Goal: Task Accomplishment & Management: Use online tool/utility

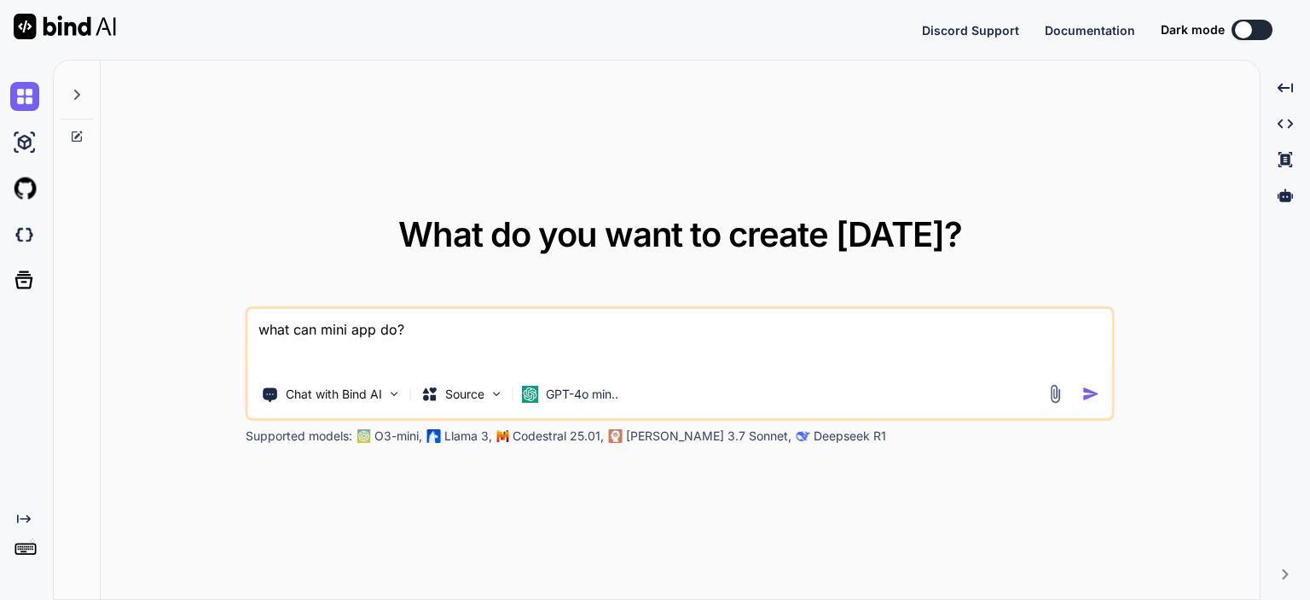
type textarea "x"
click at [25, 560] on img at bounding box center [24, 555] width 29 height 29
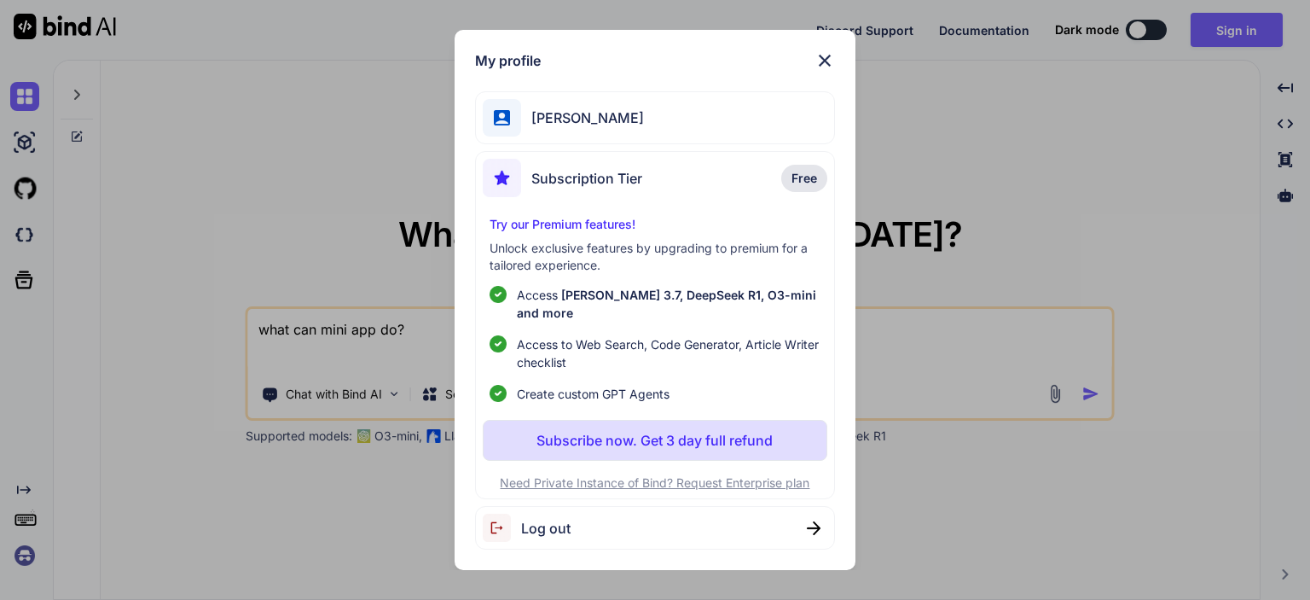
click at [824, 61] on img at bounding box center [825, 60] width 20 height 20
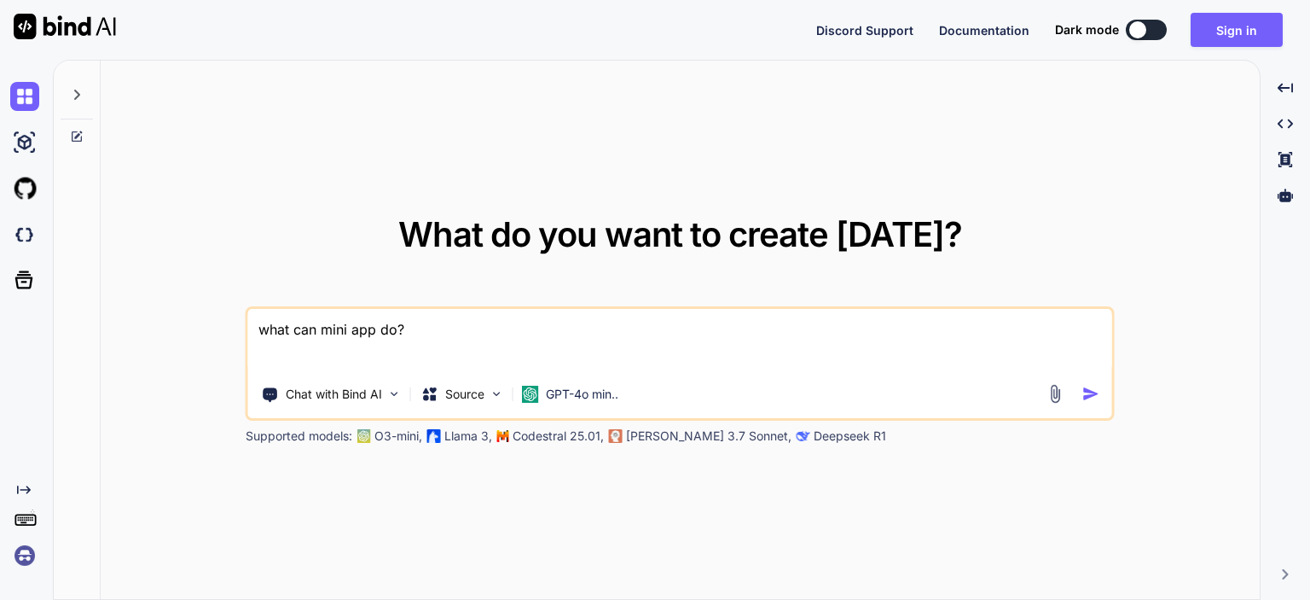
click at [21, 559] on img at bounding box center [24, 555] width 29 height 29
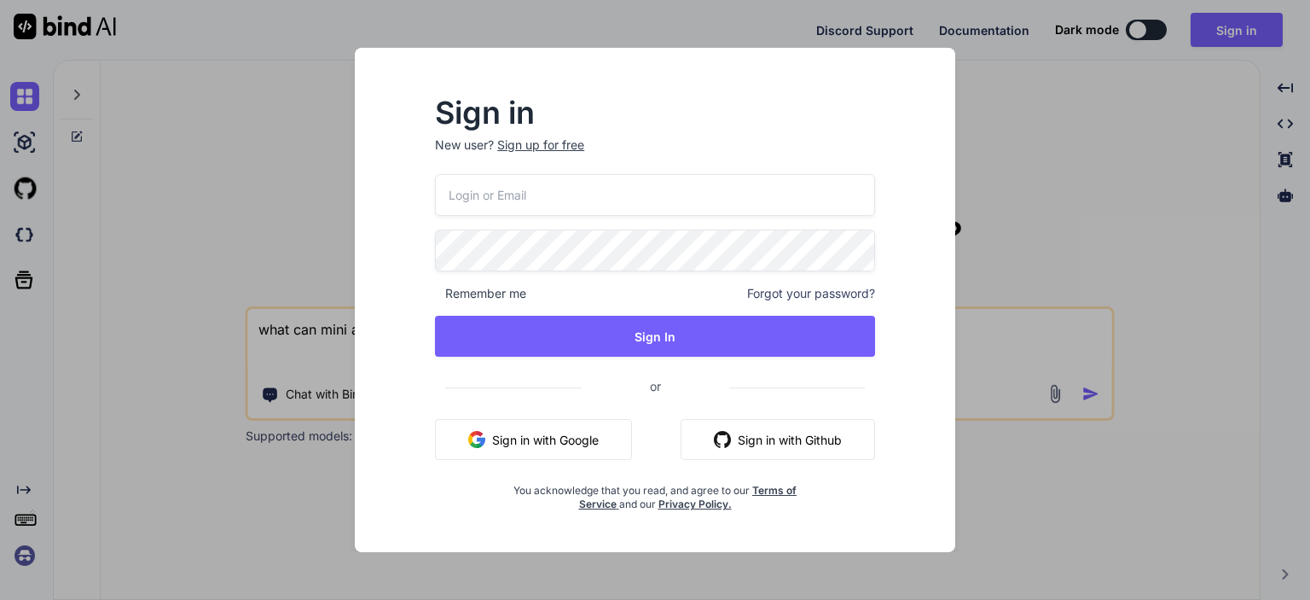
type input "[EMAIL_ADDRESS][DOMAIN_NAME]"
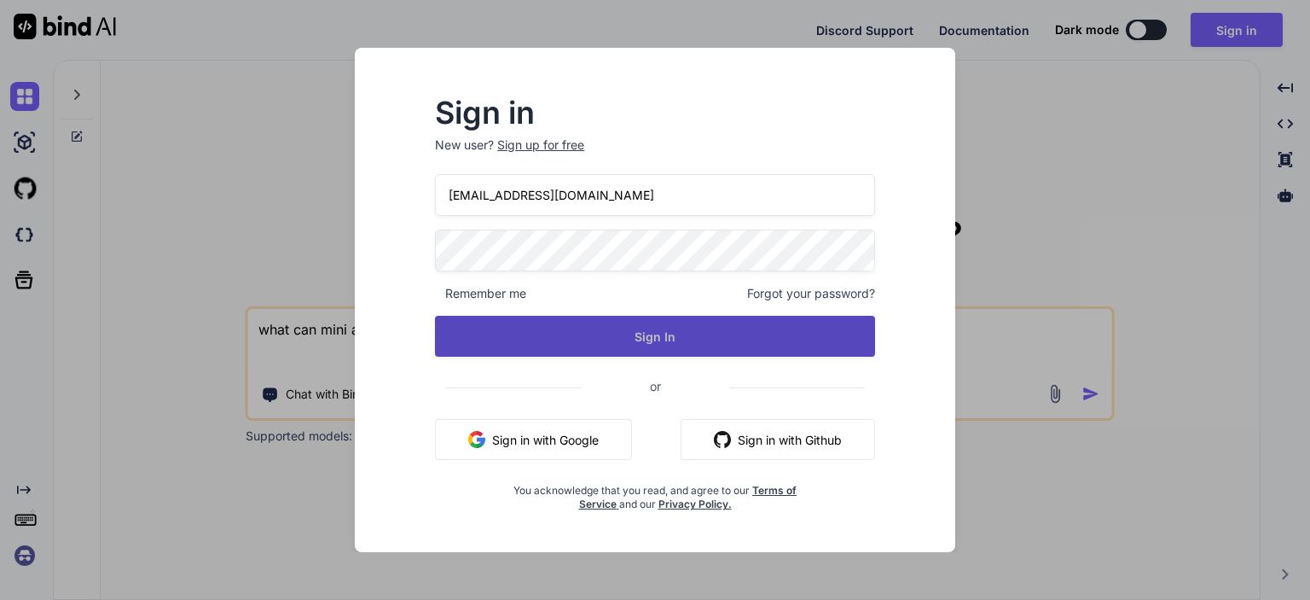
click at [601, 338] on button "Sign In" at bounding box center [655, 336] width 440 height 41
click at [636, 334] on button "Sign In" at bounding box center [655, 336] width 440 height 41
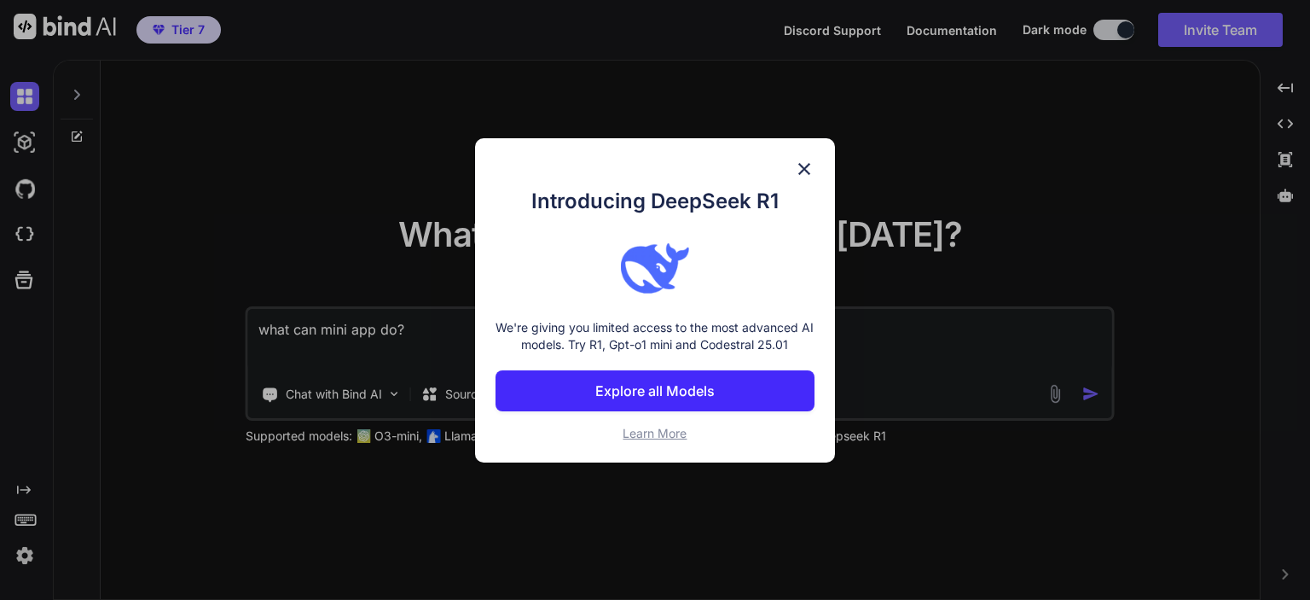
click at [805, 166] on img at bounding box center [804, 169] width 20 height 20
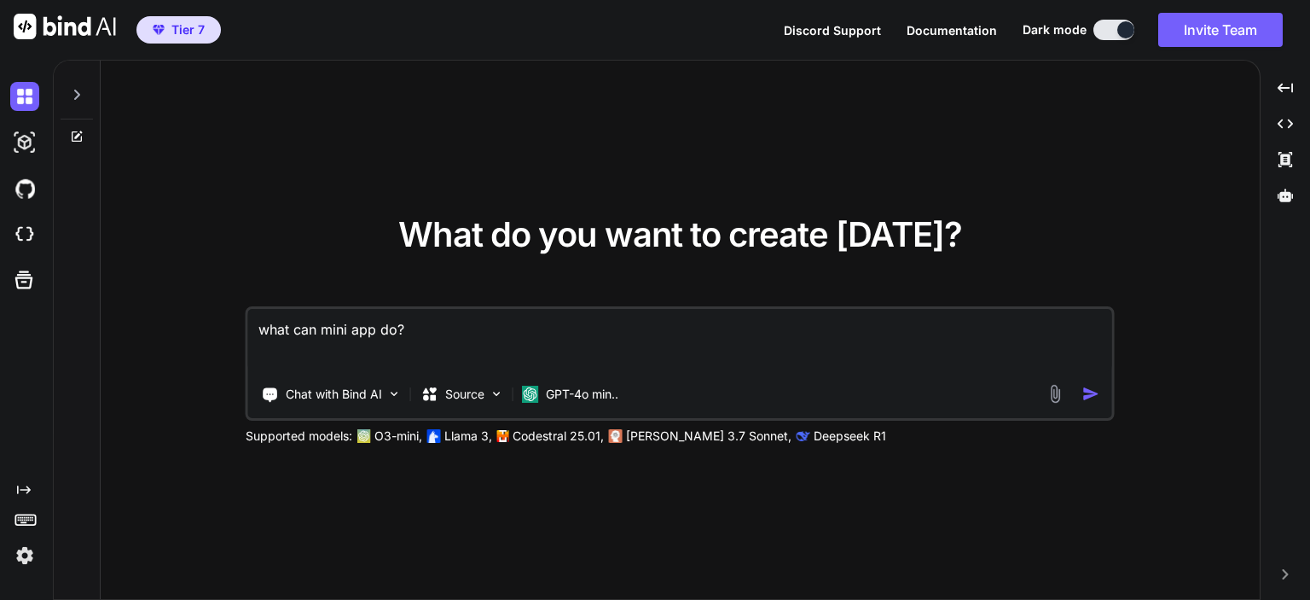
click at [551, 344] on textarea "what can mini app do?" at bounding box center [680, 340] width 864 height 63
click at [20, 559] on img at bounding box center [24, 555] width 29 height 29
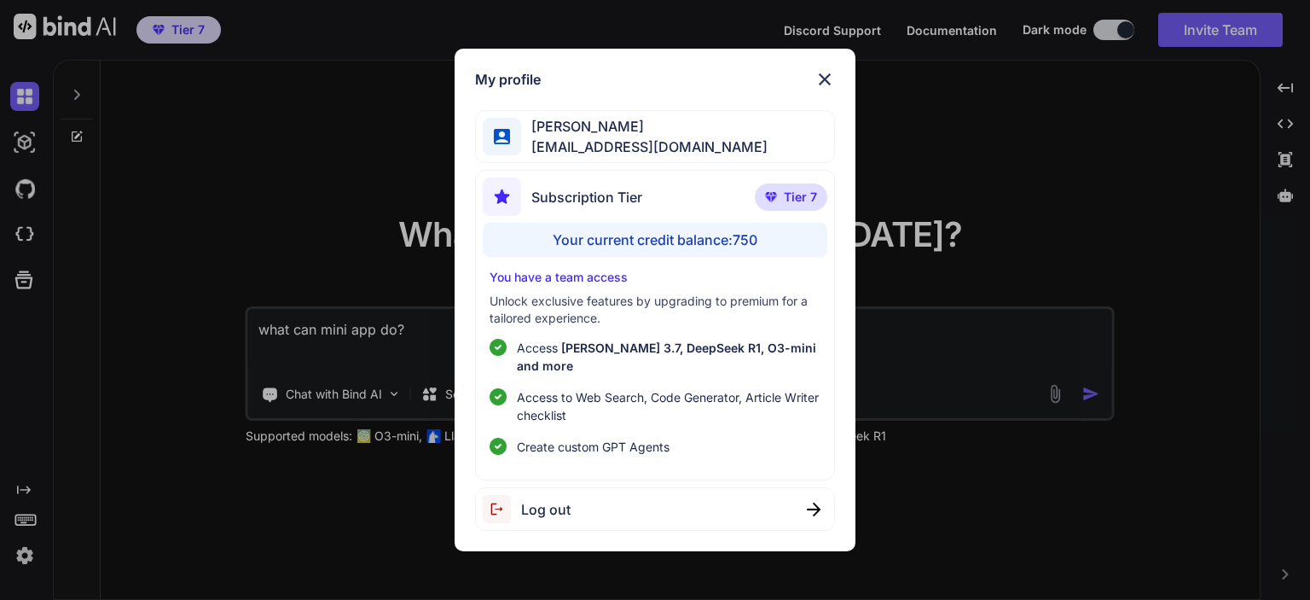
click at [600, 286] on p "You have a team access" at bounding box center [655, 277] width 330 height 17
click at [822, 81] on img at bounding box center [825, 79] width 20 height 20
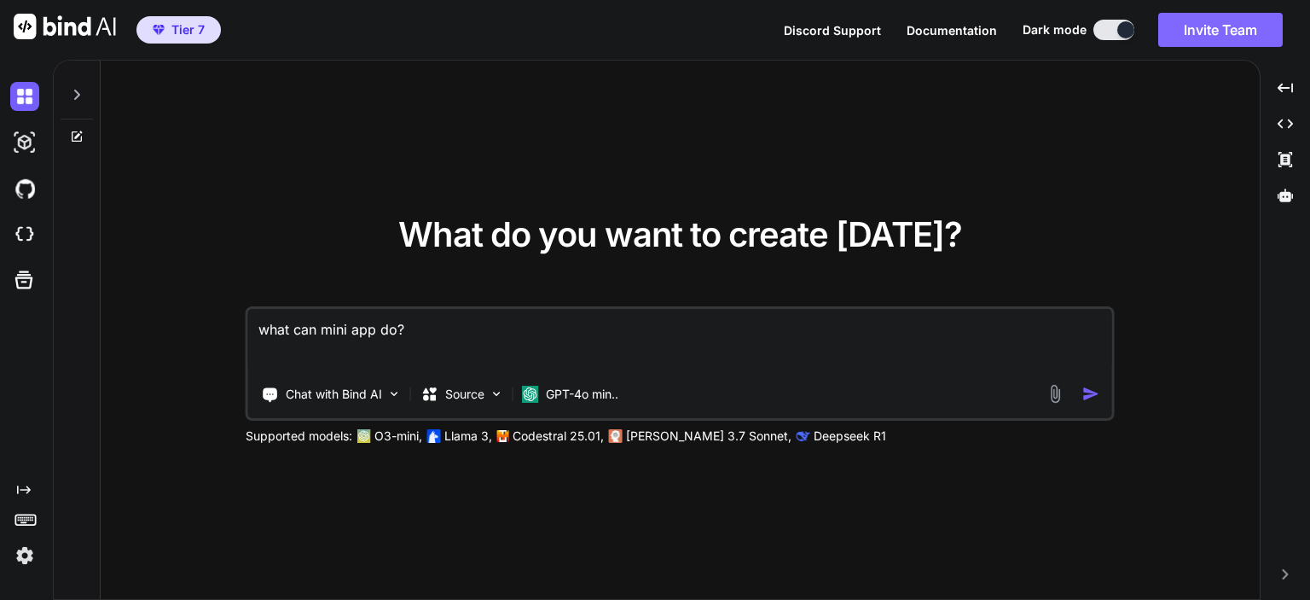
click at [1237, 33] on button "Invite Team" at bounding box center [1221, 30] width 125 height 34
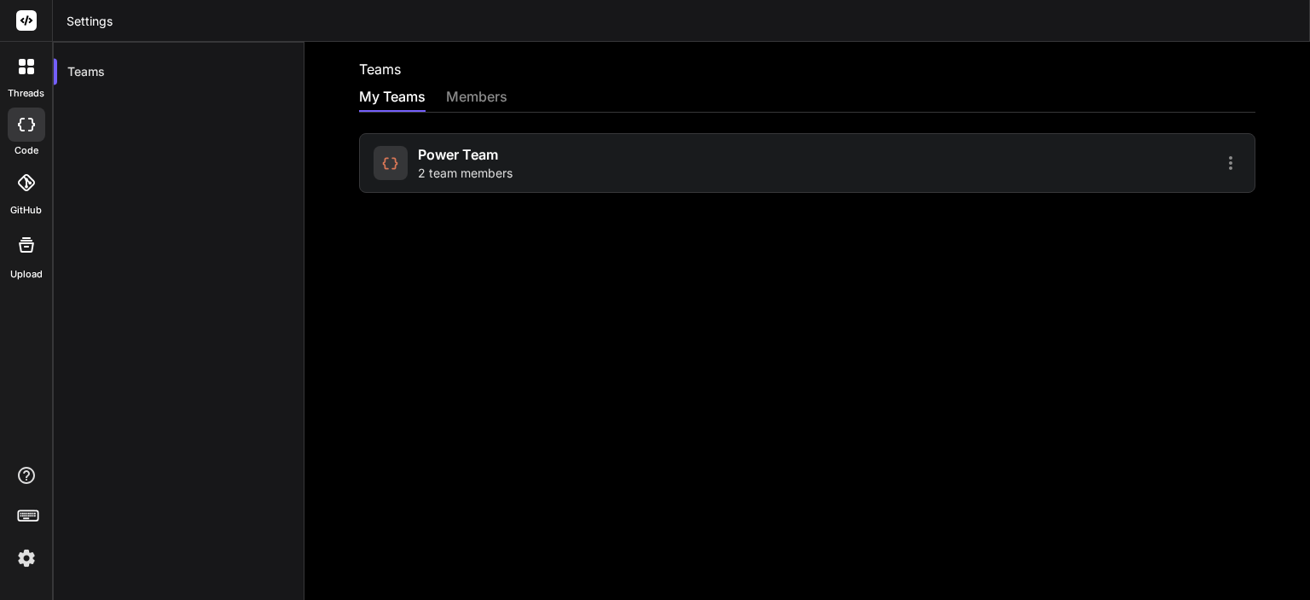
click at [829, 177] on div "Power Team 2 team members" at bounding box center [807, 163] width 897 height 60
click at [1221, 167] on icon at bounding box center [1231, 163] width 20 height 20
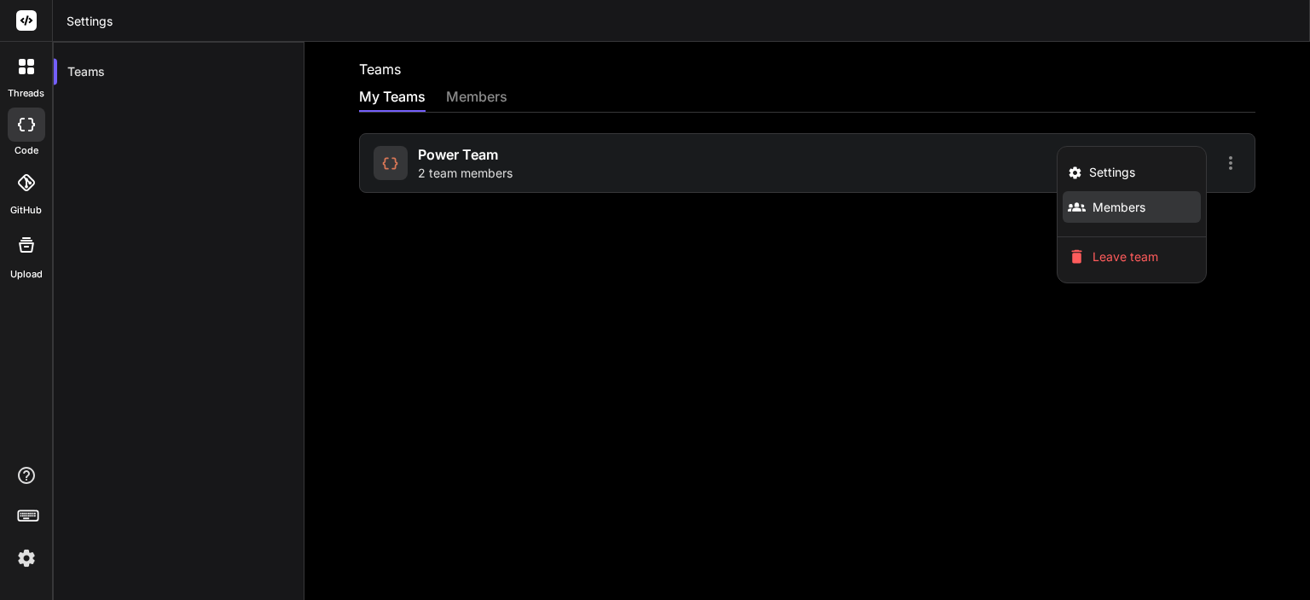
click at [1112, 212] on span "Members" at bounding box center [1119, 207] width 53 height 17
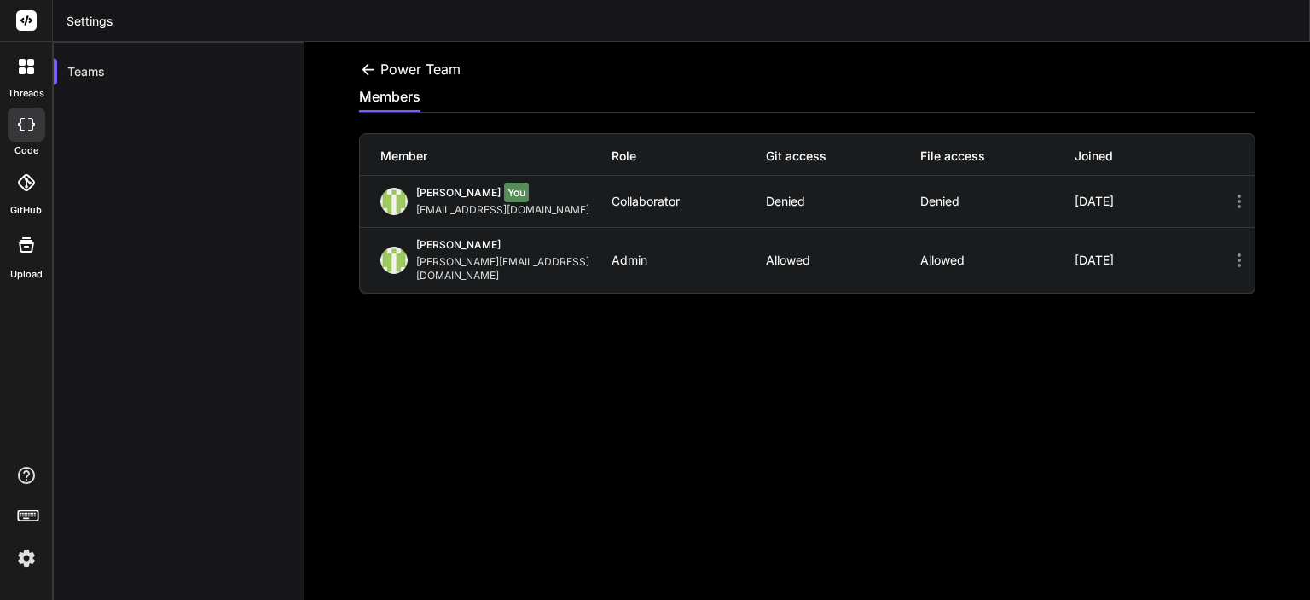
click at [1233, 198] on icon at bounding box center [1239, 201] width 20 height 20
click at [1229, 199] on icon at bounding box center [1239, 201] width 20 height 20
click at [1229, 250] on icon at bounding box center [1239, 260] width 20 height 20
click at [39, 67] on div at bounding box center [27, 67] width 36 height 36
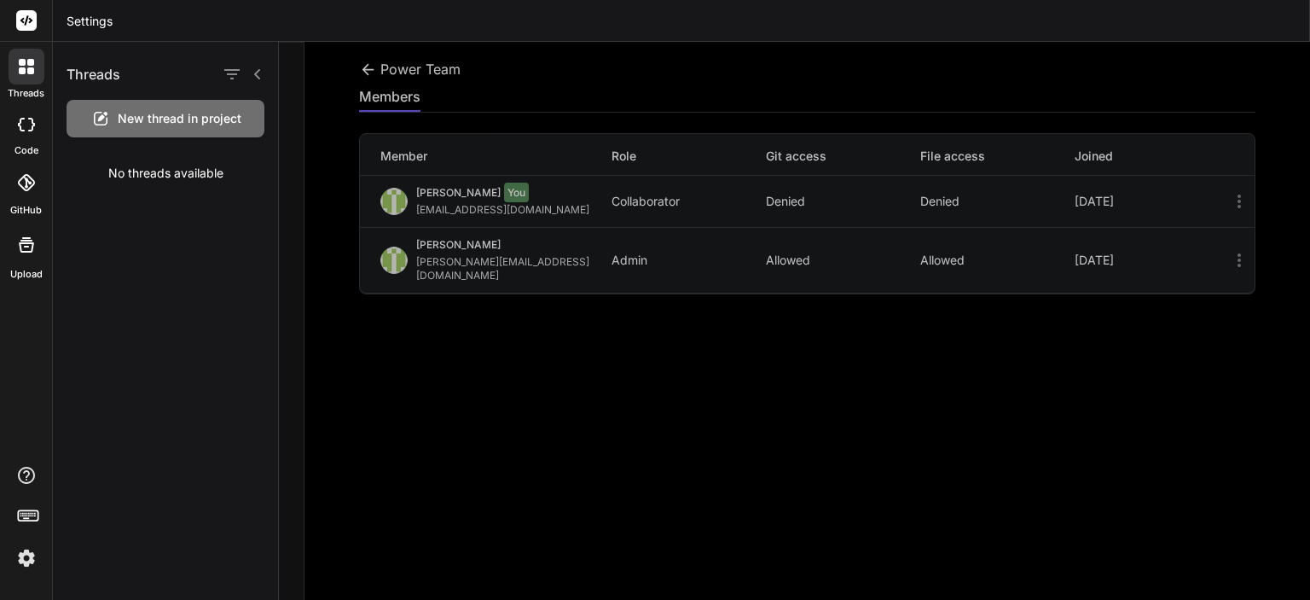
click at [32, 125] on icon at bounding box center [31, 125] width 7 height 14
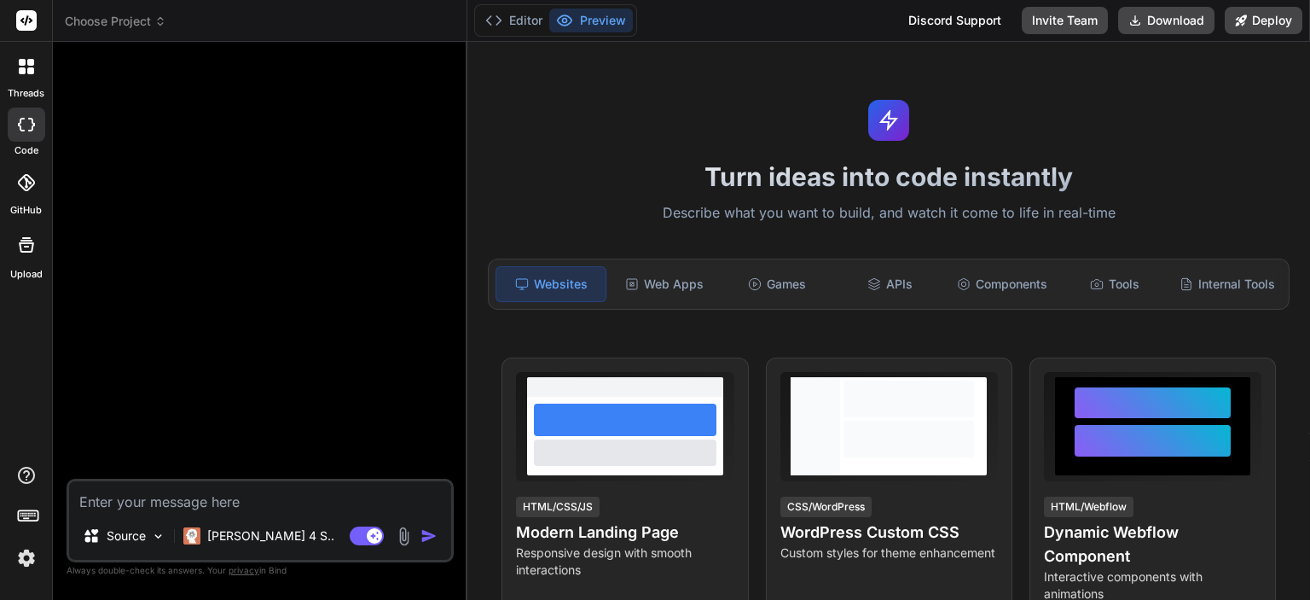
click at [25, 564] on img at bounding box center [26, 557] width 29 height 29
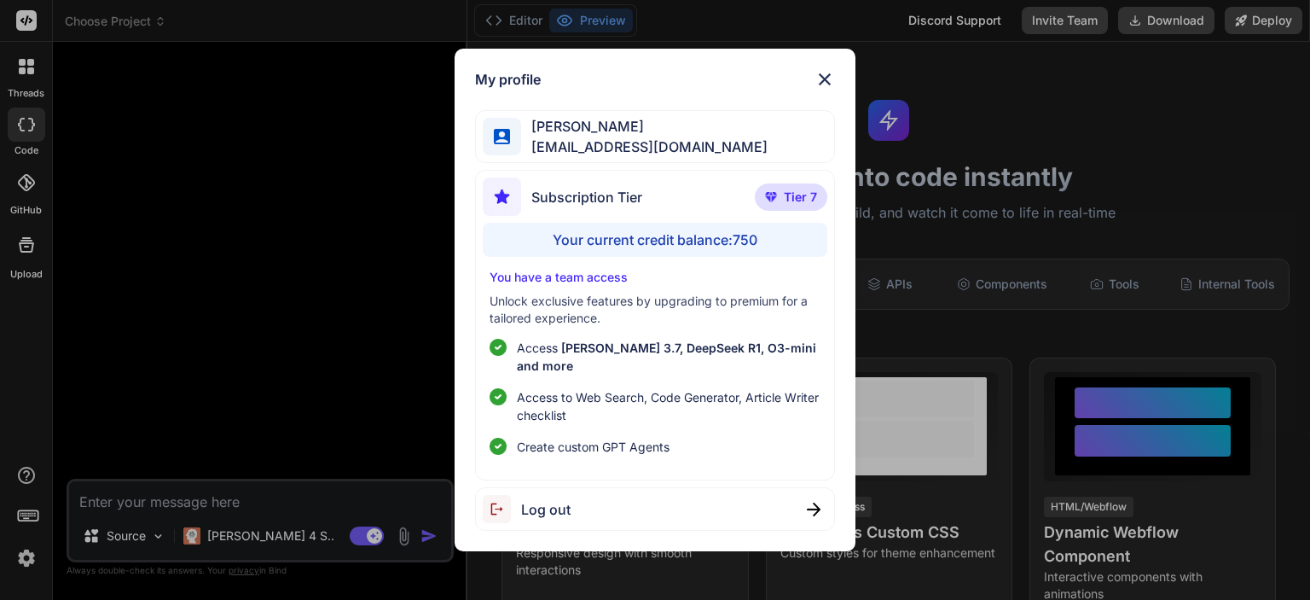
click at [822, 81] on img at bounding box center [825, 79] width 20 height 20
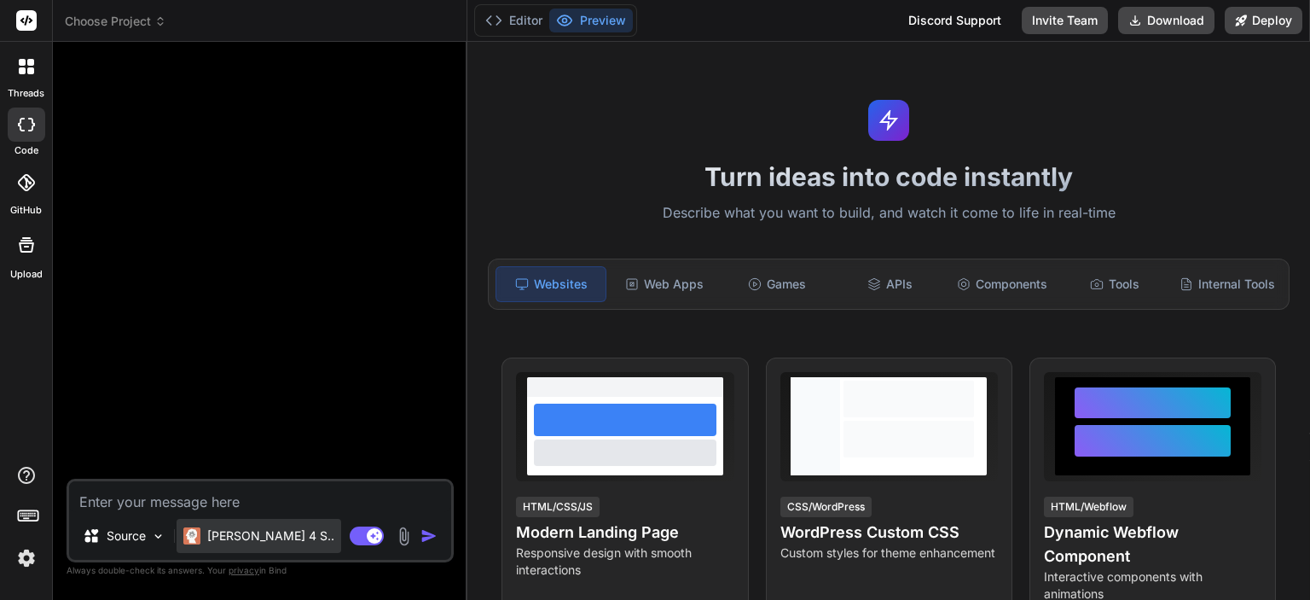
click at [266, 535] on p "[PERSON_NAME] 4 S.." at bounding box center [270, 535] width 127 height 17
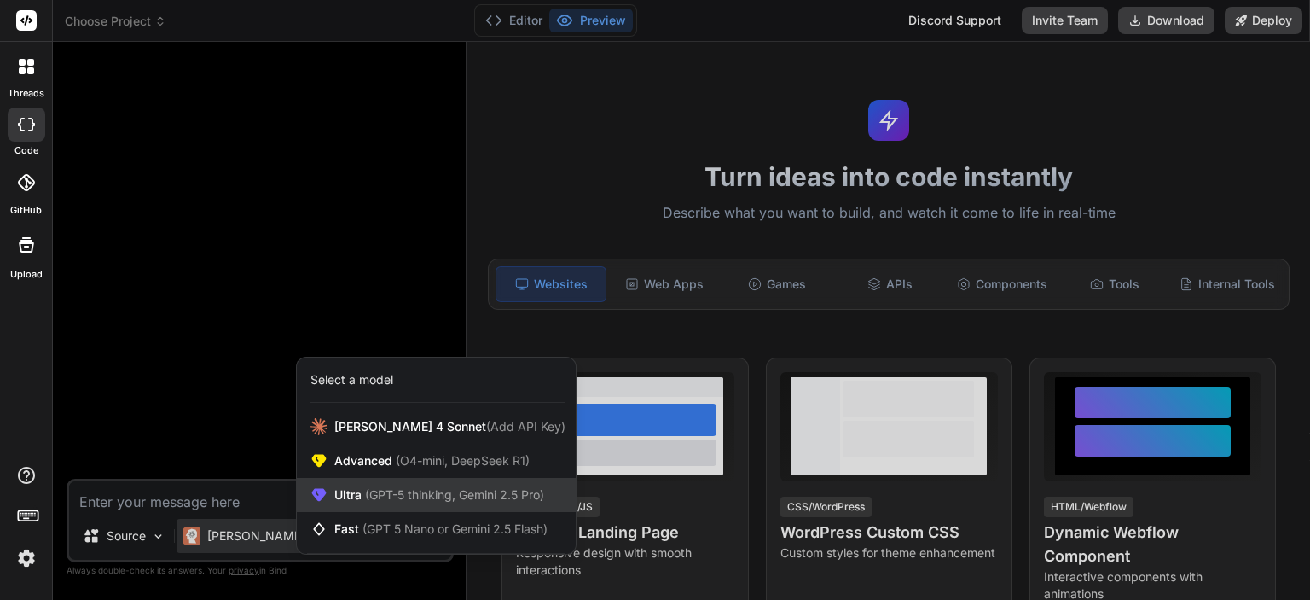
click at [377, 499] on span "(GPT-5 thinking, Gemini 2.5 Pro)" at bounding box center [453, 494] width 183 height 15
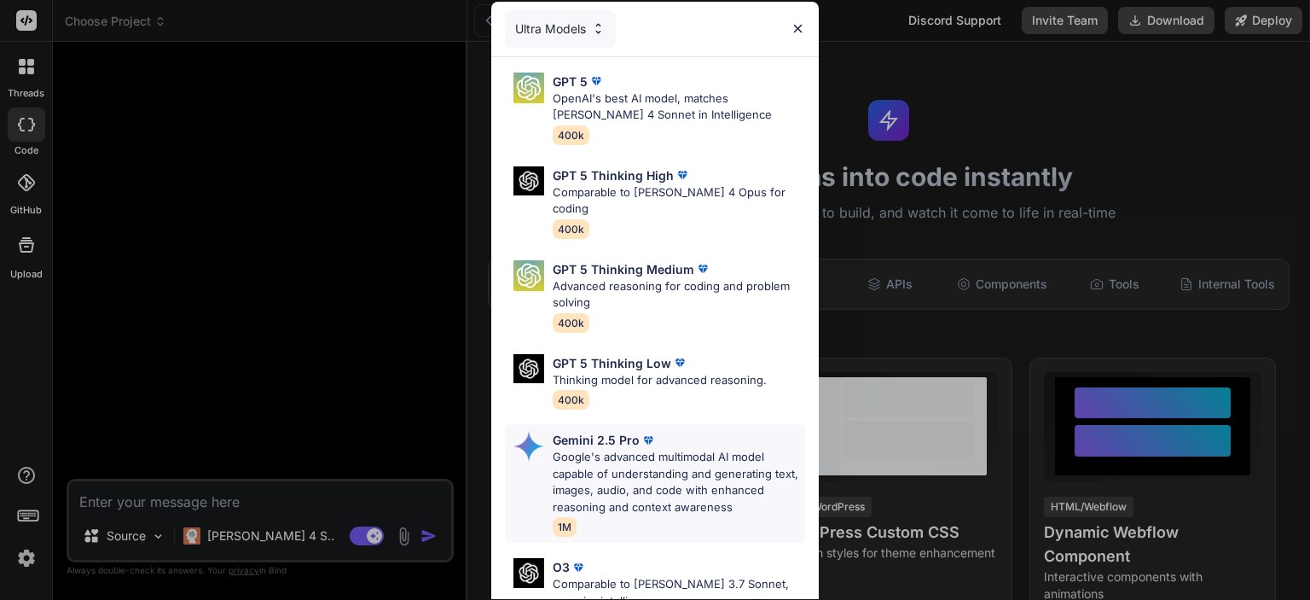
click at [660, 449] on p "Google's advanced multimodal AI model capable of understanding and generating t…" at bounding box center [679, 482] width 253 height 67
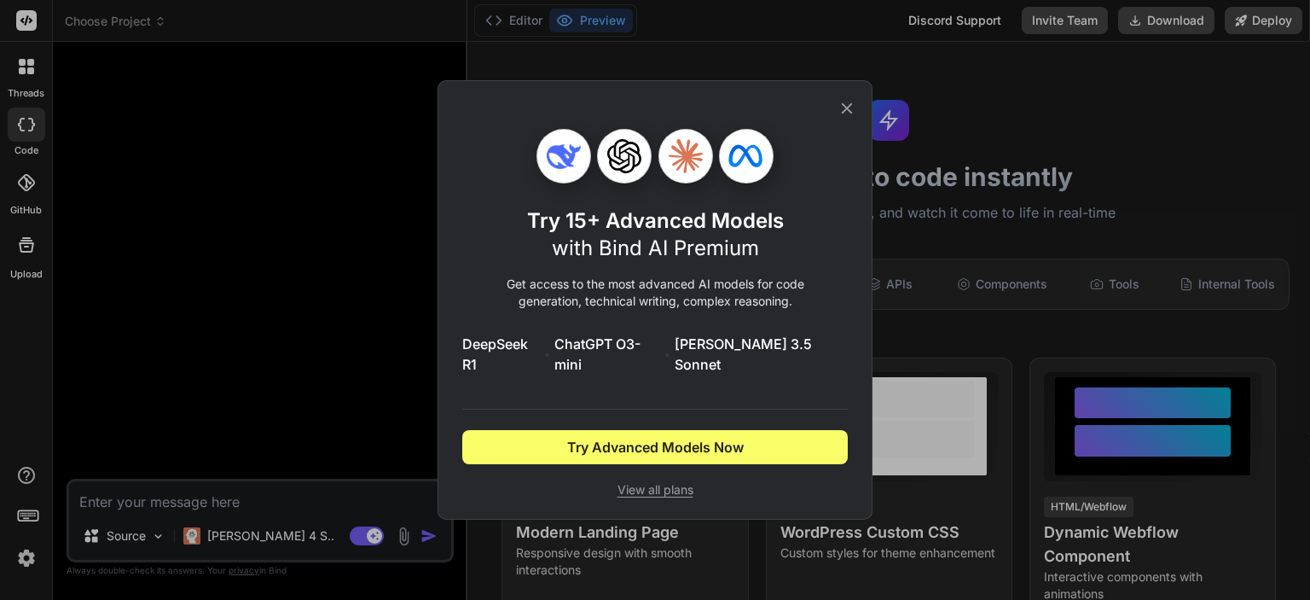
click at [645, 481] on span "View all plans" at bounding box center [655, 489] width 386 height 17
click at [653, 481] on span "View all plans" at bounding box center [655, 489] width 386 height 17
drag, startPoint x: 854, startPoint y: 110, endPoint x: 767, endPoint y: 166, distance: 103.6
click at [854, 109] on icon at bounding box center [847, 108] width 19 height 19
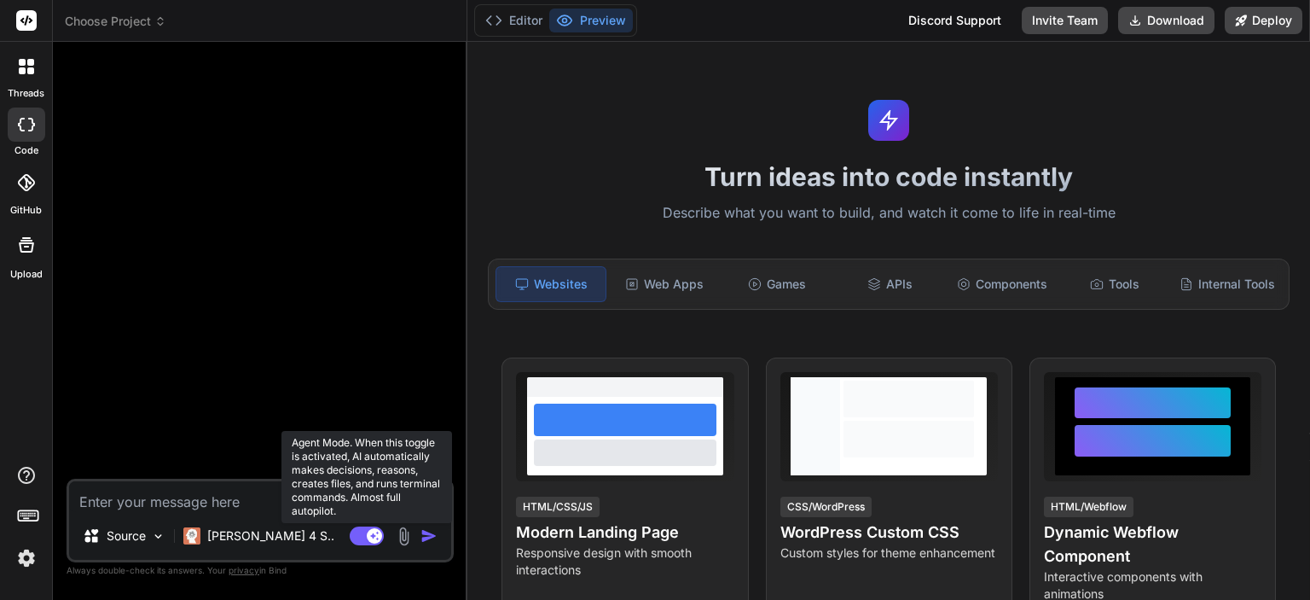
click at [369, 534] on rect at bounding box center [374, 535] width 15 height 15
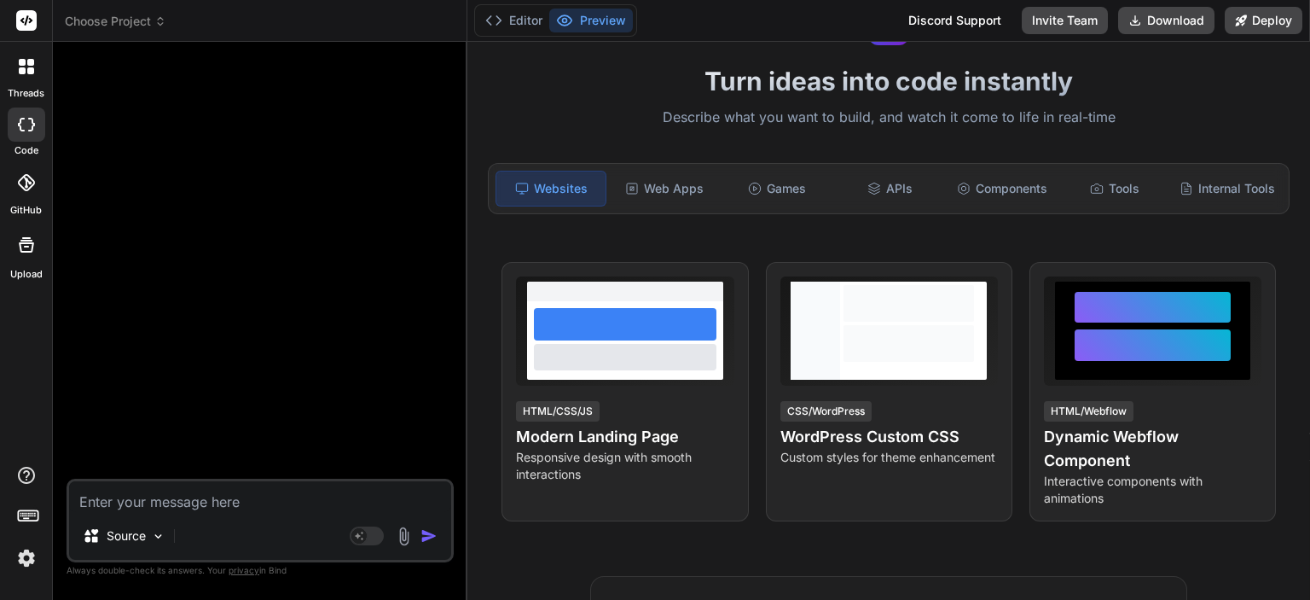
scroll to position [85, 0]
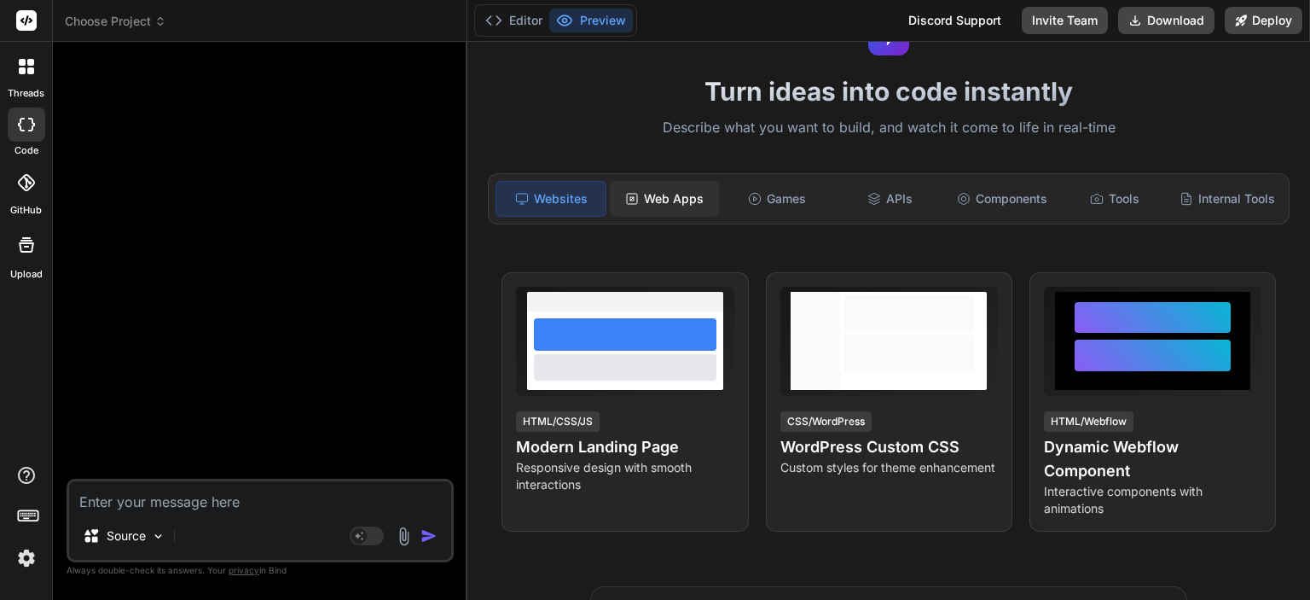
click at [683, 193] on div "Web Apps" at bounding box center [664, 199] width 109 height 36
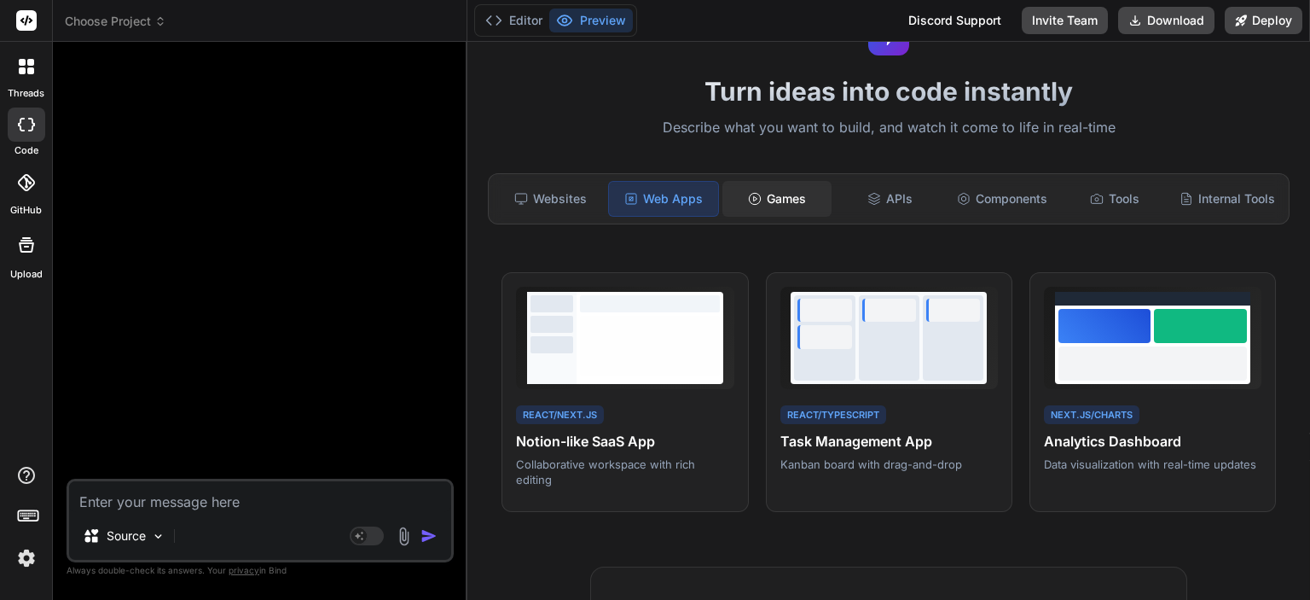
click at [750, 203] on icon at bounding box center [755, 199] width 14 height 14
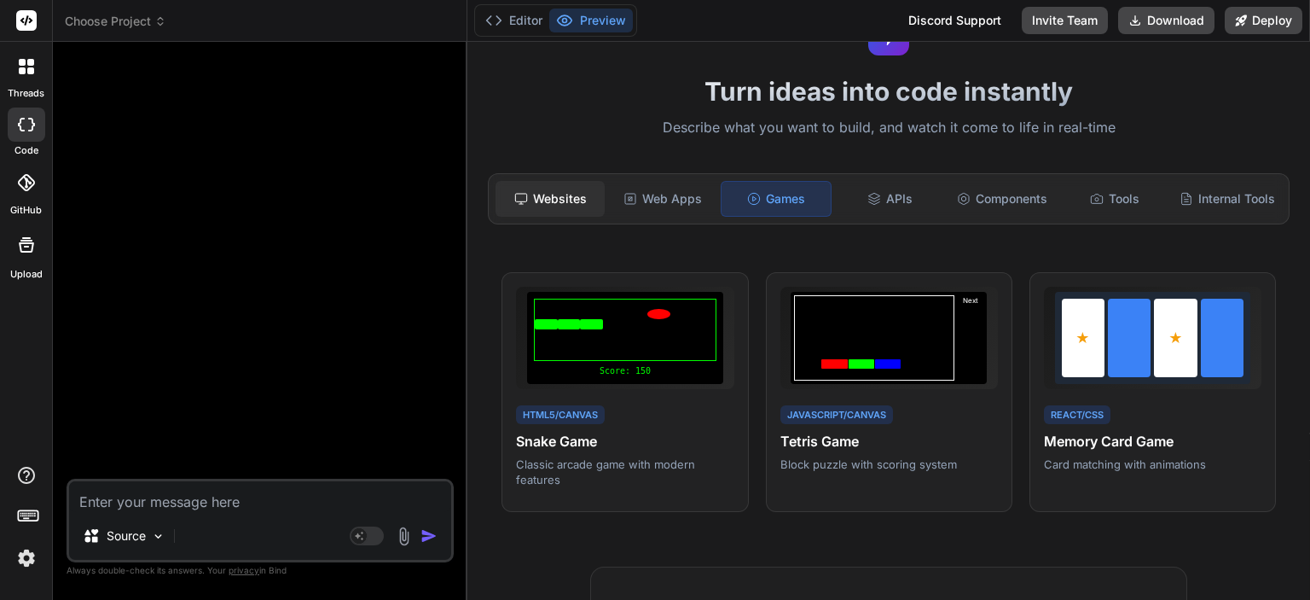
click at [563, 203] on div "Websites" at bounding box center [550, 199] width 109 height 36
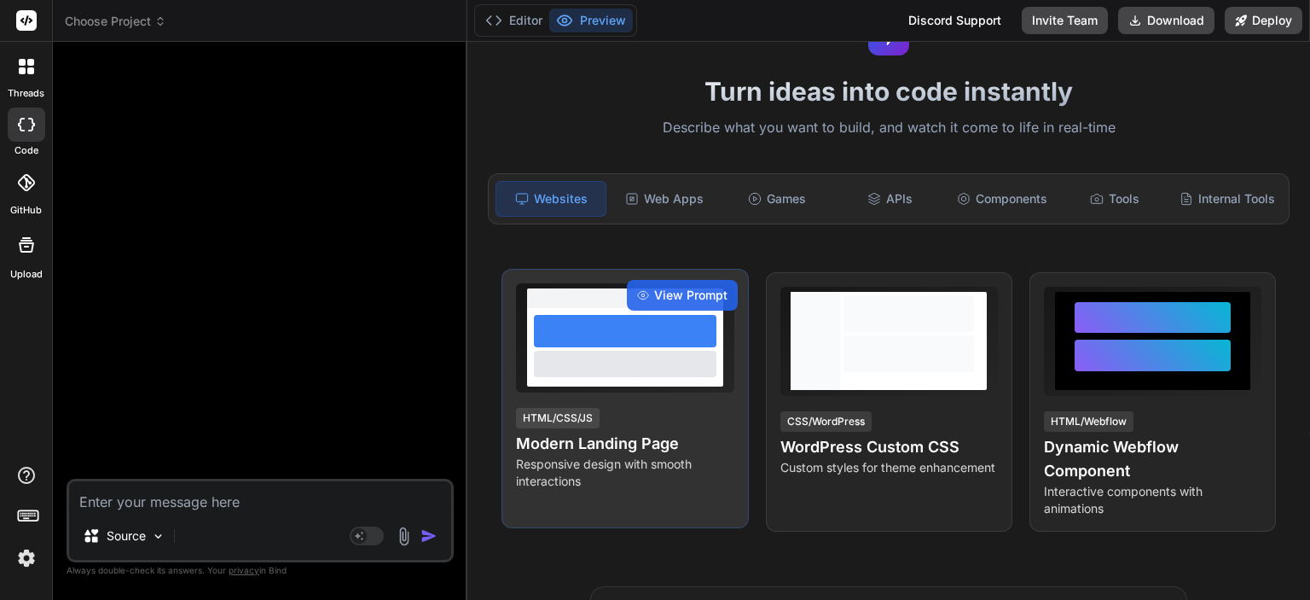
click at [637, 372] on div at bounding box center [625, 364] width 183 height 26
click at [688, 304] on span "View Prompt" at bounding box center [690, 295] width 73 height 17
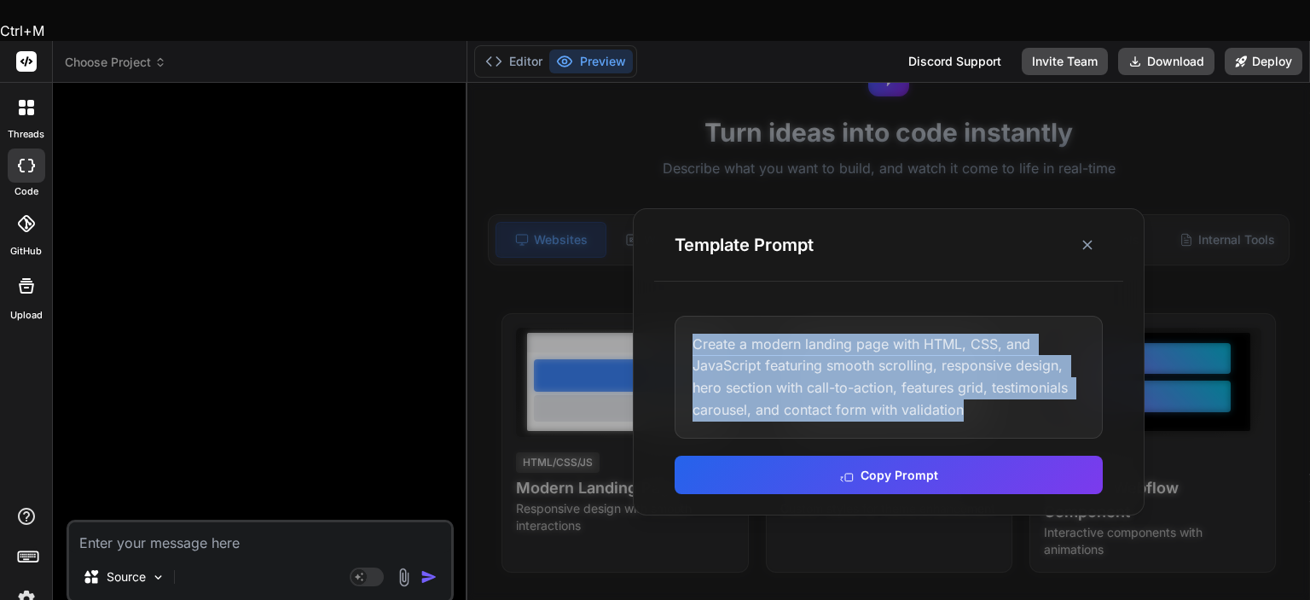
drag, startPoint x: 974, startPoint y: 371, endPoint x: 683, endPoint y: 289, distance: 303.0
click at [683, 316] on div "Create a modern landing page with HTML, CSS, and JavaScript featuring smooth sc…" at bounding box center [889, 377] width 428 height 123
click at [970, 454] on button "Copy Prompt" at bounding box center [889, 473] width 428 height 38
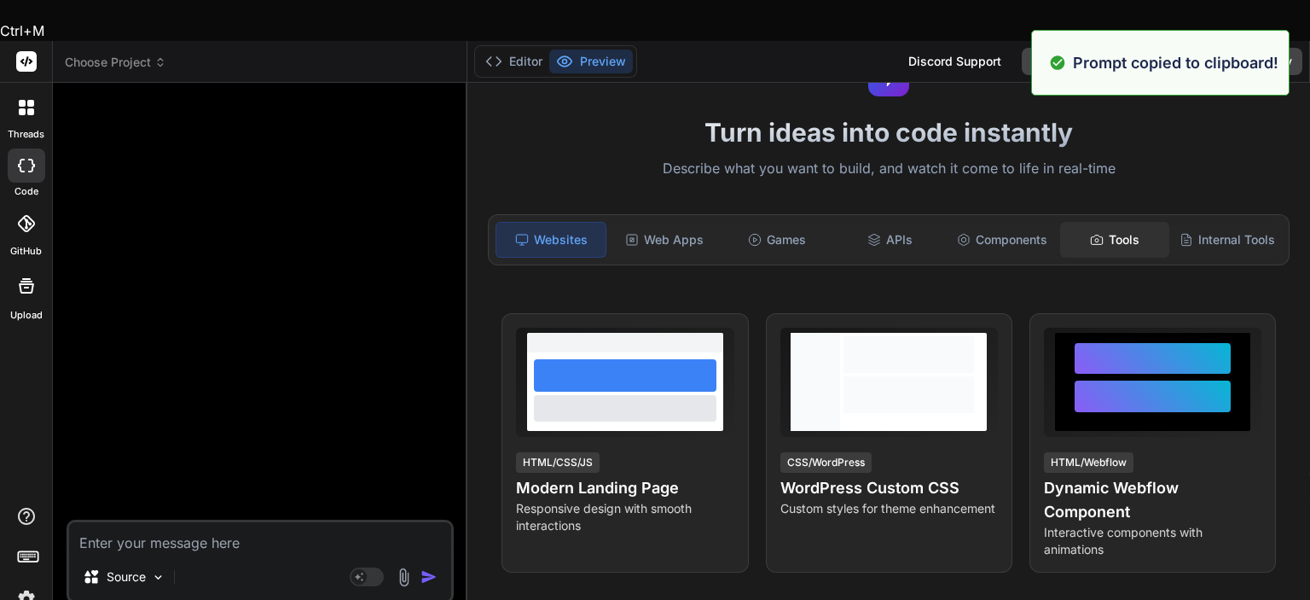
click at [1110, 222] on div "Tools" at bounding box center [1114, 240] width 109 height 36
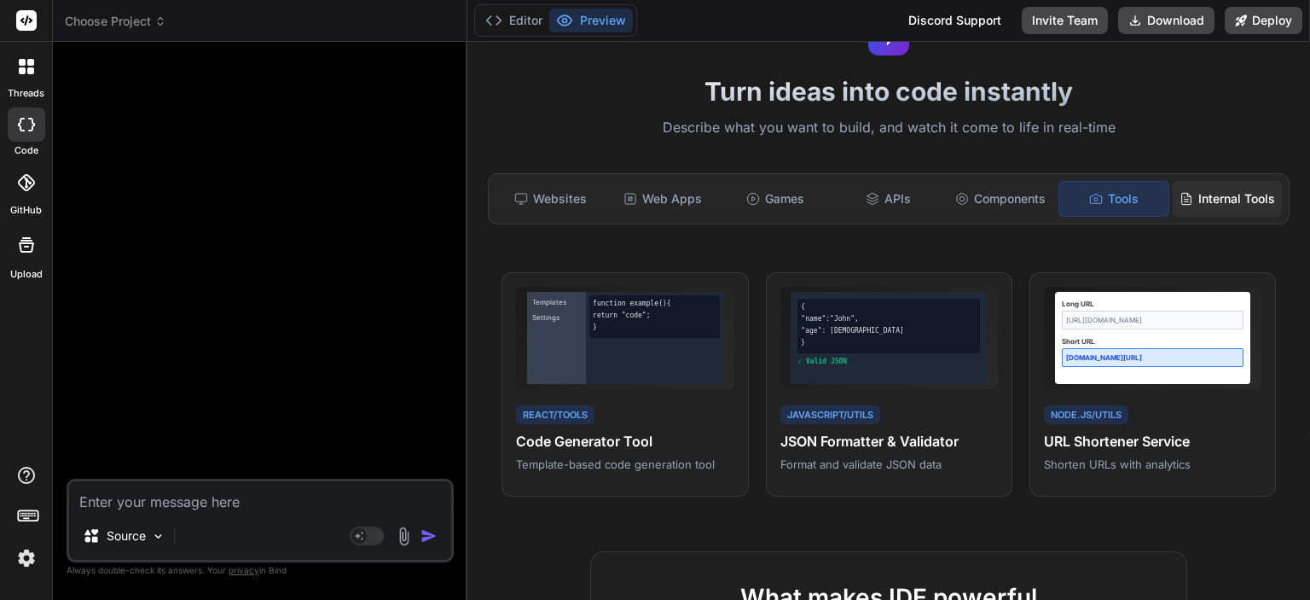
click at [1199, 200] on div "Internal Tools" at bounding box center [1227, 199] width 109 height 36
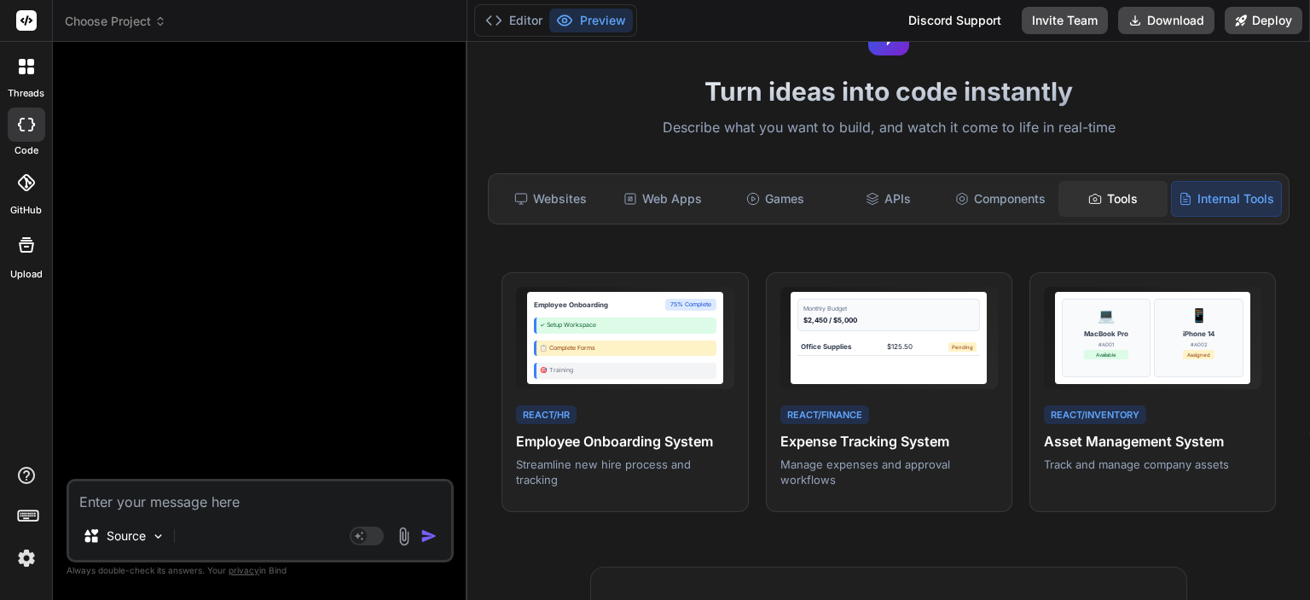
click at [1124, 197] on div "Tools" at bounding box center [1113, 199] width 109 height 36
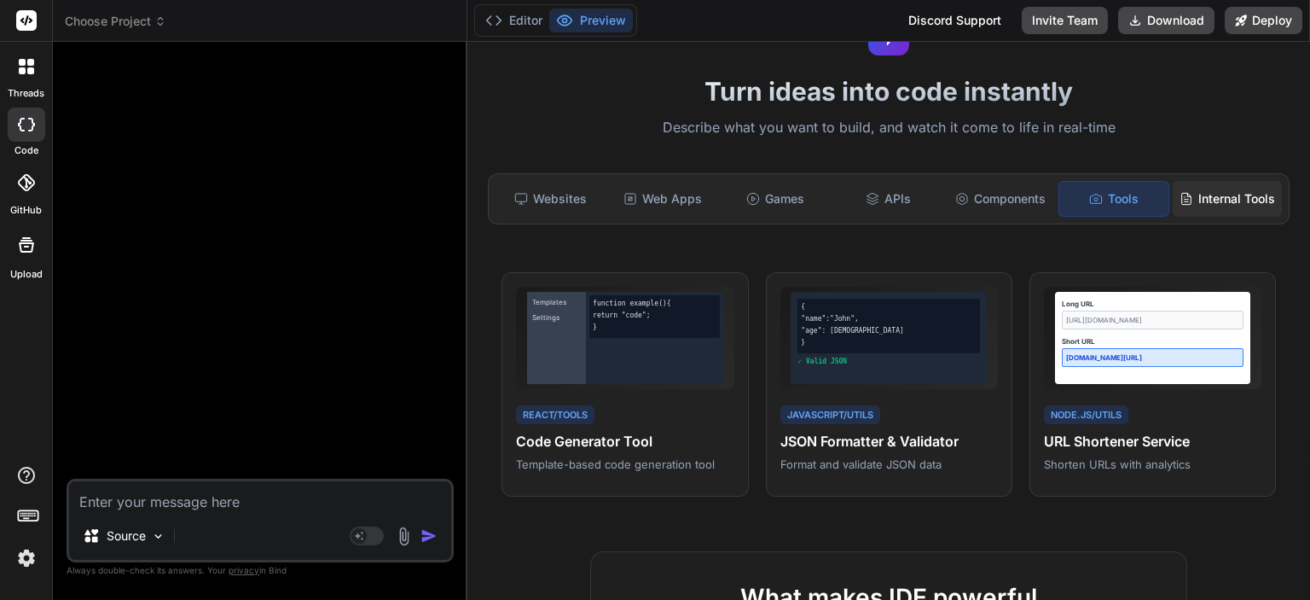
click at [1211, 206] on div "Internal Tools" at bounding box center [1227, 199] width 109 height 36
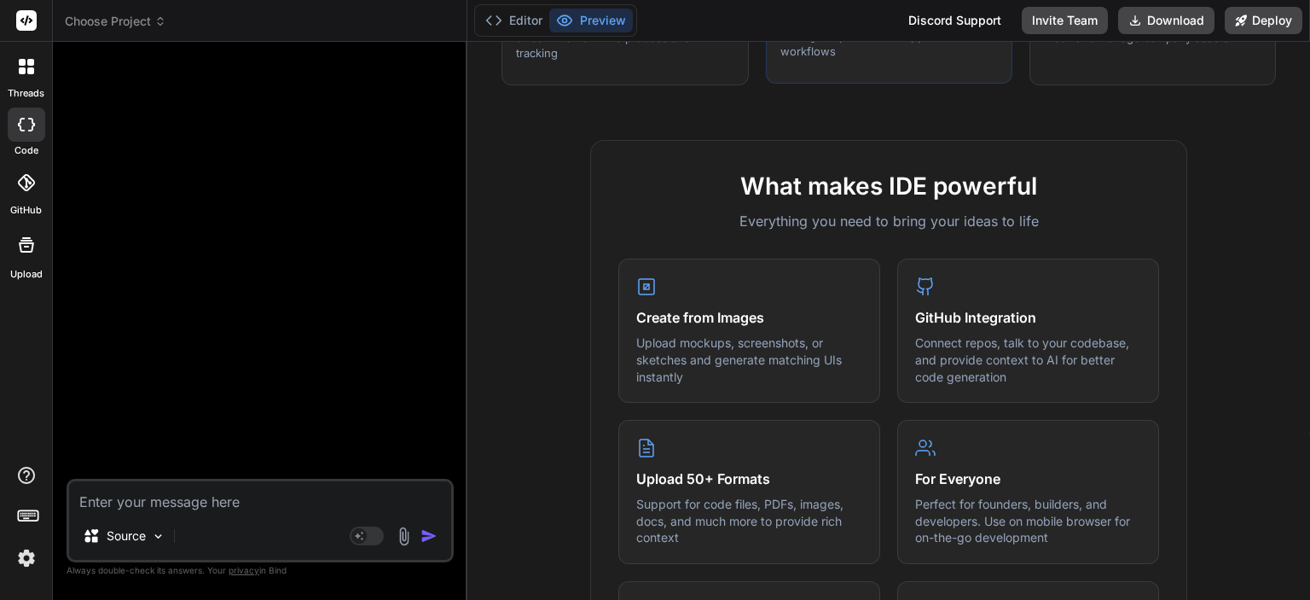
scroll to position [256, 0]
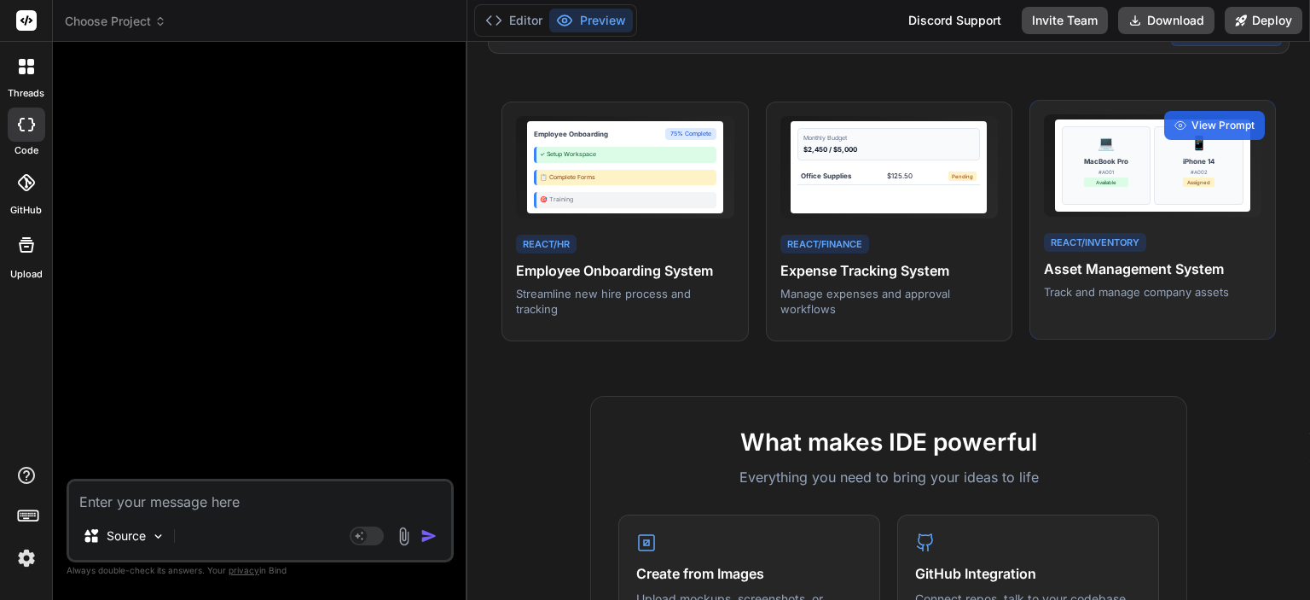
click at [1162, 183] on div "📱 iPhone 14 #A002 Assigned" at bounding box center [1199, 165] width 90 height 78
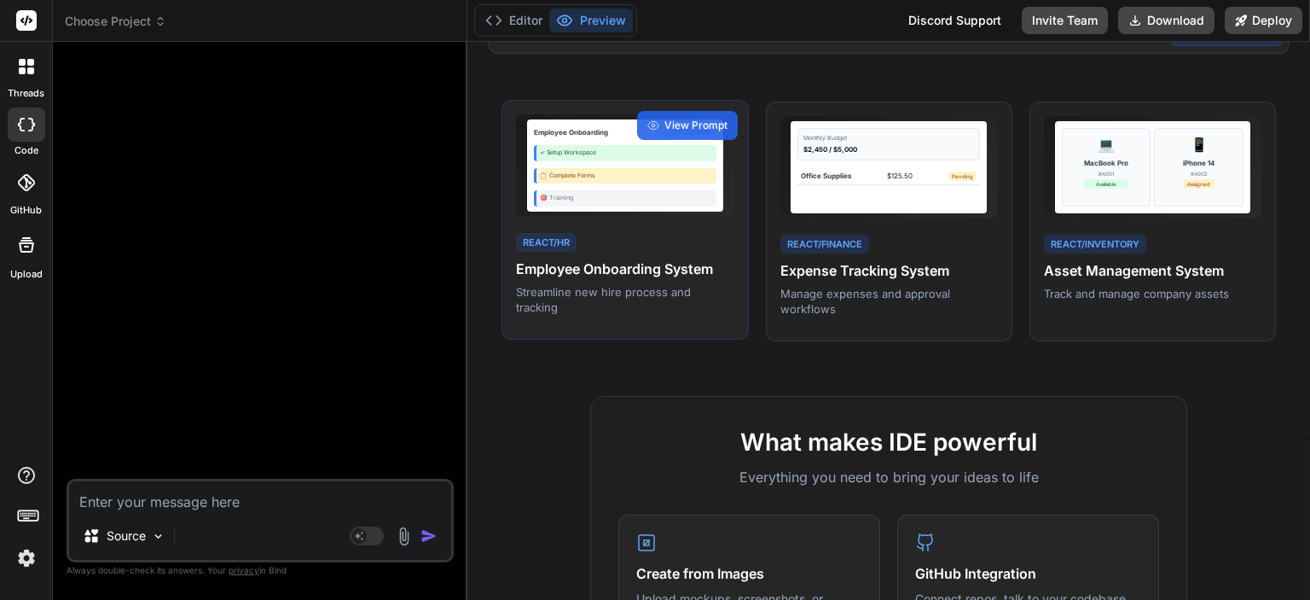
click at [573, 160] on div "✓ Setup Workspace" at bounding box center [625, 153] width 183 height 16
click at [669, 140] on div "View Prompt" at bounding box center [687, 125] width 101 height 29
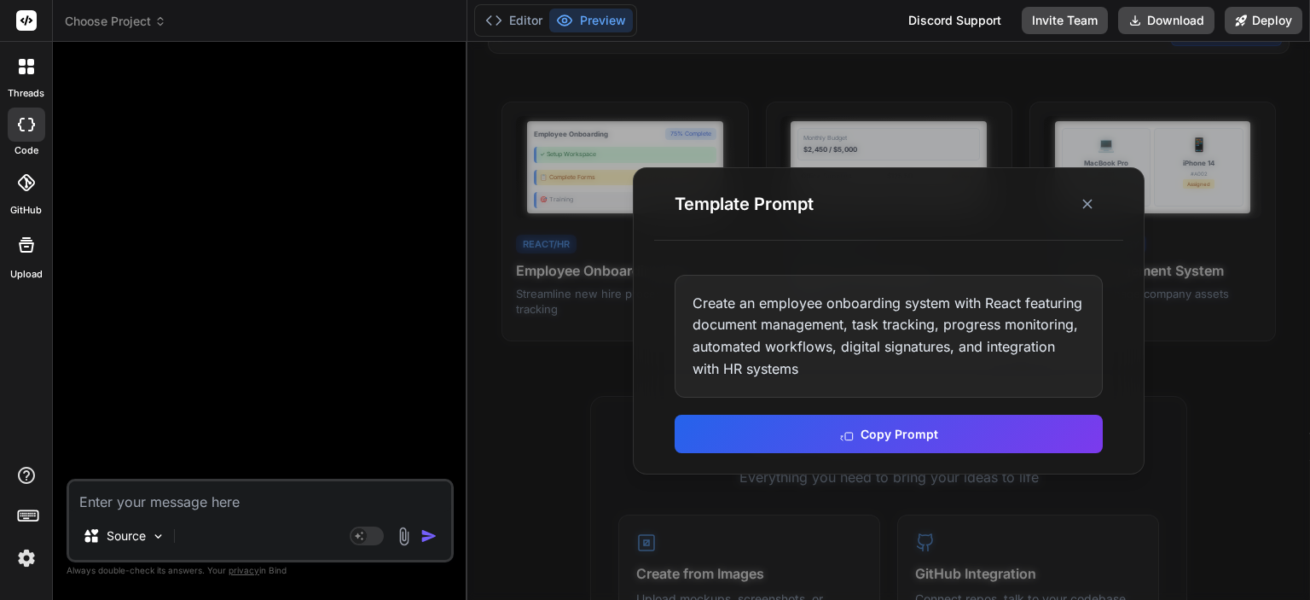
click at [782, 378] on div "Create an employee onboarding system with React featuring document management, …" at bounding box center [889, 336] width 428 height 123
click at [1090, 200] on line at bounding box center [1087, 204] width 9 height 9
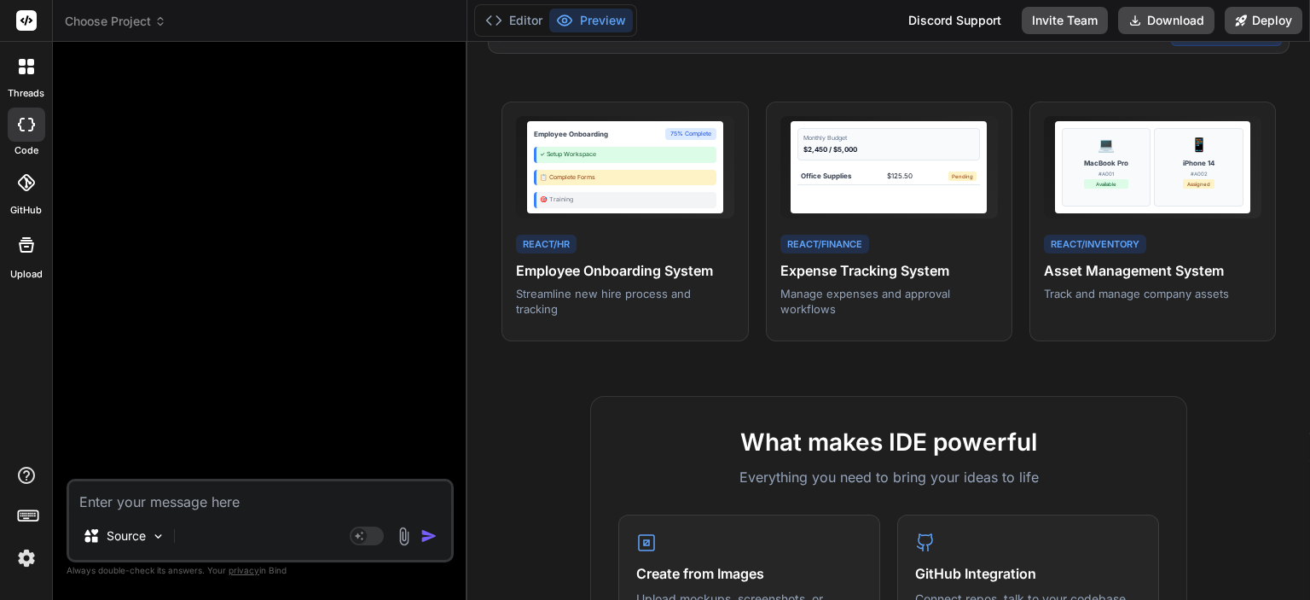
click at [177, 511] on textarea at bounding box center [260, 496] width 382 height 31
click at [154, 542] on img at bounding box center [158, 536] width 15 height 15
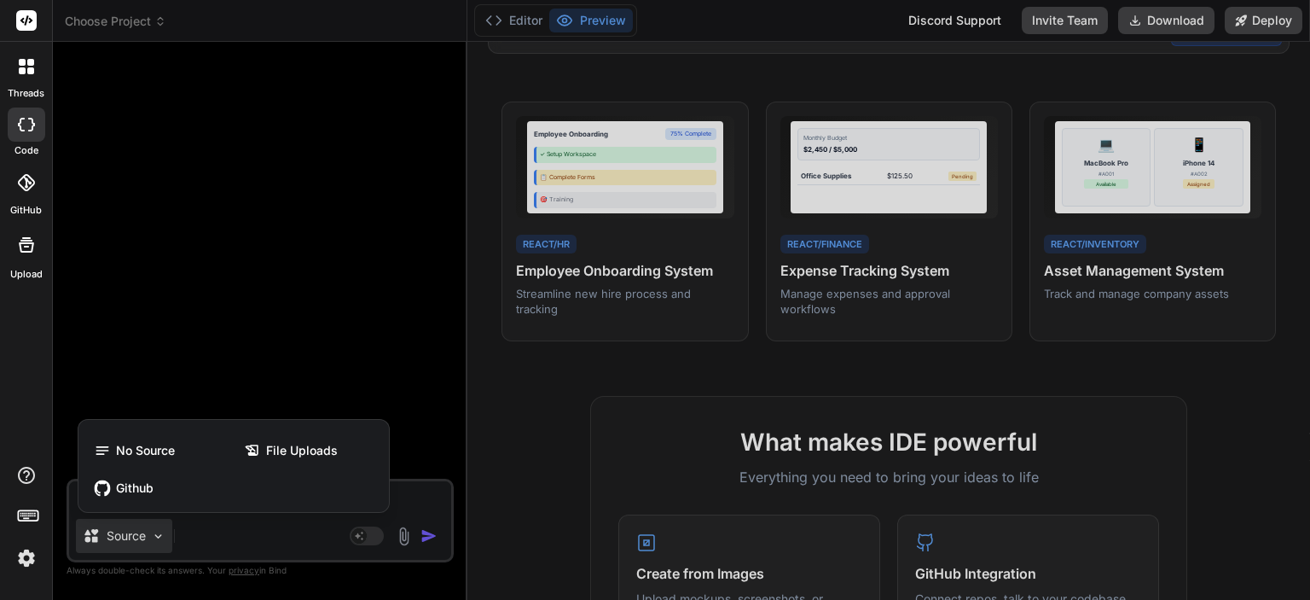
click at [270, 354] on div at bounding box center [655, 300] width 1310 height 600
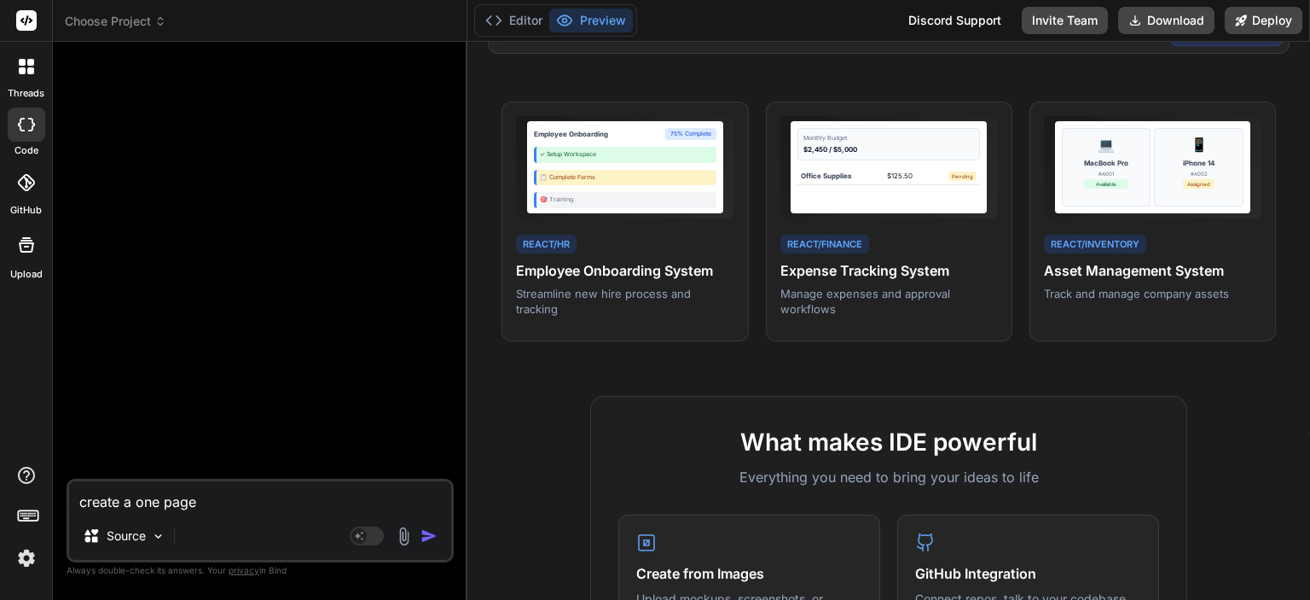
click at [246, 508] on textarea "create a one page" at bounding box center [260, 496] width 382 height 31
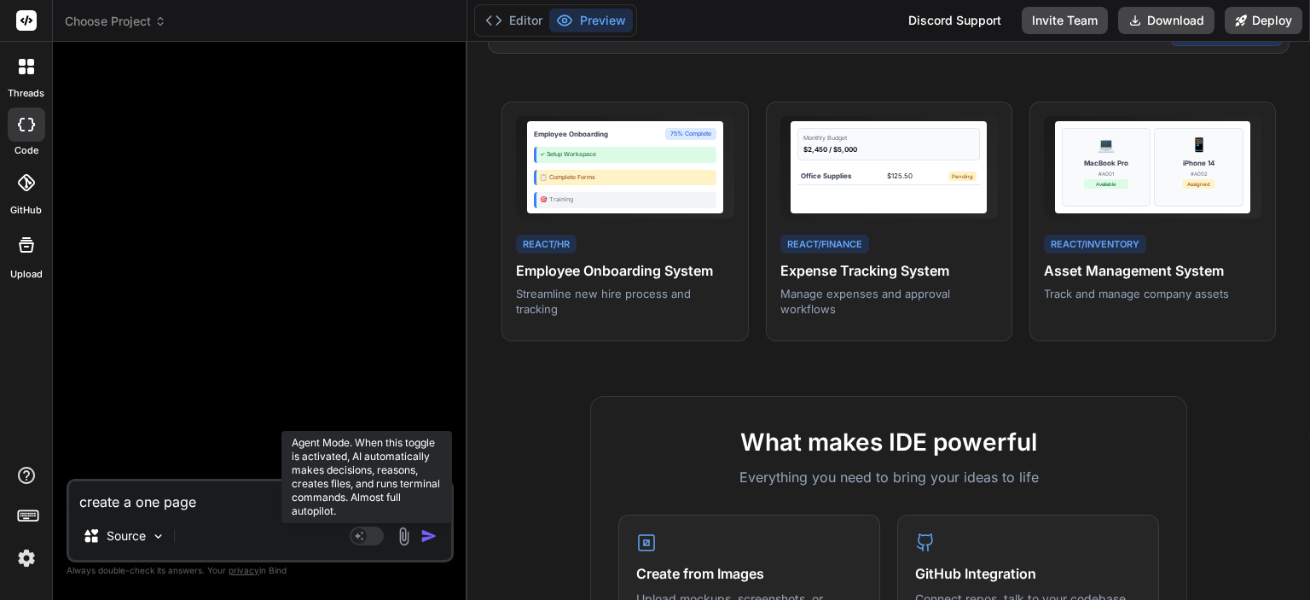
click at [375, 532] on rect at bounding box center [367, 535] width 34 height 19
click at [362, 537] on rect at bounding box center [367, 535] width 34 height 19
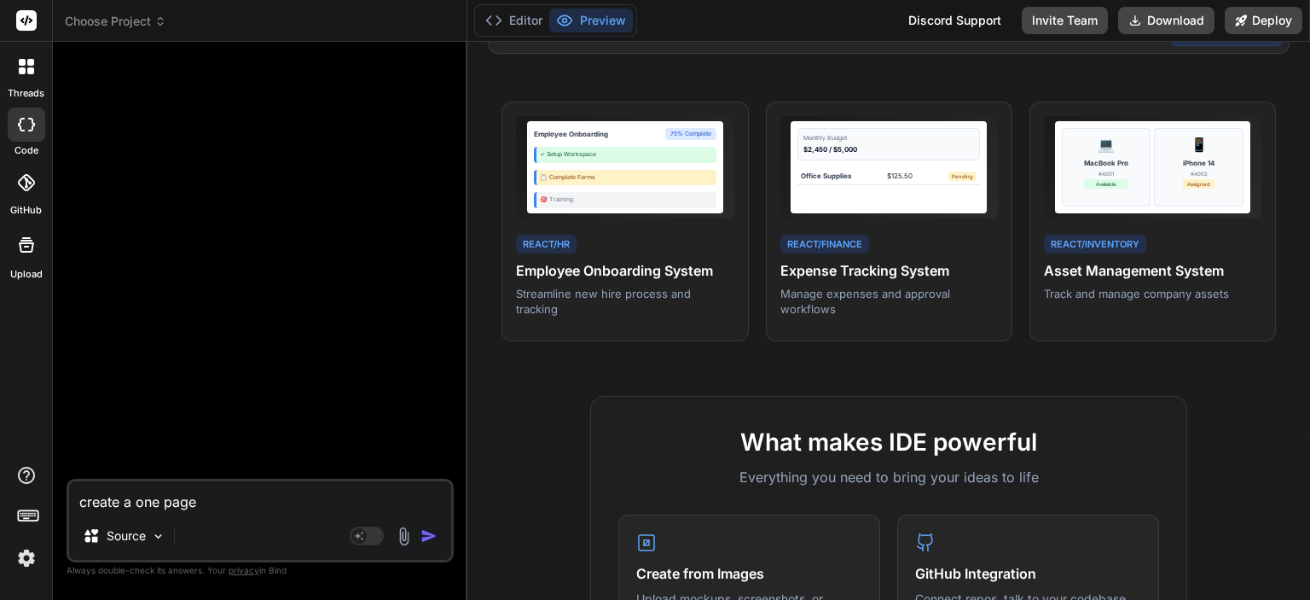
click at [229, 506] on textarea "create a one page" at bounding box center [260, 496] width 382 height 31
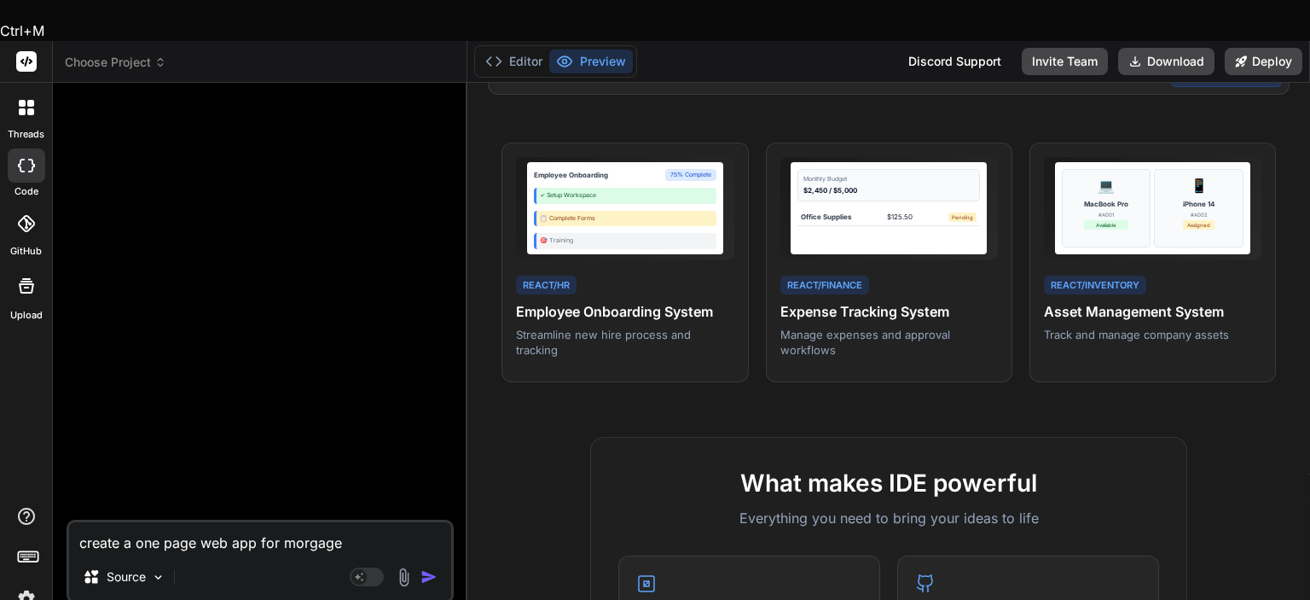
drag, startPoint x: 347, startPoint y: 496, endPoint x: 284, endPoint y: 495, distance: 63.1
click at [284, 522] on textarea "create a one page web app for morgage" at bounding box center [260, 537] width 382 height 31
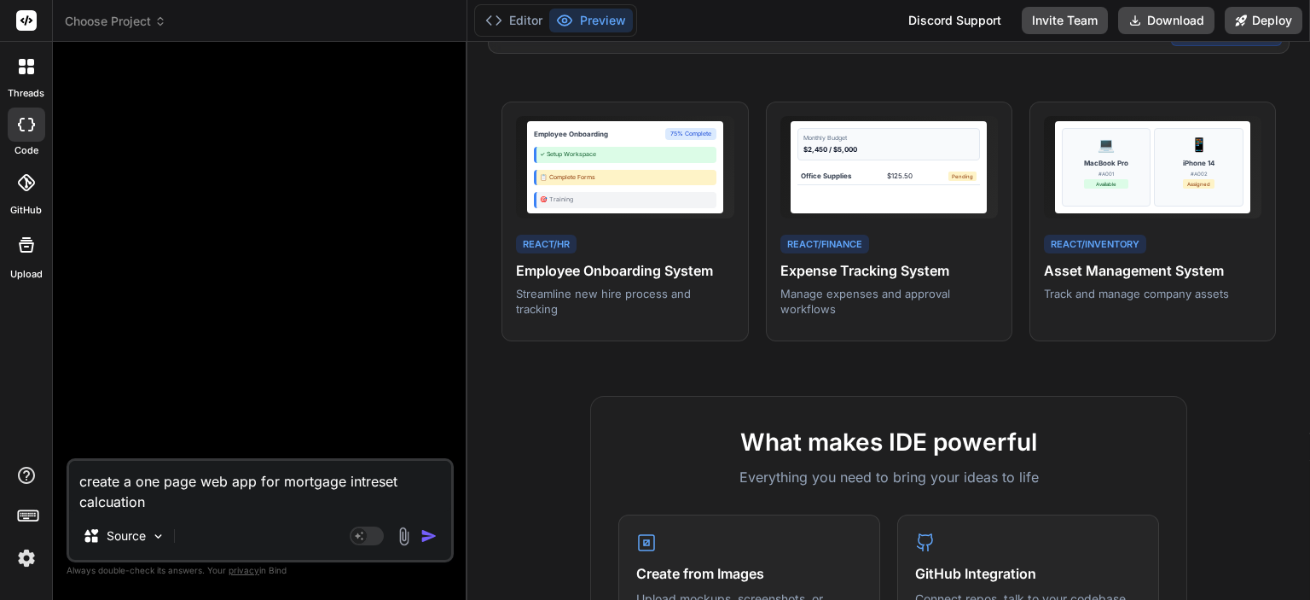
click at [280, 487] on textarea "create a one page web app for mortgage intreset calcuation" at bounding box center [260, 486] width 382 height 51
click at [289, 494] on textarea "create a one page web app for total mortgage intreset calcuation" at bounding box center [260, 486] width 382 height 51
click at [273, 502] on textarea "create a one page web app for total mortgage intreset calcuation, mobile respon…" at bounding box center [260, 486] width 382 height 51
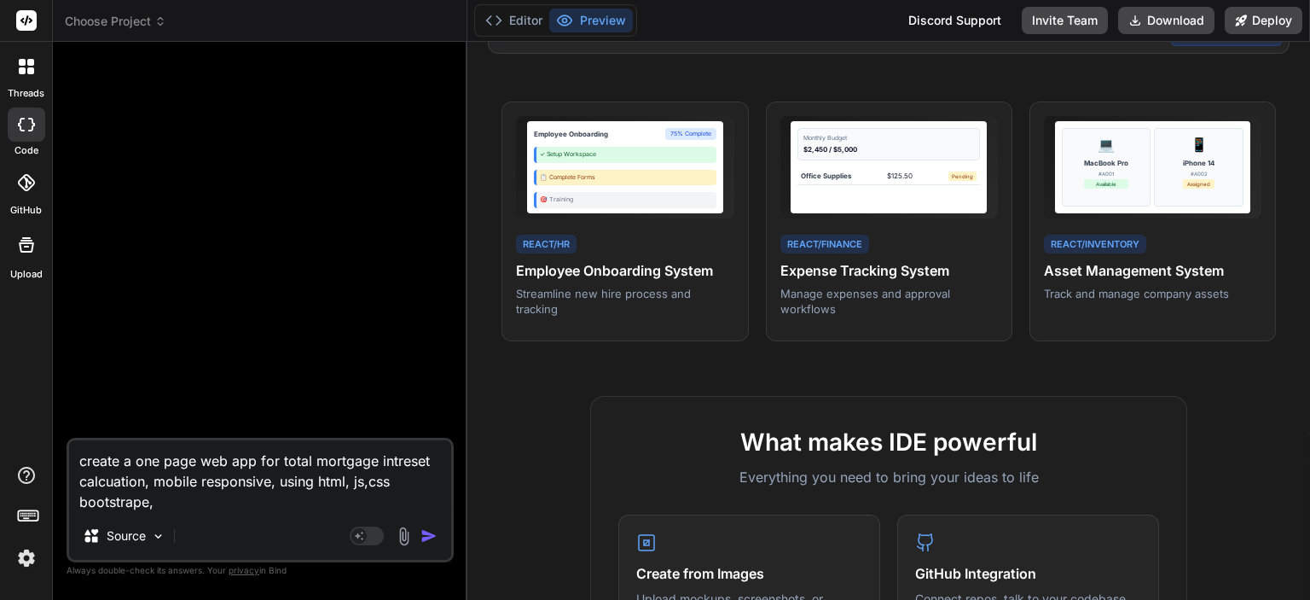
click at [231, 506] on textarea "create a one page web app for total mortgage intreset calcuation, mobile respon…" at bounding box center [260, 476] width 382 height 72
click at [235, 497] on textarea "create a one page web app for total mortgage intreset calcuation, mobile respon…" at bounding box center [260, 476] width 382 height 72
paste textarea "Principal"
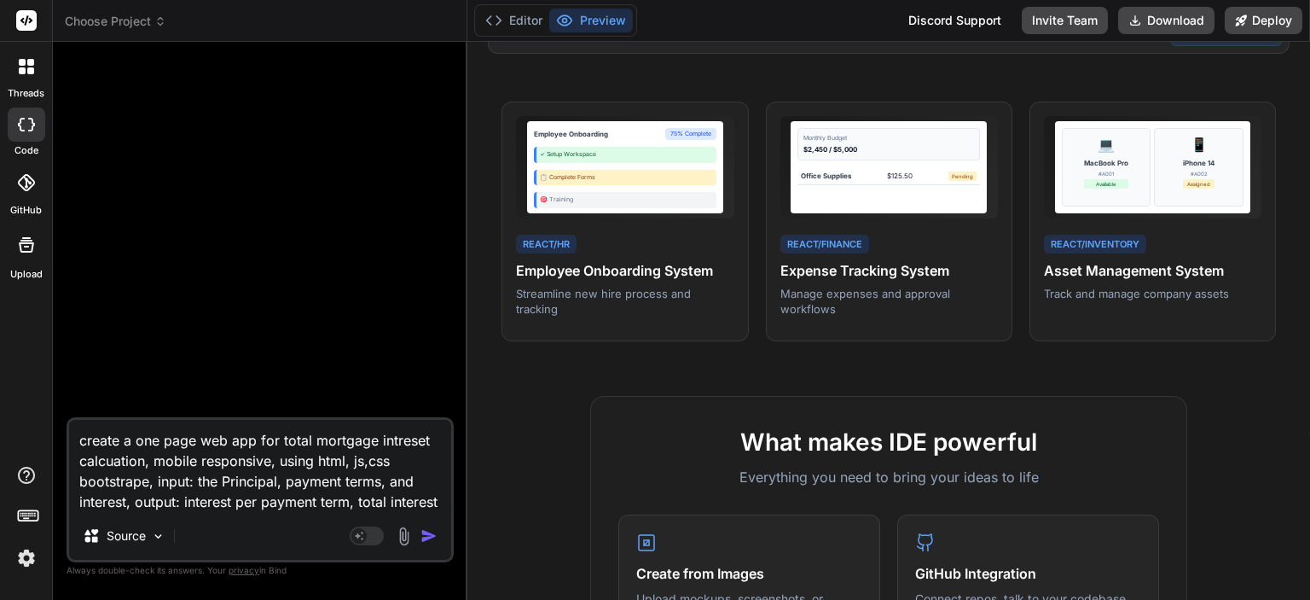
click at [366, 501] on textarea "create a one page web app for total mortgage intreset calcuation, mobile respon…" at bounding box center [260, 466] width 382 height 92
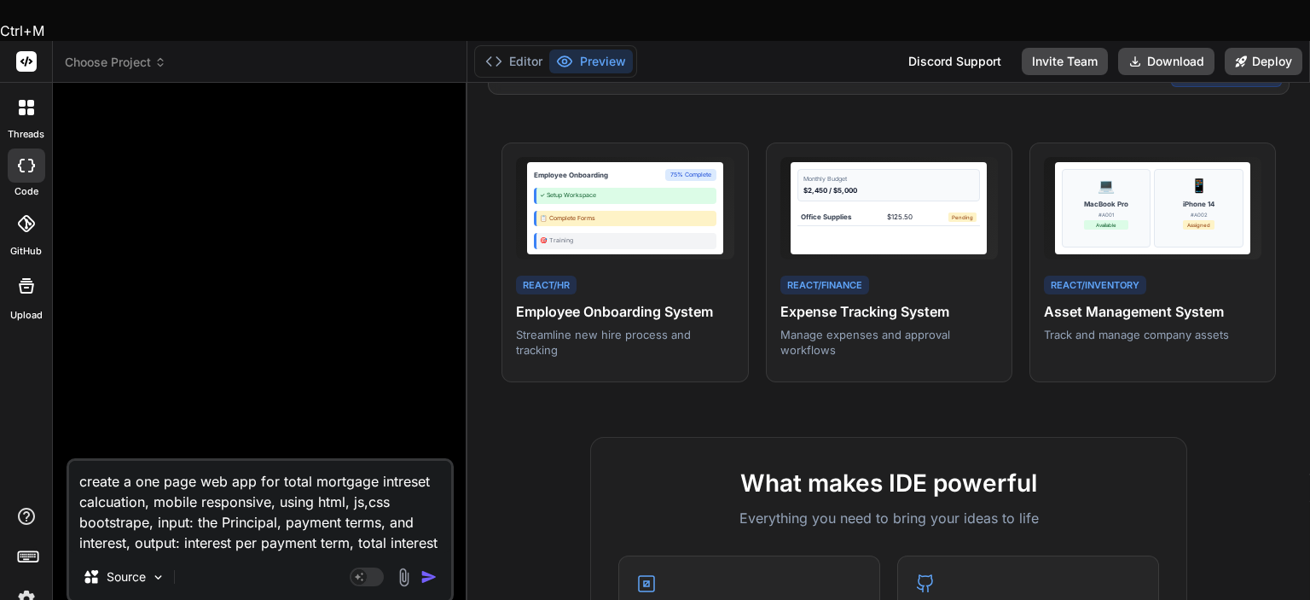
click at [366, 501] on textarea "create a one page web app for total mortgage intreset calcuation, mobile respon…" at bounding box center [260, 507] width 382 height 92
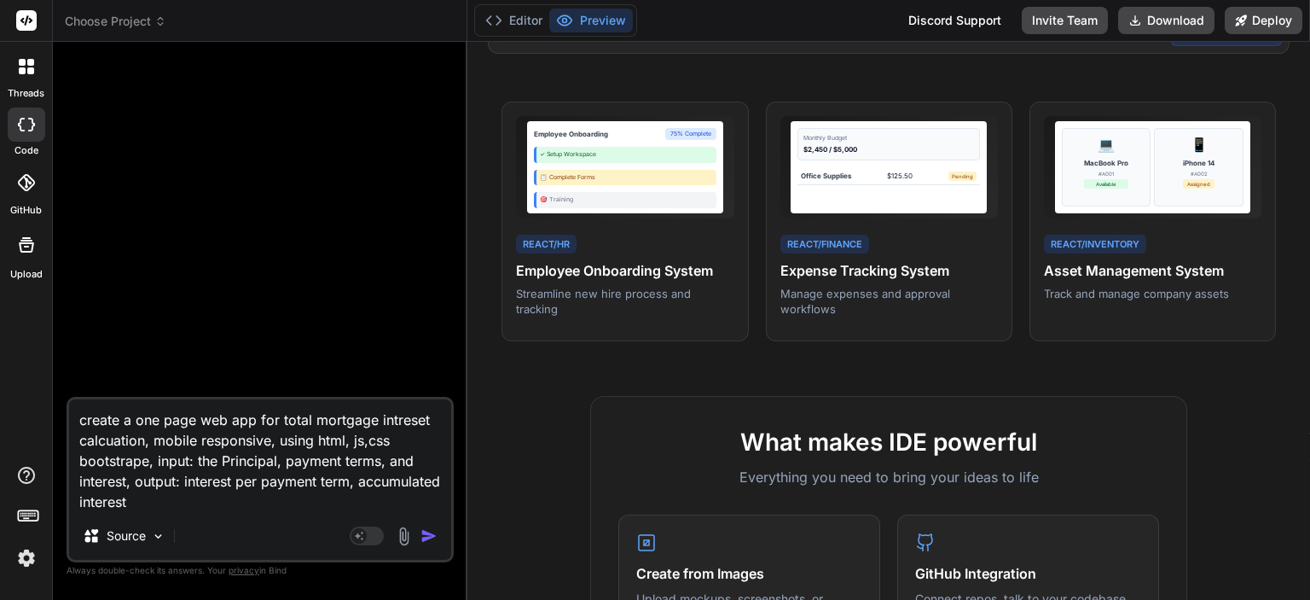
click at [345, 501] on textarea "create a one page web app for total mortgage intreset calcuation, mobile respon…" at bounding box center [260, 455] width 382 height 113
click at [183, 480] on textarea "create a one page web app for total mortgage intreset calcuation, mobile respon…" at bounding box center [260, 455] width 382 height 113
type textarea "create a one page web app for total mortgage intreset calcuation, mobile respon…"
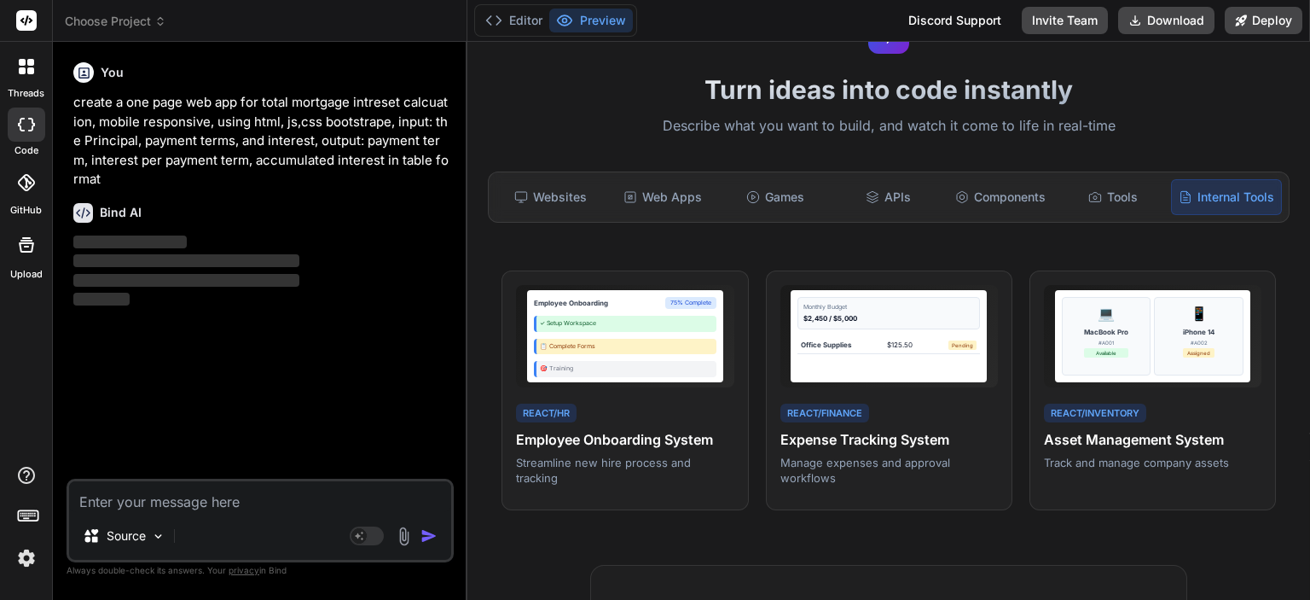
scroll to position [0, 0]
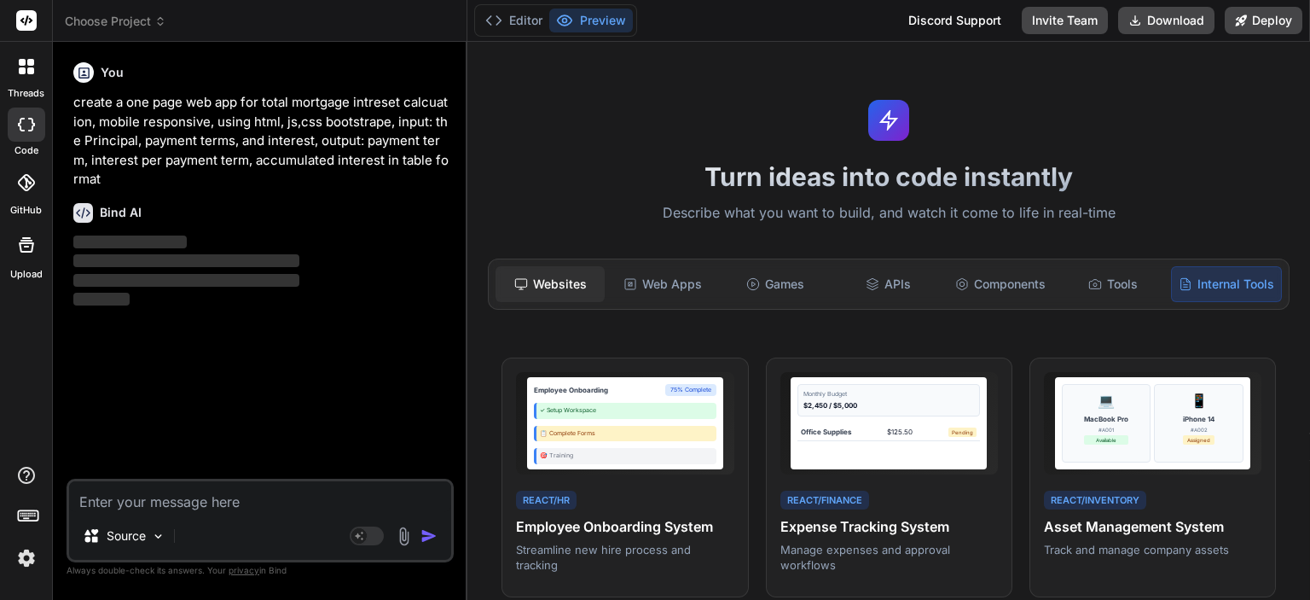
click at [529, 278] on div "Websites" at bounding box center [550, 284] width 109 height 36
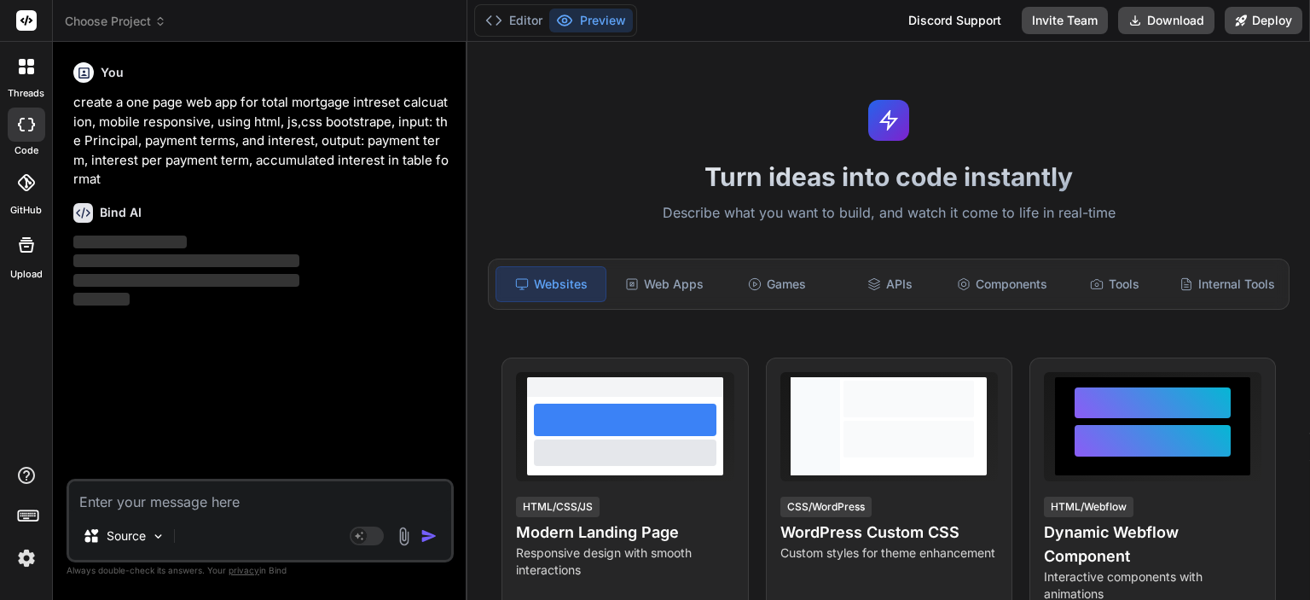
click at [510, 8] on div "Editor Preview" at bounding box center [555, 20] width 163 height 32
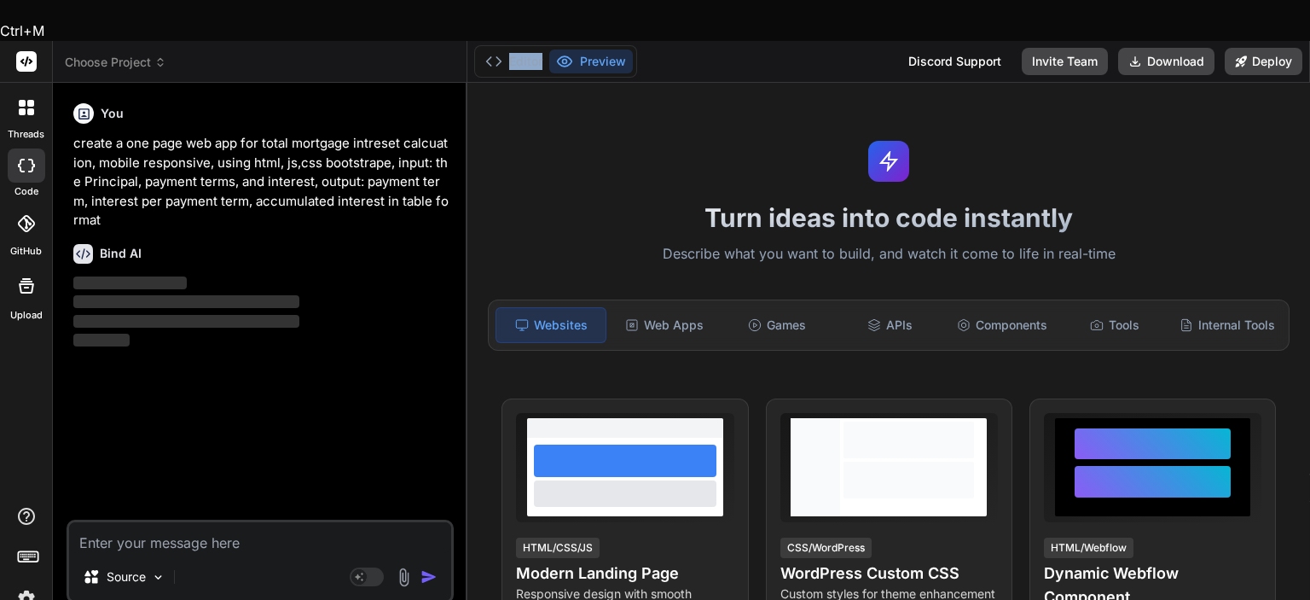
click at [510, 45] on div "Editor Preview" at bounding box center [555, 61] width 163 height 32
click at [520, 49] on button "Editor" at bounding box center [514, 61] width 71 height 24
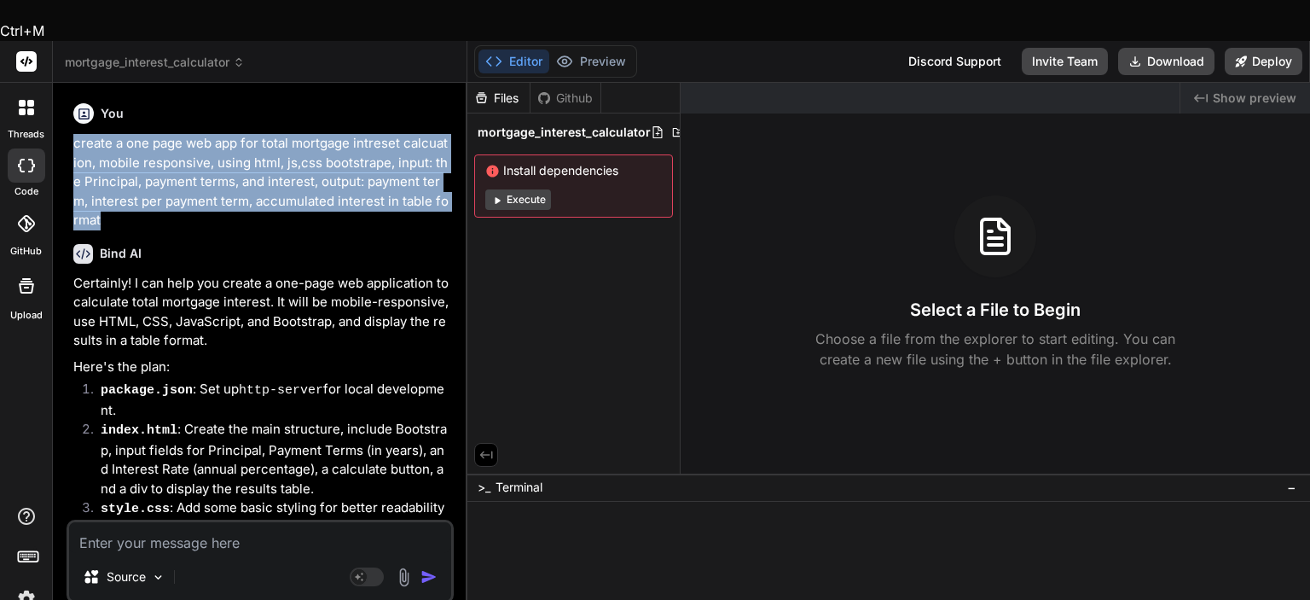
drag, startPoint x: 136, startPoint y: 175, endPoint x: 64, endPoint y: 105, distance: 100.1
click at [64, 105] on div "Bind AI Web Search Created with Pixso. Code Generator You create a one page web…" at bounding box center [260, 361] width 415 height 557
copy p "create a one page web app for total mortgage intreset calcuation, mobile respon…"
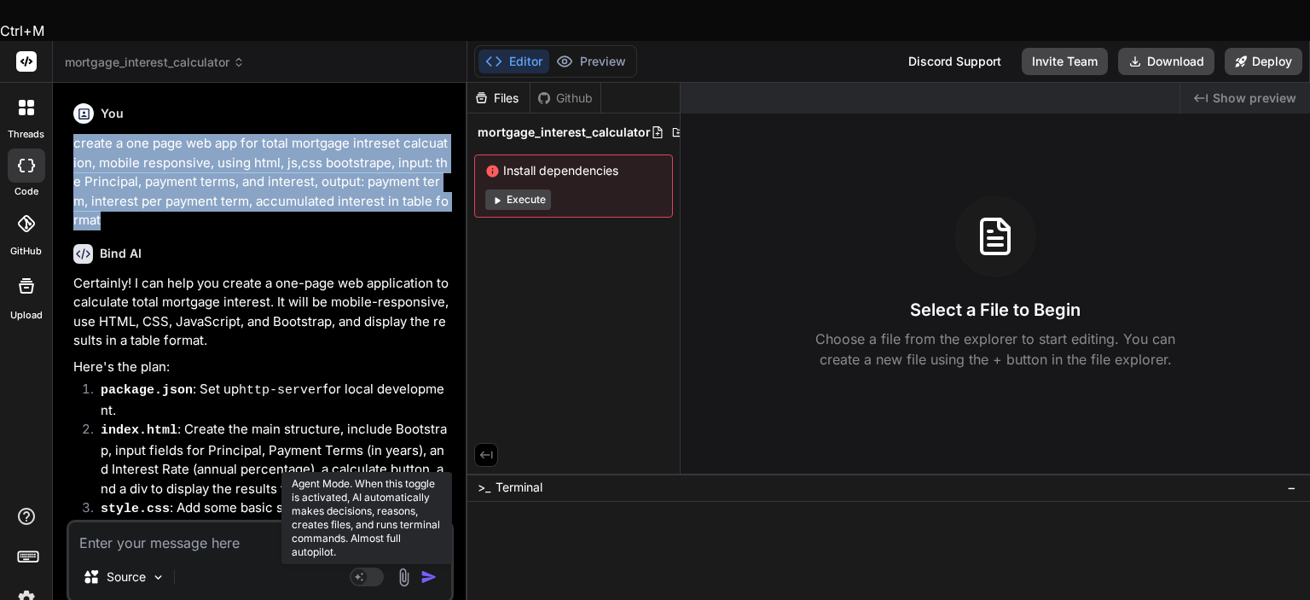
click at [370, 567] on rect at bounding box center [367, 576] width 34 height 19
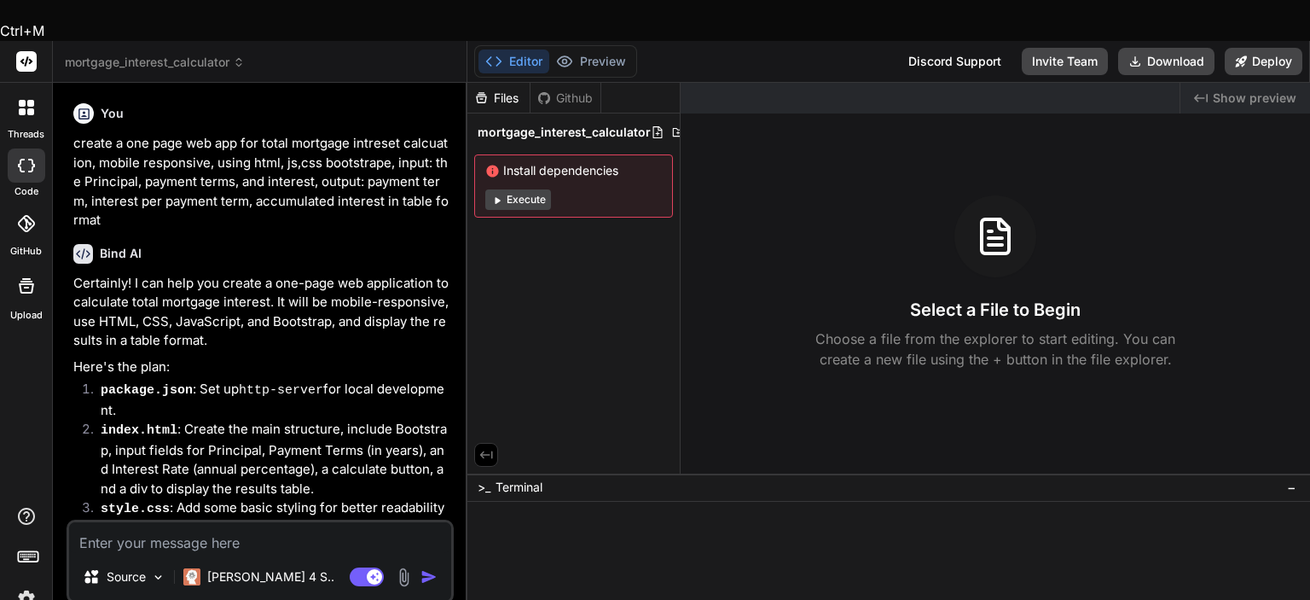
click at [239, 522] on textarea at bounding box center [260, 537] width 382 height 31
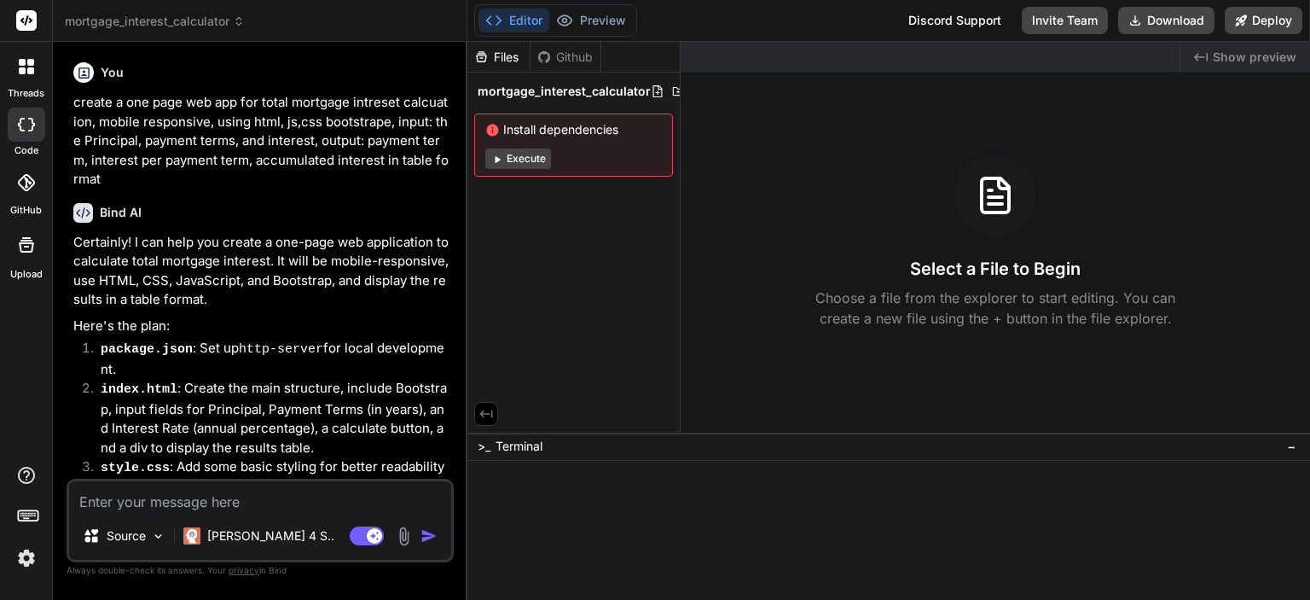
click at [20, 59] on icon at bounding box center [22, 62] width 7 height 7
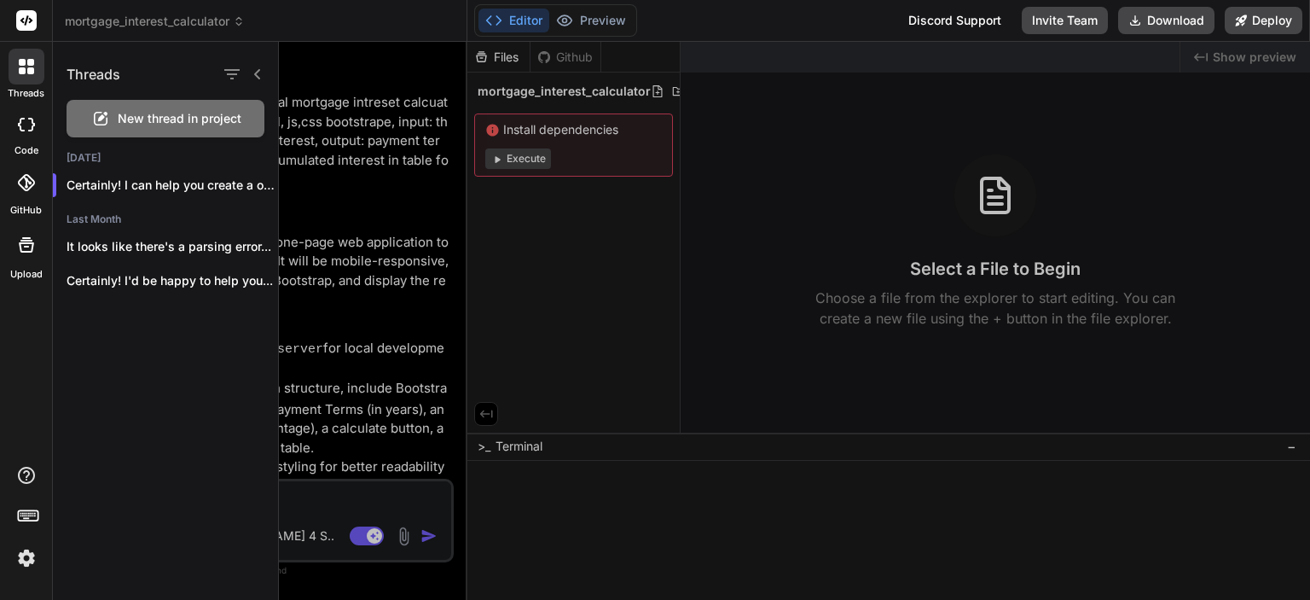
click at [146, 115] on span "New thread in project" at bounding box center [180, 118] width 124 height 17
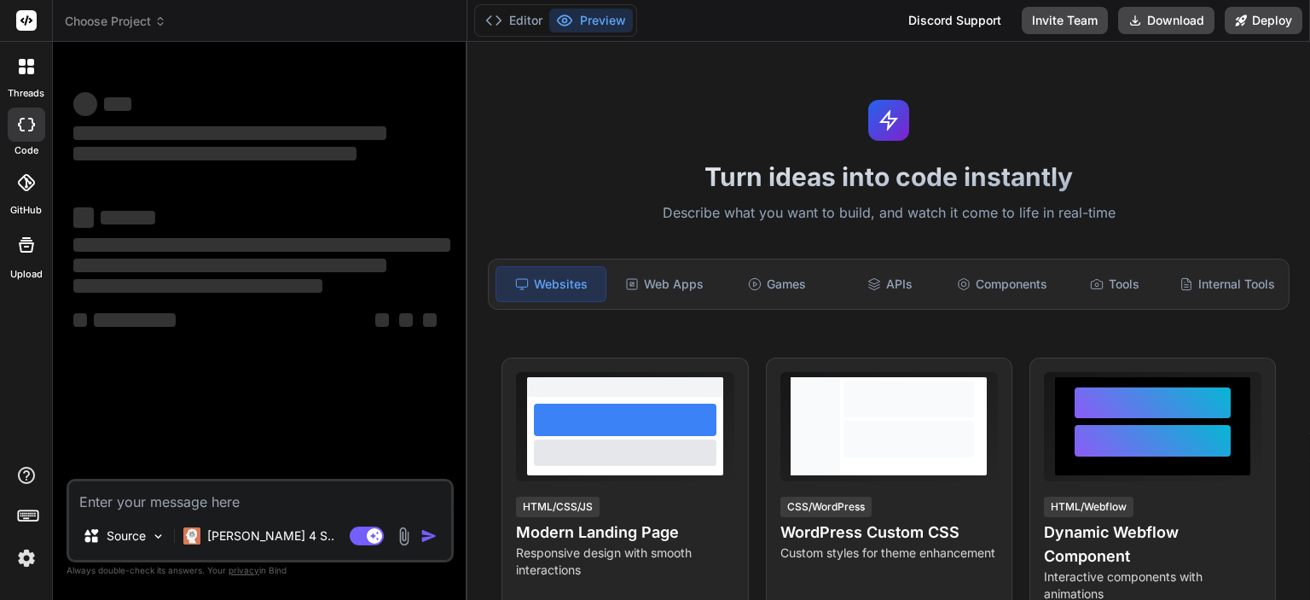
click at [32, 64] on icon at bounding box center [30, 62] width 7 height 7
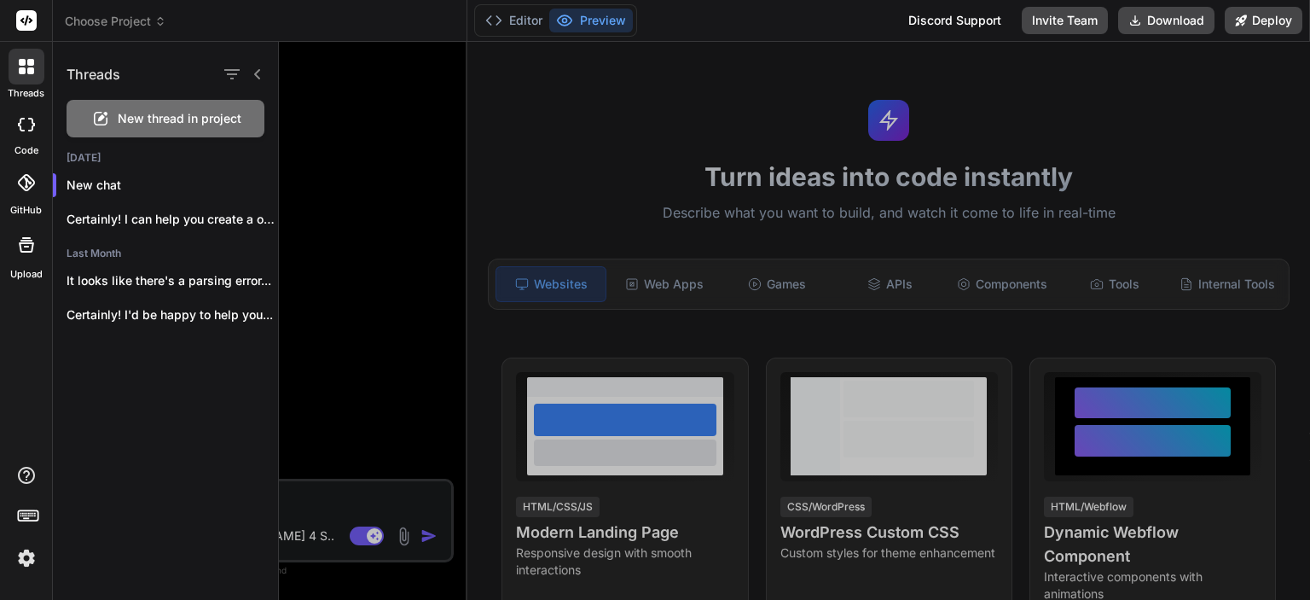
click at [29, 29] on rect at bounding box center [26, 20] width 20 height 20
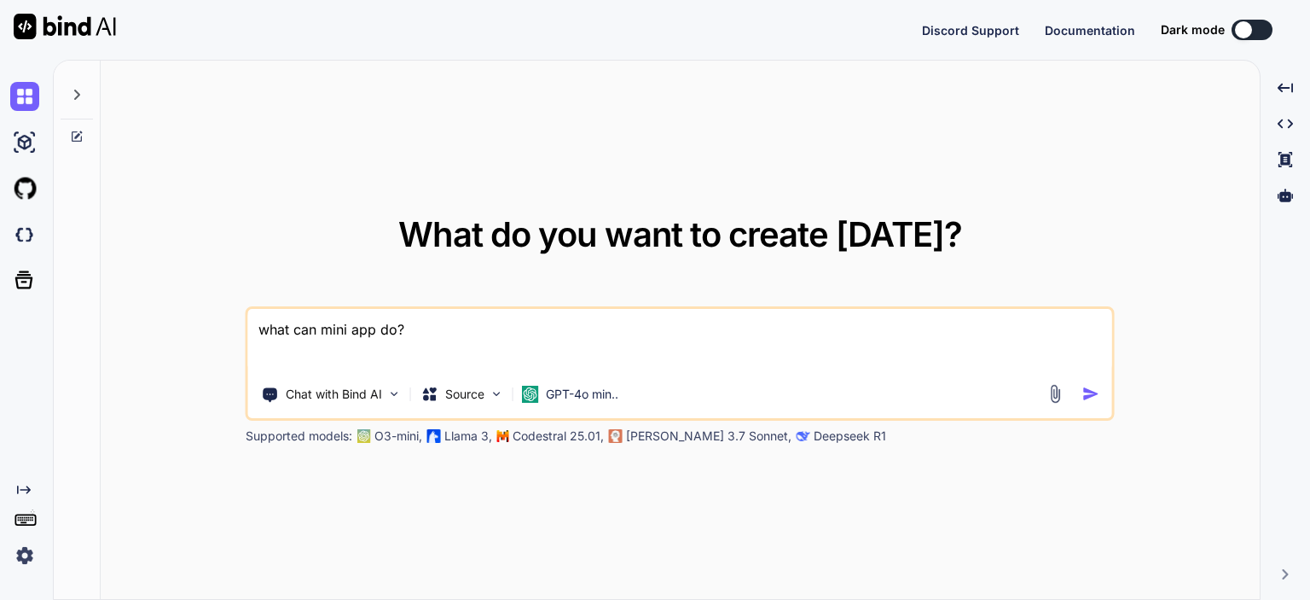
click at [410, 340] on textarea "what can mini app do?" at bounding box center [680, 340] width 864 height 63
type textarea "x"
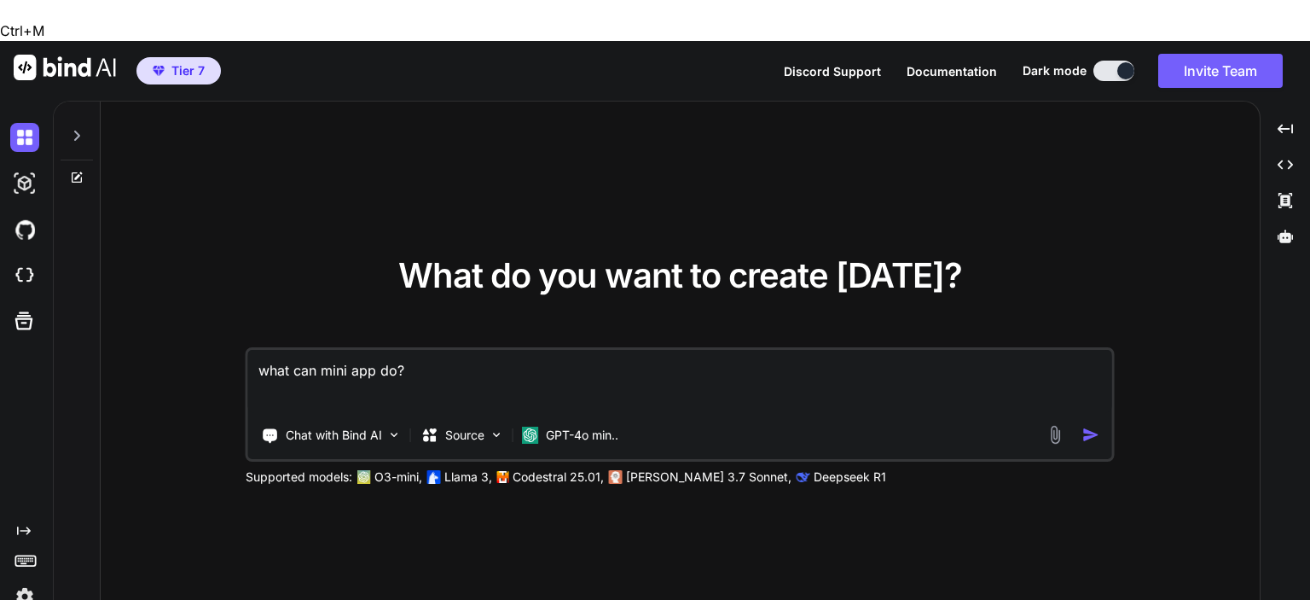
drag, startPoint x: 410, startPoint y: 340, endPoint x: 230, endPoint y: 315, distance: 181.7
click at [230, 315] on div "What do you want to create [DATE]? what can mini app do? Chat with Bind AI Sour…" at bounding box center [680, 372] width 1159 height 540
paste textarea "create a one page web app for total mortgage intreset calcuation, mobile respon…"
type textarea "create a one page web app for total mortgage intreset calcuation, mobile respon…"
type textarea "x"
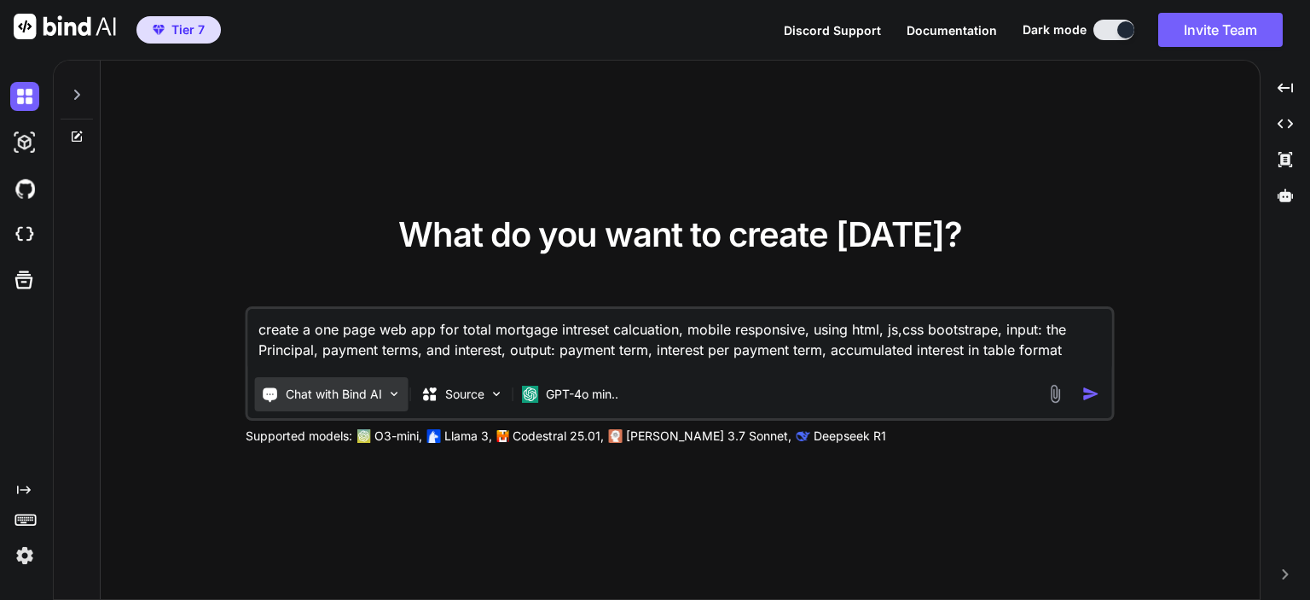
type textarea "create a one page web app for total mortgage intreset calcuation, mobile respon…"
click at [317, 393] on p "Chat with Bind AI" at bounding box center [334, 394] width 96 height 17
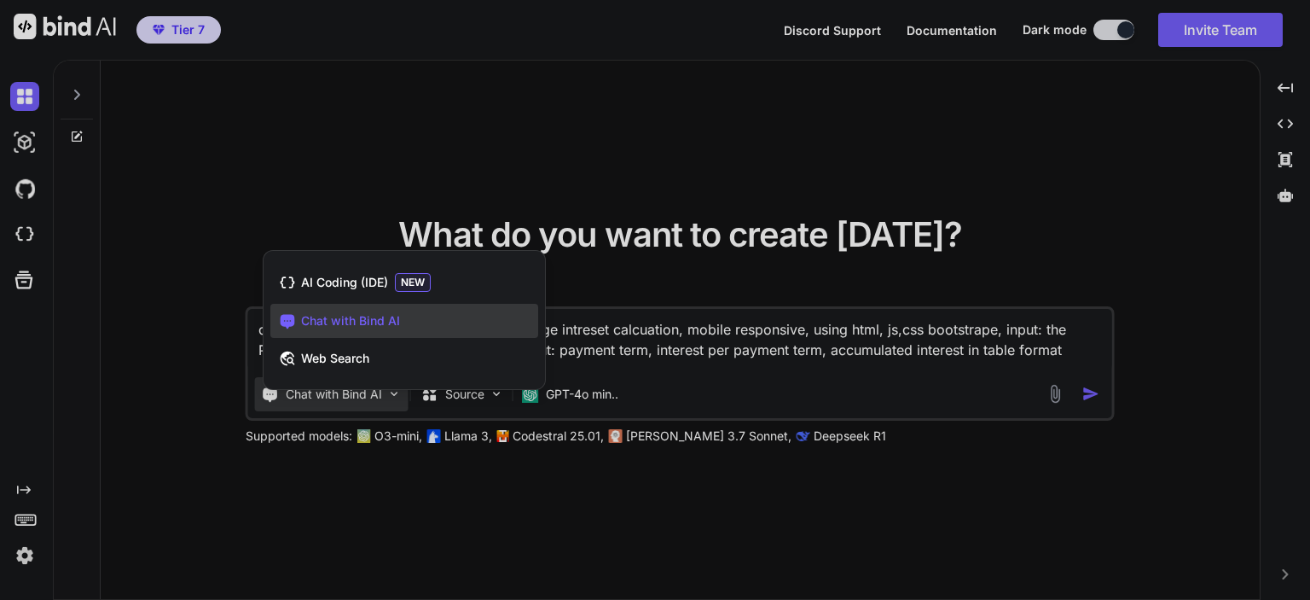
click at [317, 393] on div at bounding box center [655, 300] width 1310 height 600
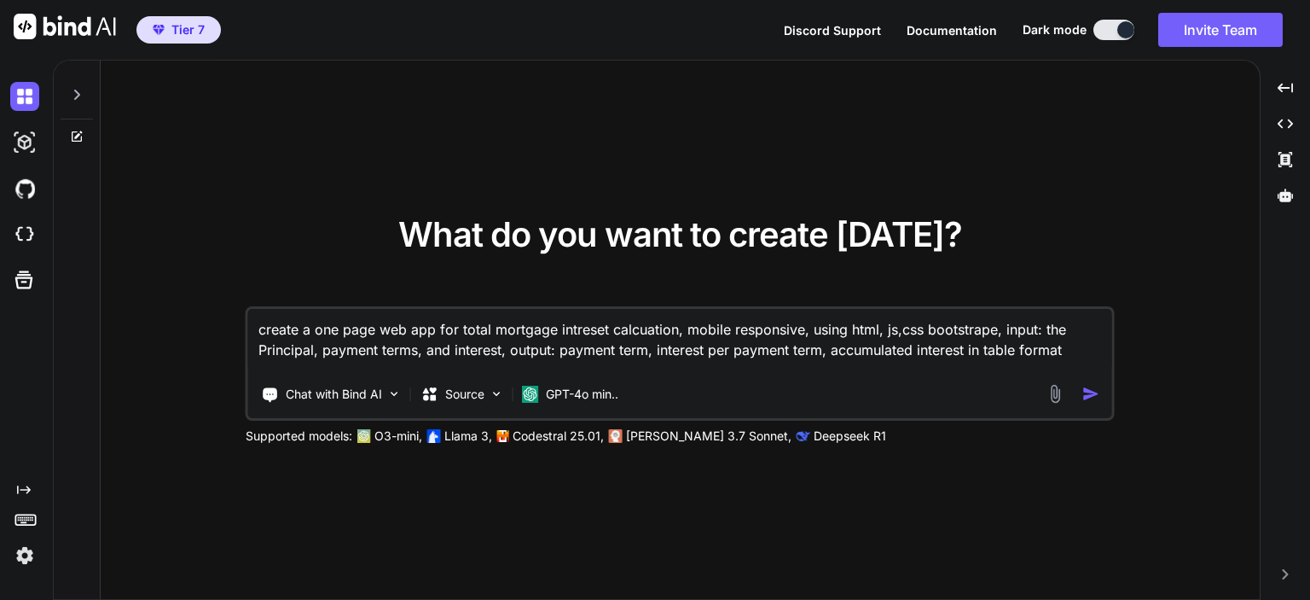
click at [1078, 394] on div at bounding box center [1076, 394] width 61 height 20
click at [1090, 393] on img "button" at bounding box center [1092, 394] width 18 height 18
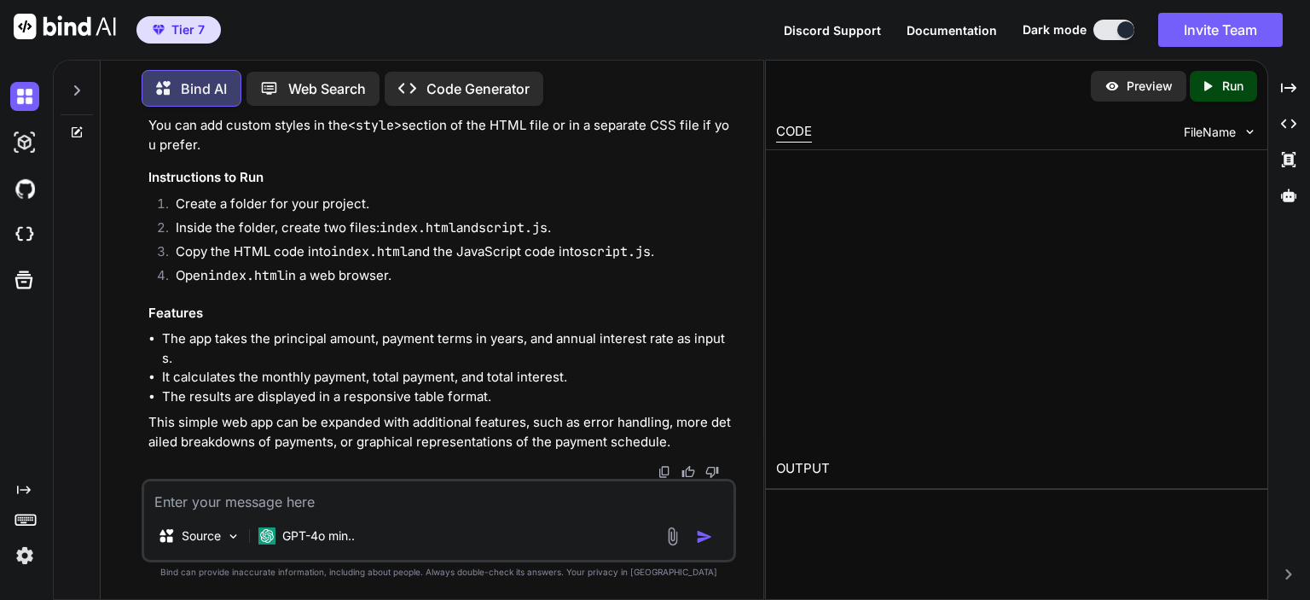
scroll to position [2000, 0]
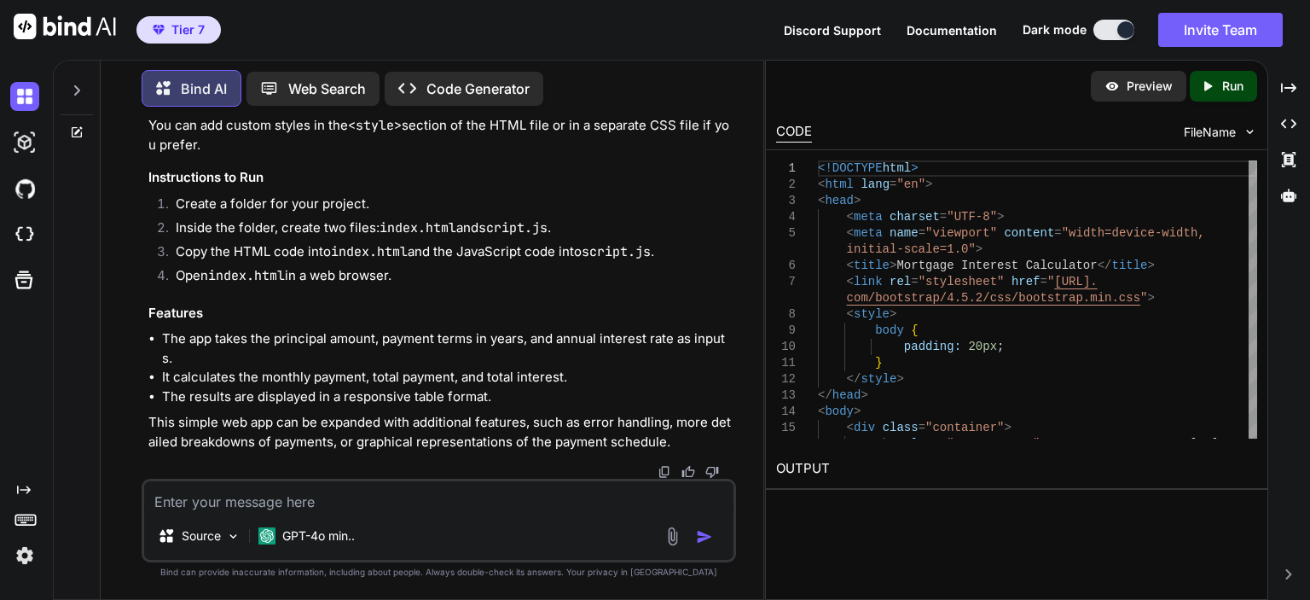
click at [1229, 91] on p "Run" at bounding box center [1233, 86] width 21 height 17
click at [915, 514] on link "https://app.onecompiler.com/43wueugv8_43ww962r3" at bounding box center [845, 509] width 138 height 16
click at [371, 503] on textarea at bounding box center [439, 496] width 590 height 31
type textarea "x"
type textarea "a"
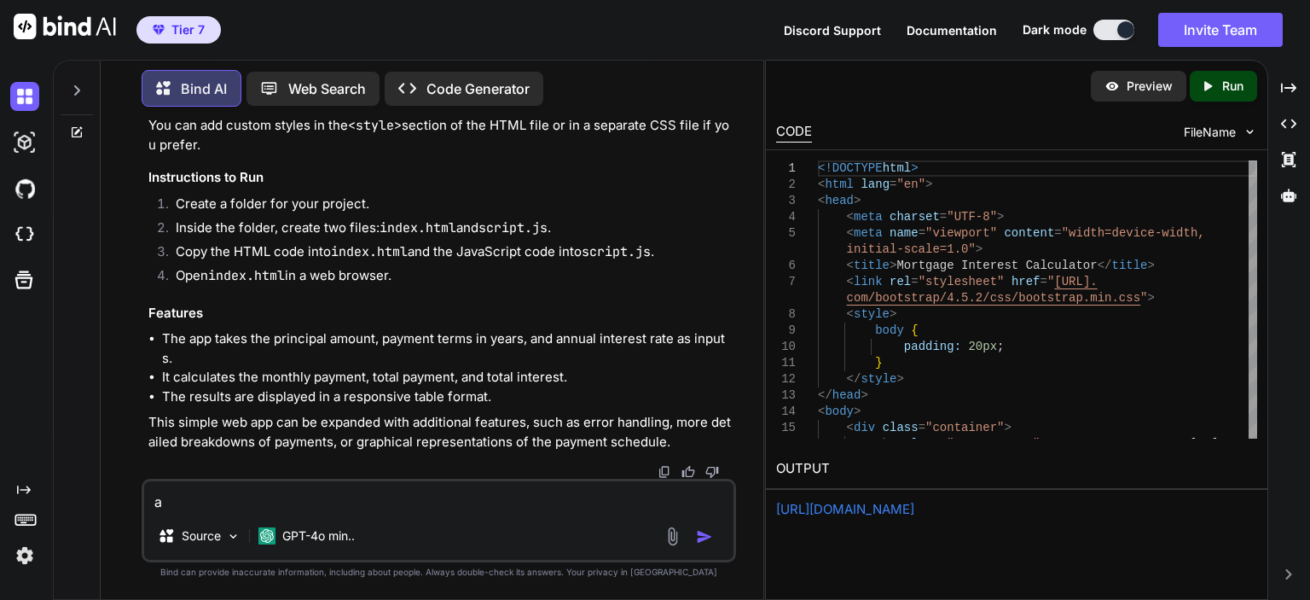
type textarea "x"
type textarea "al"
type textarea "x"
type textarea "all"
type textarea "x"
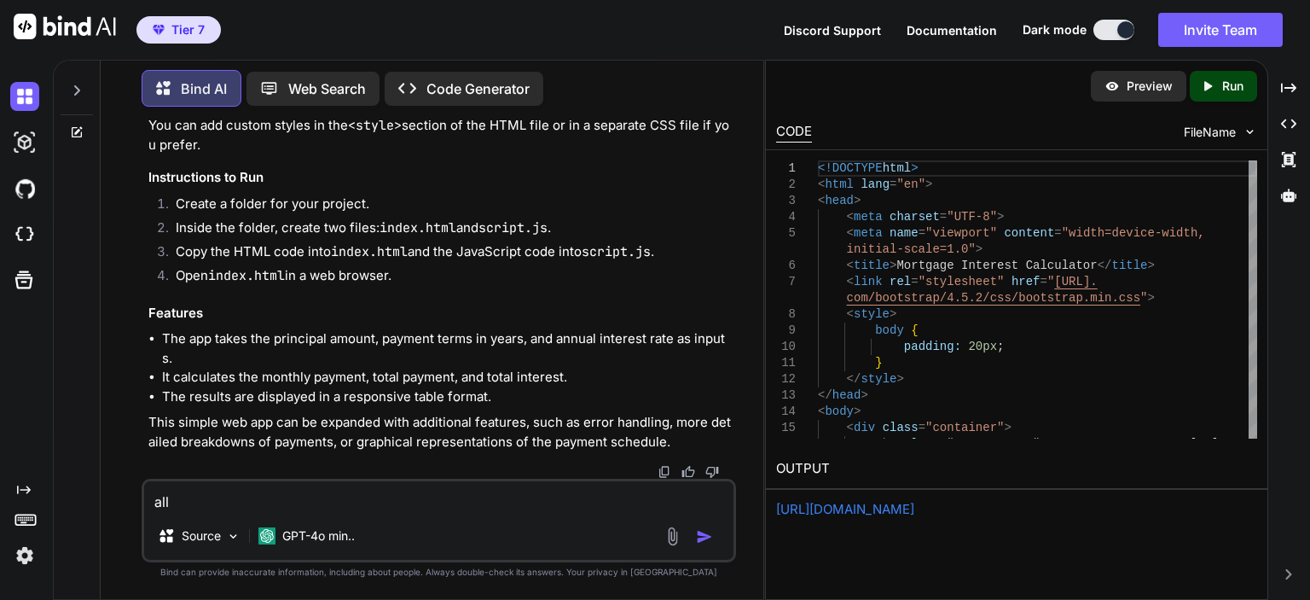
type textarea "allo"
type textarea "x"
type textarea "allow"
type textarea "x"
type textarea "allow"
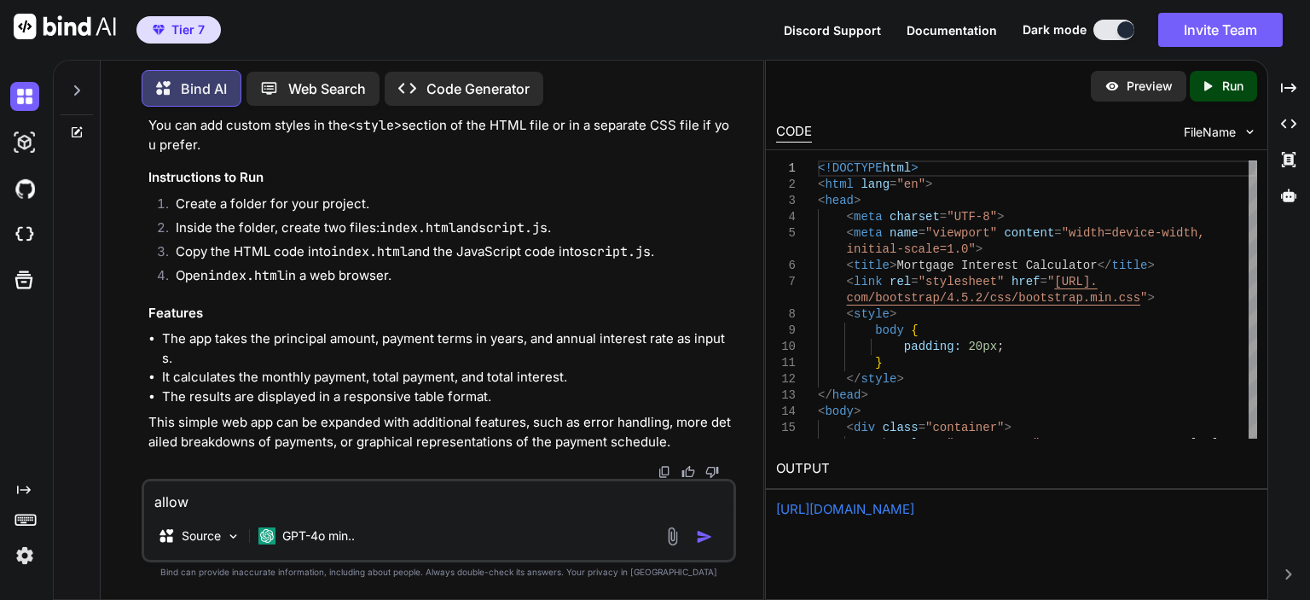
type textarea "x"
type textarea "allow t"
type textarea "x"
type textarea "allow to"
type textarea "x"
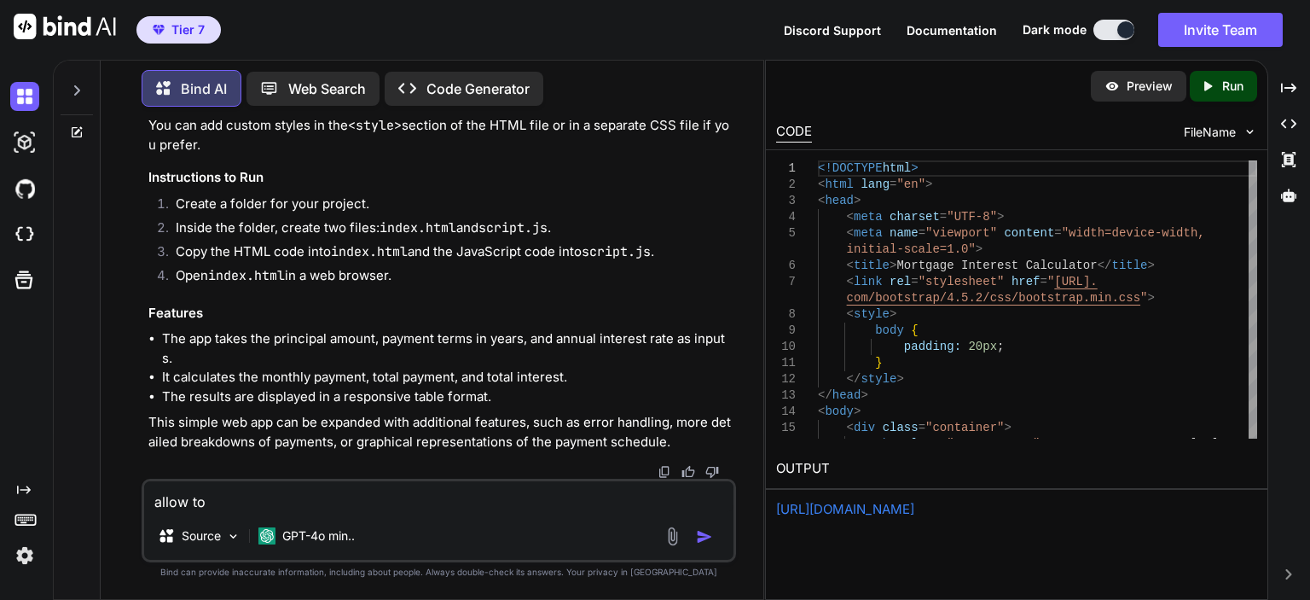
type textarea "allow to"
type textarea "x"
type textarea "allow to s"
type textarea "x"
type textarea "allow to se"
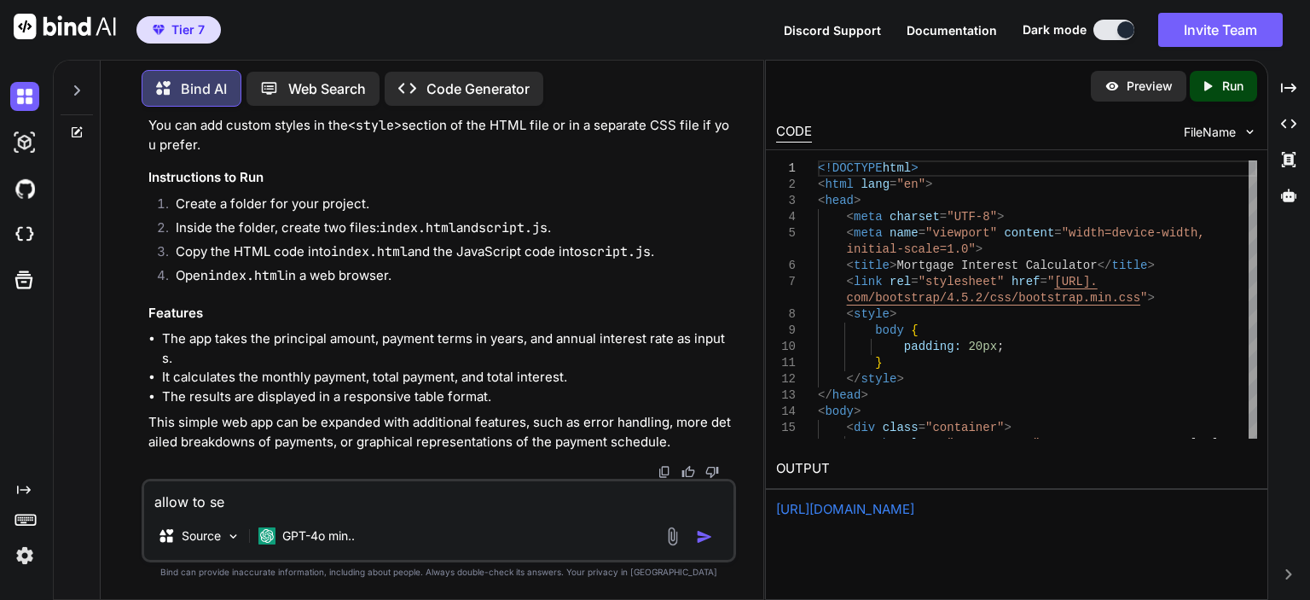
type textarea "x"
type textarea "allow to see"
type textarea "x"
type textarea "allow to seel"
type textarea "x"
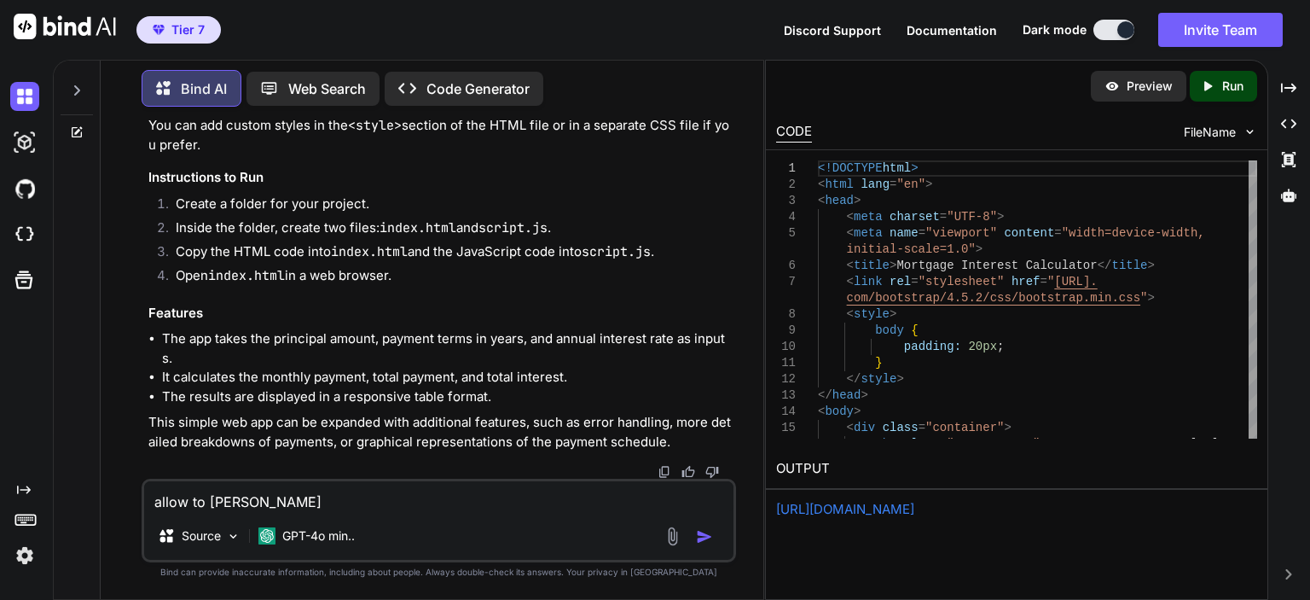
type textarea "allow to see"
type textarea "x"
type textarea "allow to se"
type textarea "x"
type textarea "allow to s"
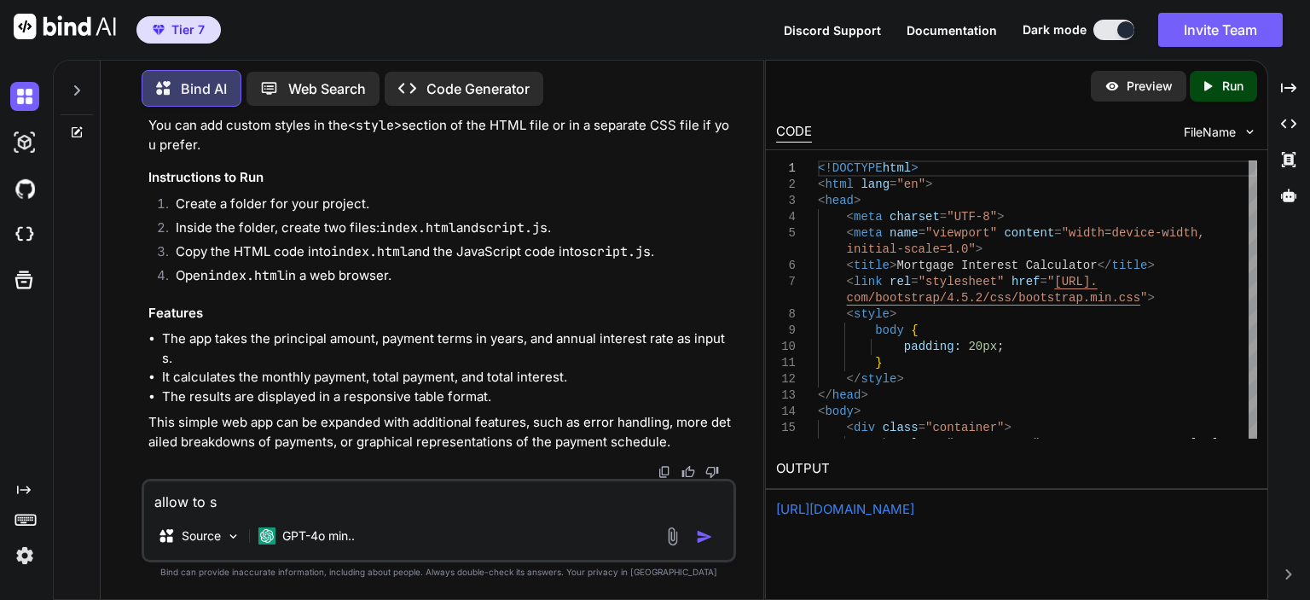
type textarea "x"
type textarea "allow to se"
type textarea "x"
type textarea "allow to sel"
type textarea "x"
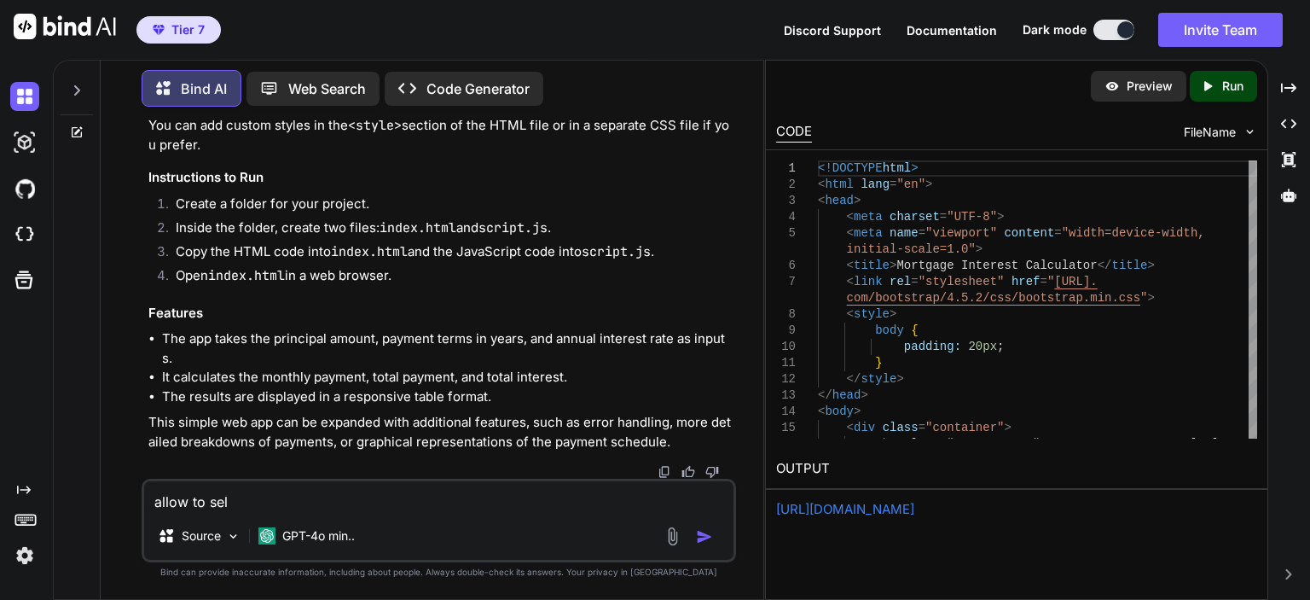
type textarea "allow to sele"
type textarea "x"
type textarea "allow to selec"
type textarea "x"
type textarea "allow to select"
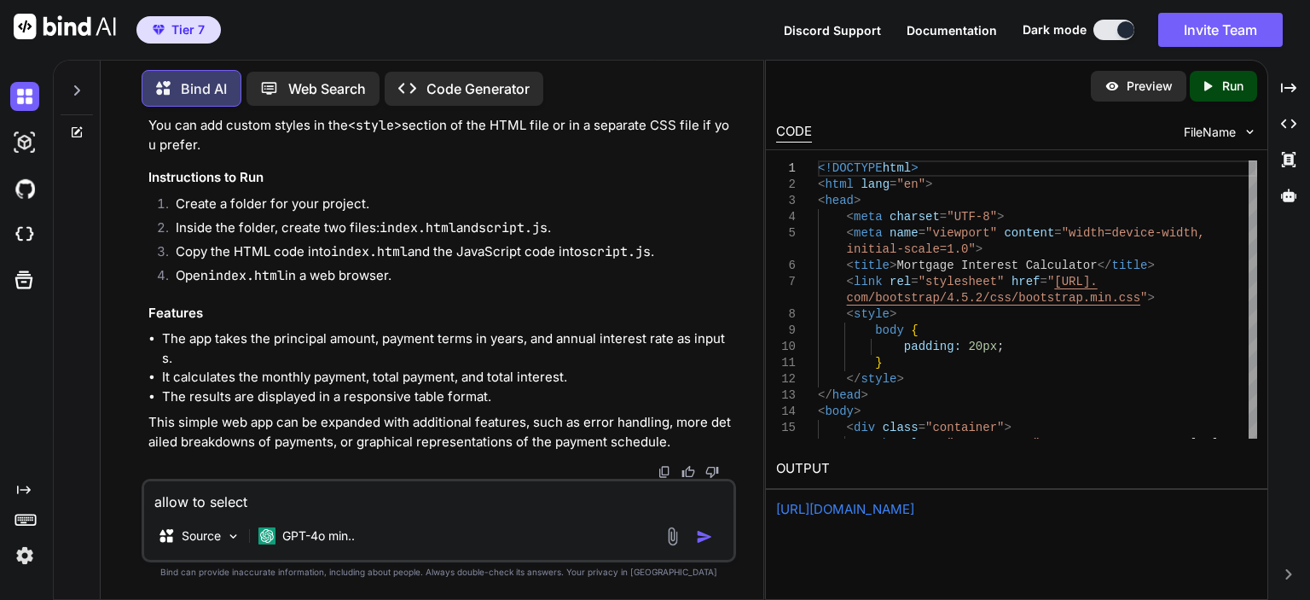
type textarea "x"
type textarea "allow to select"
type textarea "x"
type textarea "allow to select p"
type textarea "x"
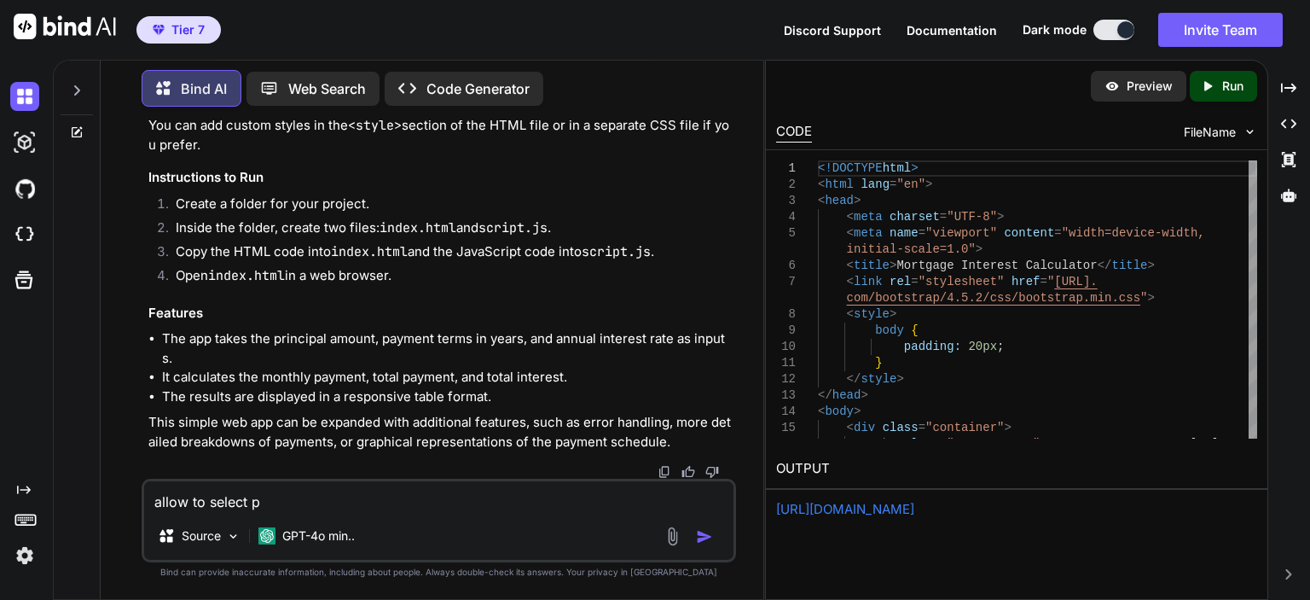
type textarea "allow to select pa"
type textarea "x"
type textarea "allow to select pat"
type textarea "x"
type textarea "allow to select pa"
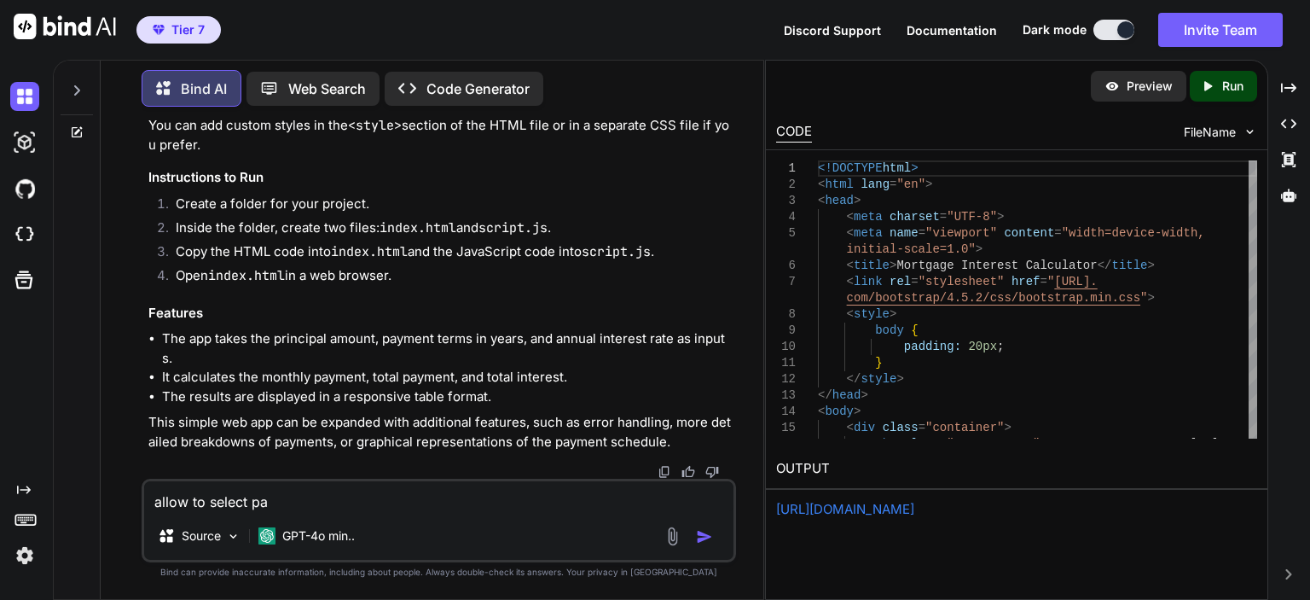
type textarea "x"
type textarea "allow to select pay"
type textarea "x"
type textarea "allow to select paym"
type textarea "x"
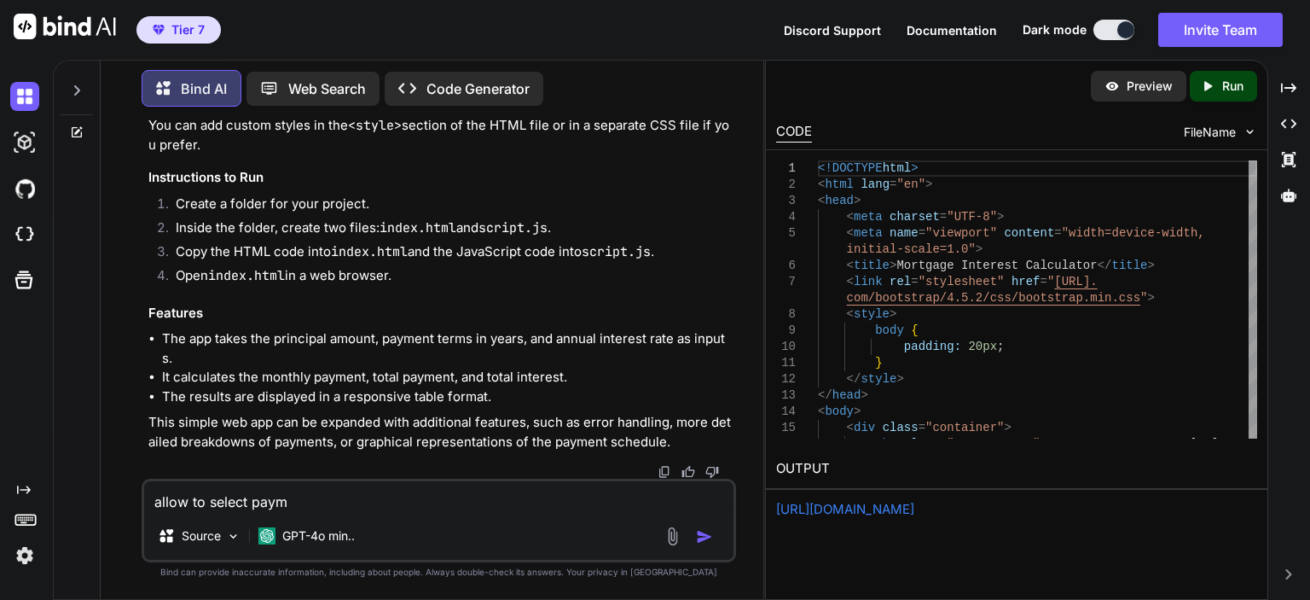
type textarea "allow to select payme"
type textarea "x"
type textarea "allow to select paymen"
type textarea "x"
type textarea "allow to select payment"
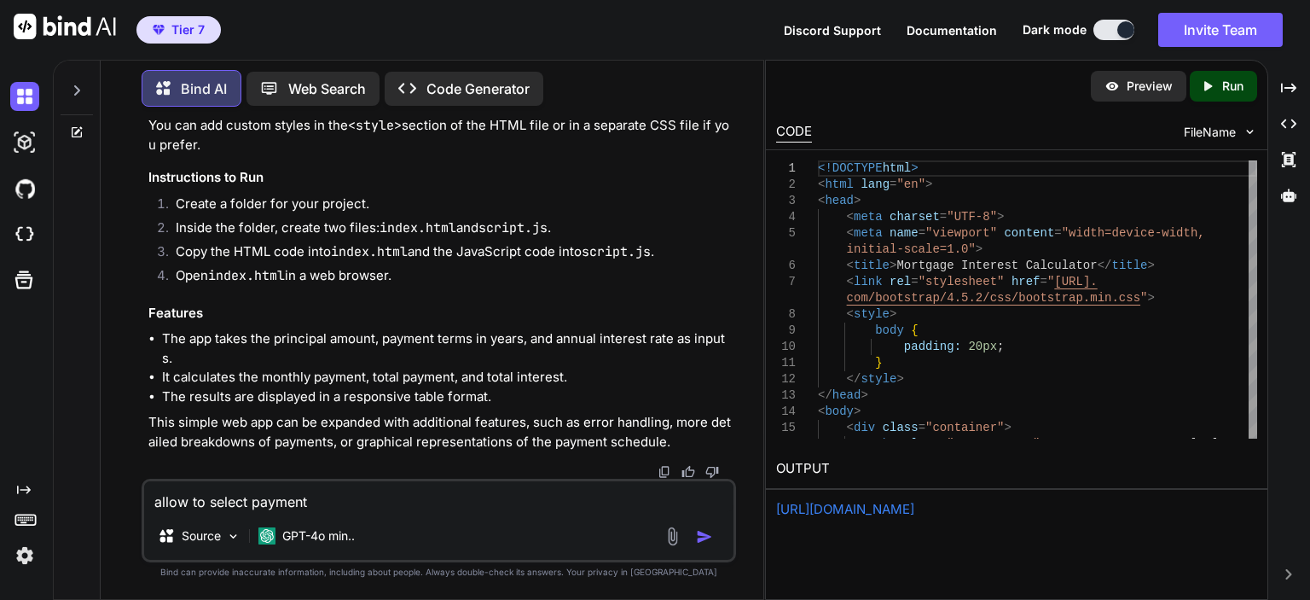
type textarea "x"
type textarea "allow to select payment"
type textarea "x"
type textarea "allow to select payment t"
type textarea "x"
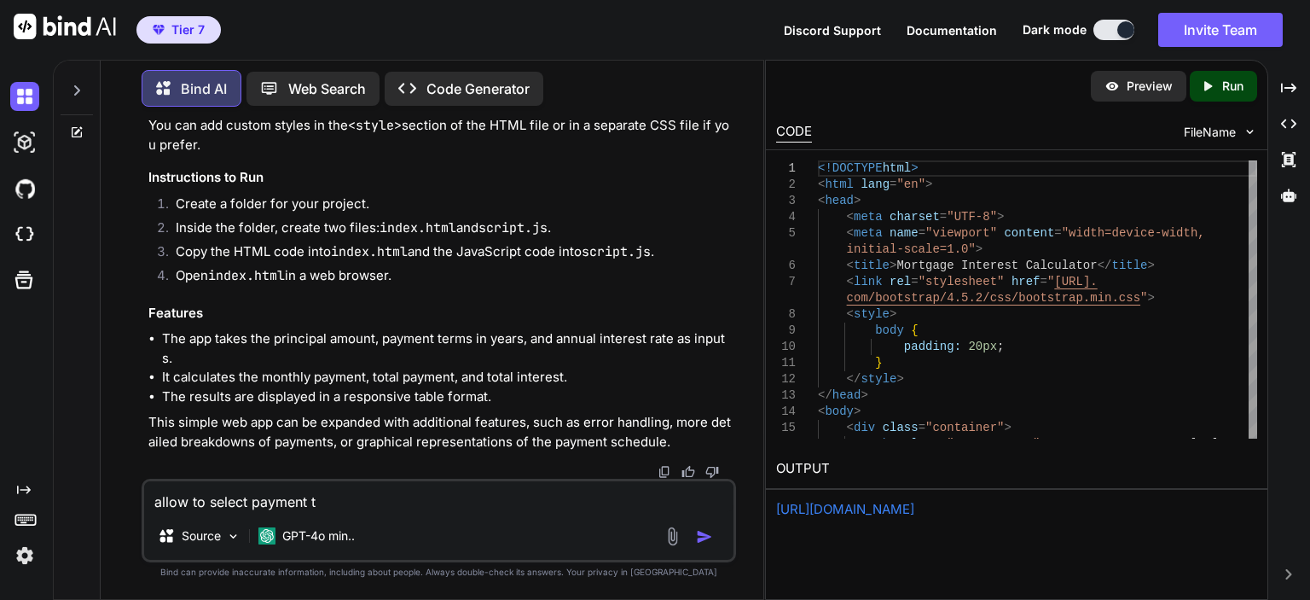
type textarea "allow to select payment te"
type textarea "x"
type textarea "allow to select payment ter"
type textarea "x"
type textarea "allow to select payment term"
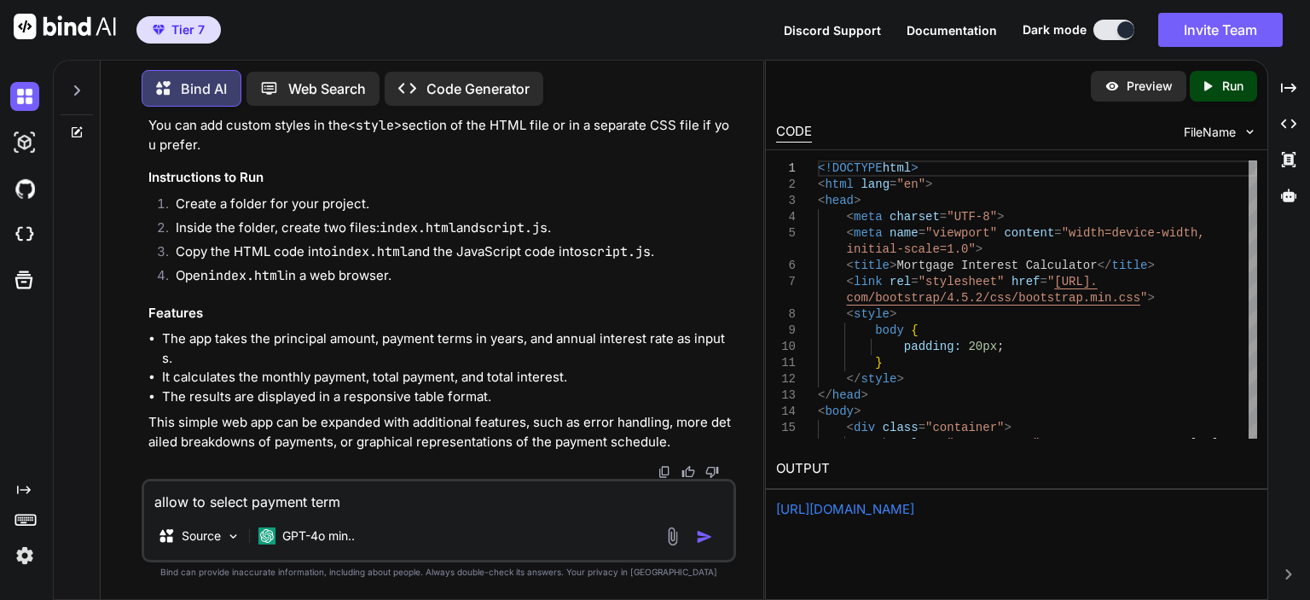
type textarea "x"
type textarea "allow to select payment term"
type textarea "x"
type textarea "allow to select payment term by"
type textarea "x"
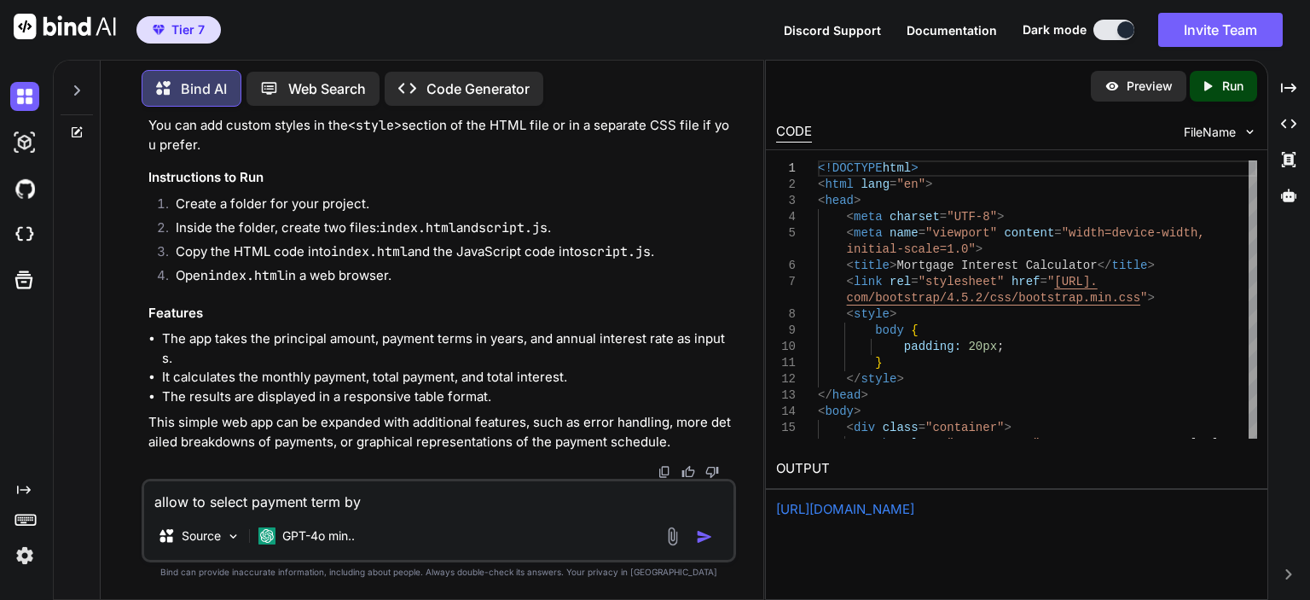
type textarea "allow to select payment term by"
type textarea "x"
type textarea "allow to select payment term by mo"
type textarea "x"
type textarea "allow to select payment term by mon"
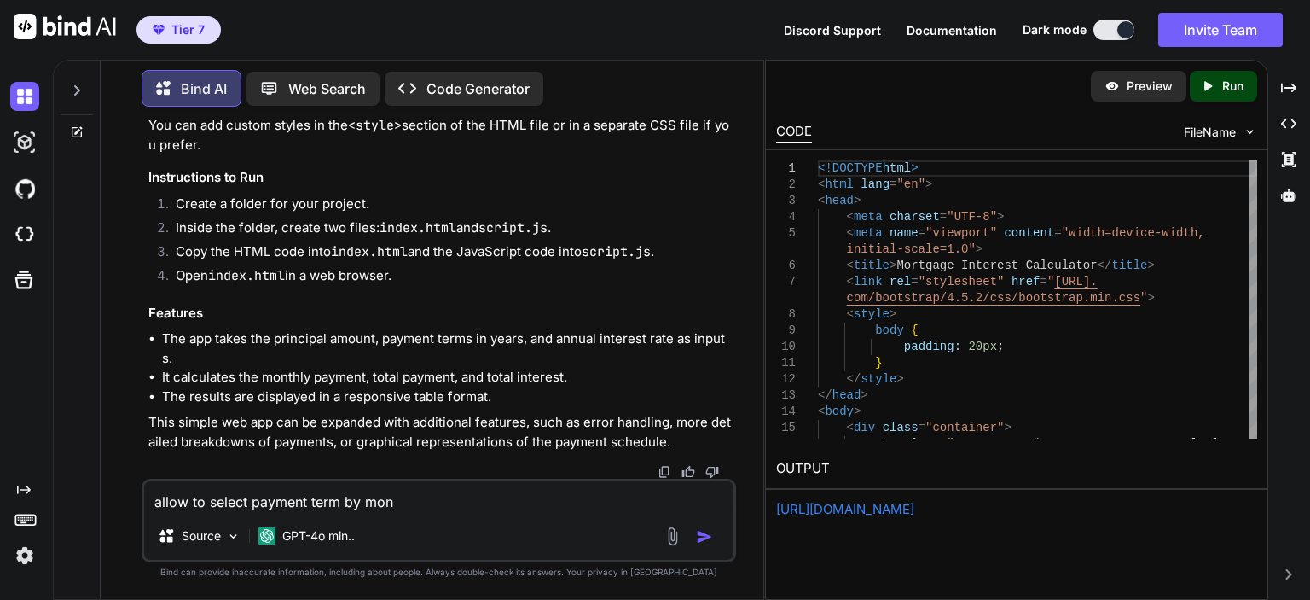
type textarea "x"
type textarea "allow to select payment term by mont"
type textarea "x"
type textarea "allow to select payment term by month"
type textarea "x"
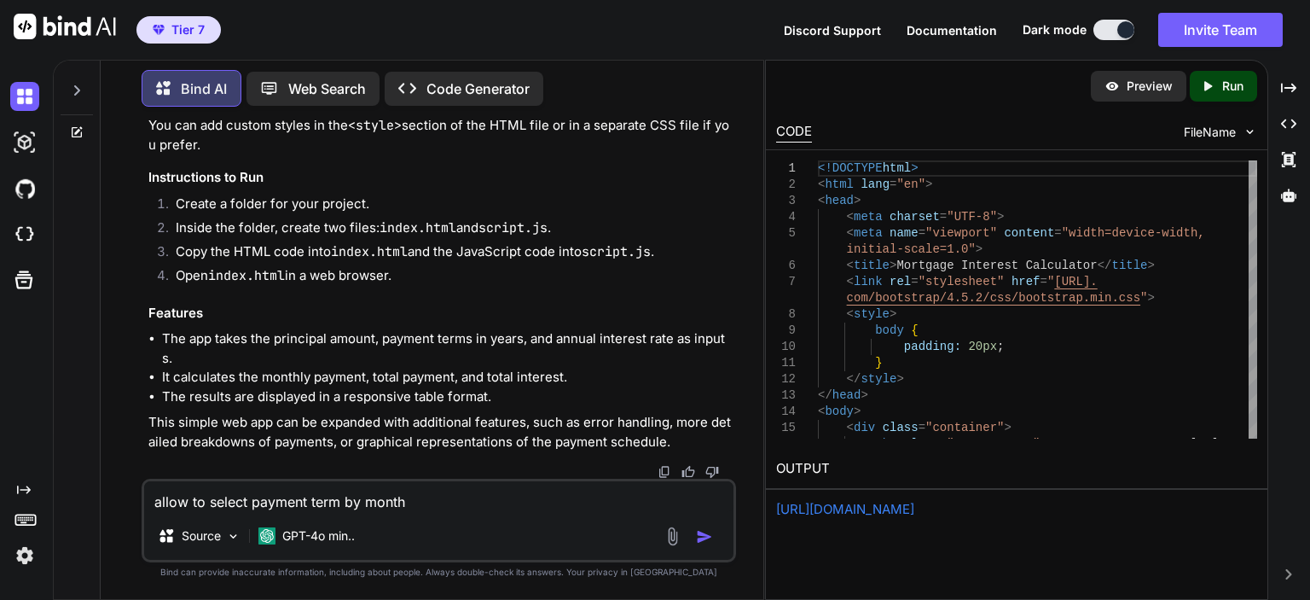
type textarea "allow to select payment term by month"
type textarea "x"
type textarea "allow to select payment term by month o"
type textarea "x"
type textarea "allow to select payment term by month or"
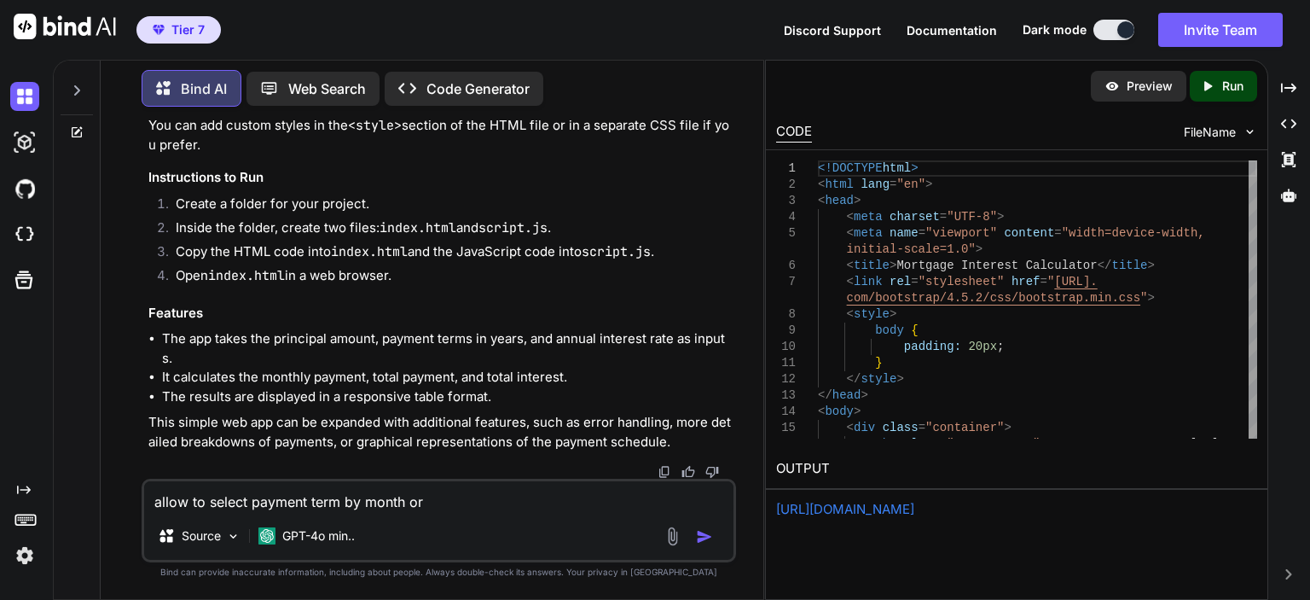
type textarea "x"
type textarea "allow to select payment term by month or"
type textarea "x"
type textarea "allow to select payment term by month or b"
type textarea "x"
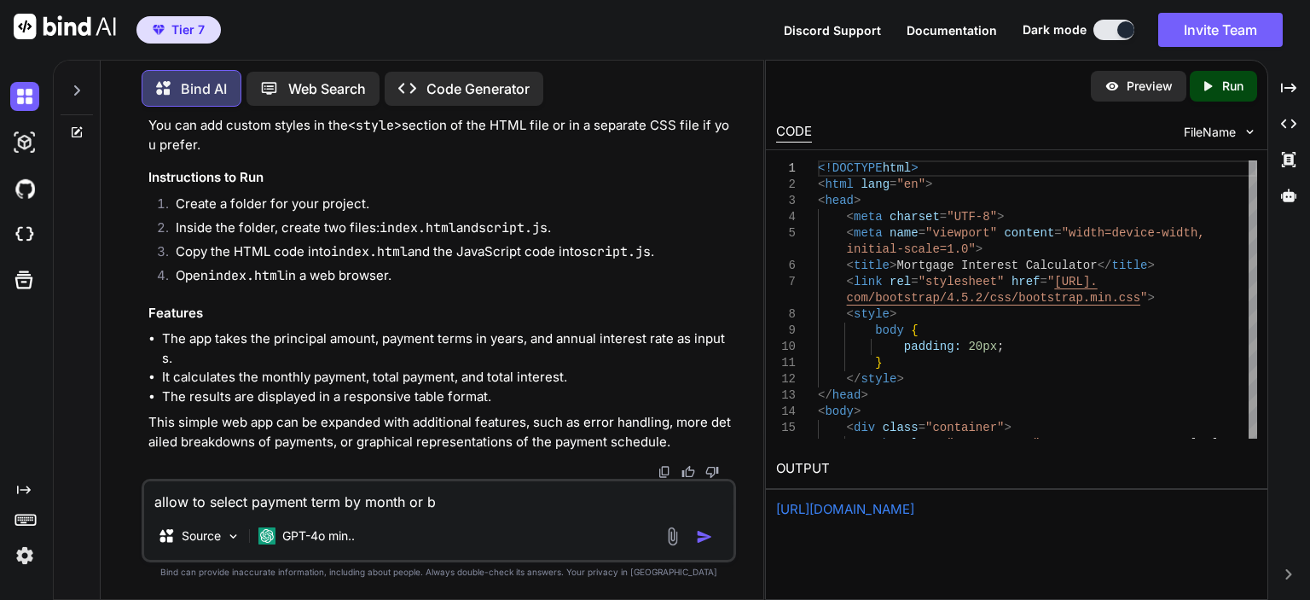
type textarea "allow to select payment term by month or by"
type textarea "x"
type textarea "allow to select payment term by month or by"
type textarea "x"
type textarea "allow to select payment term by month or by y"
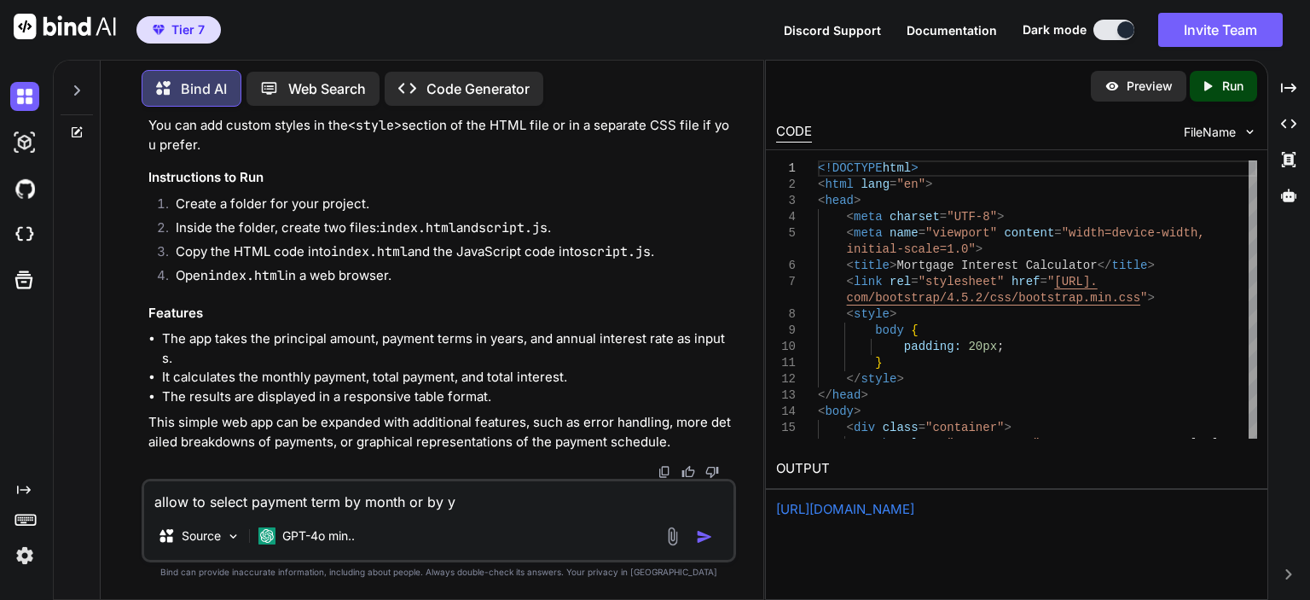
type textarea "x"
type textarea "allow to select payment term by month or by ye"
type textarea "x"
type textarea "allow to select payment term by month or by yea"
type textarea "x"
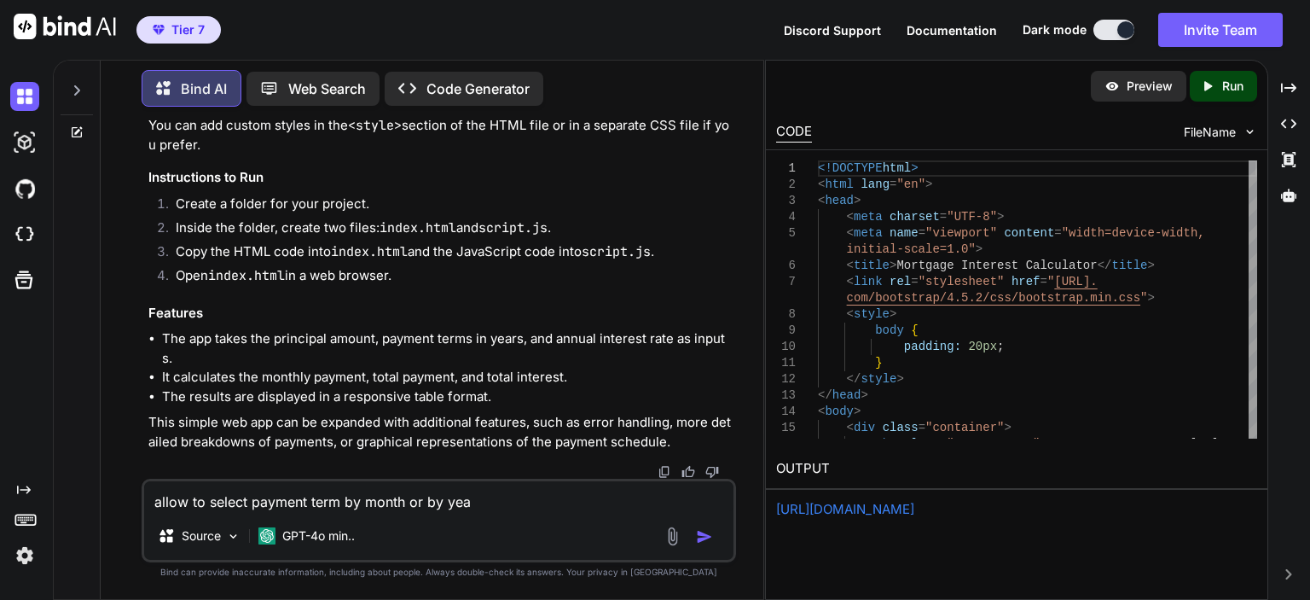
type textarea "allow to select payment term by month or by year"
type textarea "x"
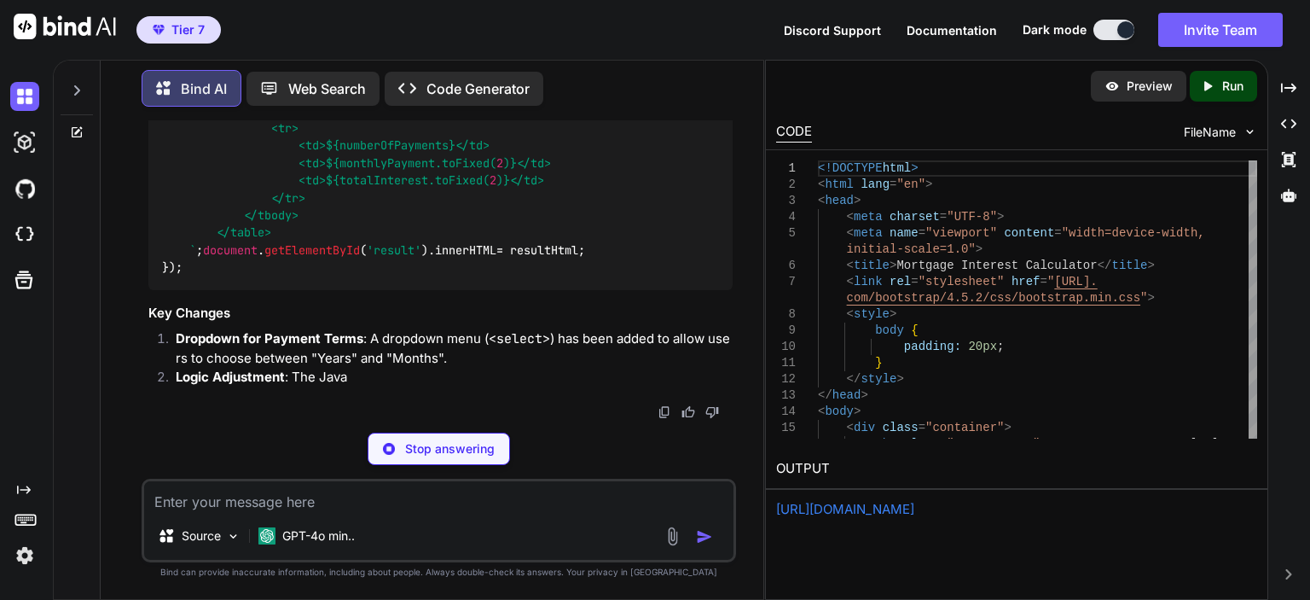
scroll to position [4378, 0]
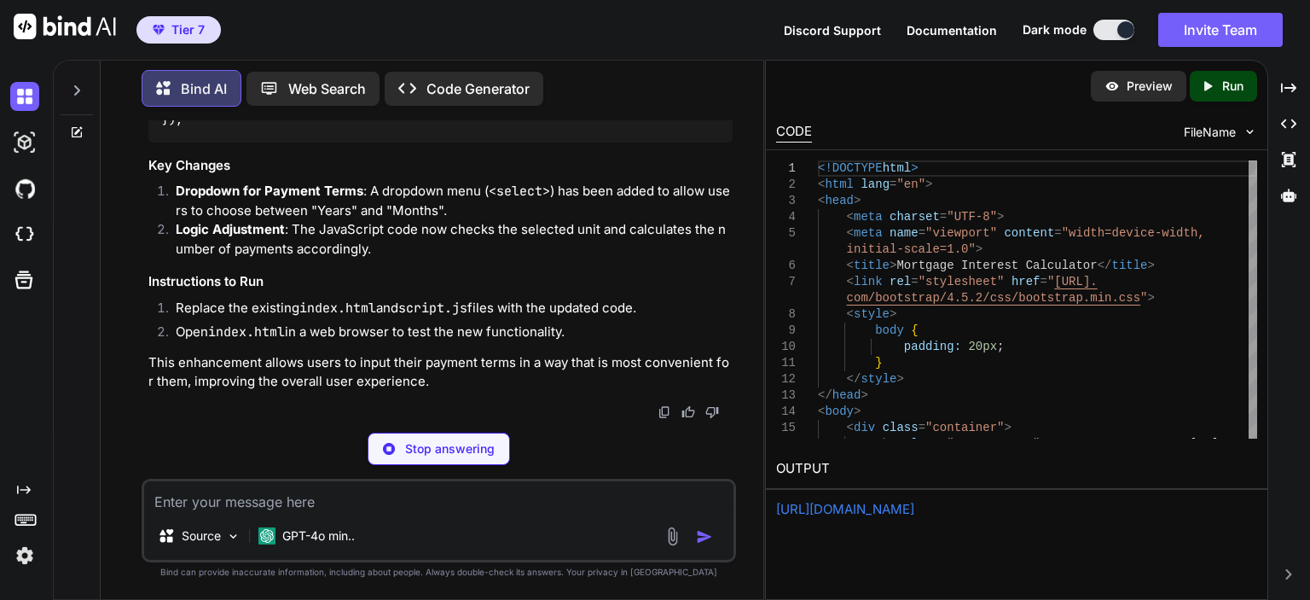
type textarea "x"
type textarea "<script src="https://cdn.jsdelivr.net/npm/@popperjs/core@2.9.2/dist/umd/popper.…"
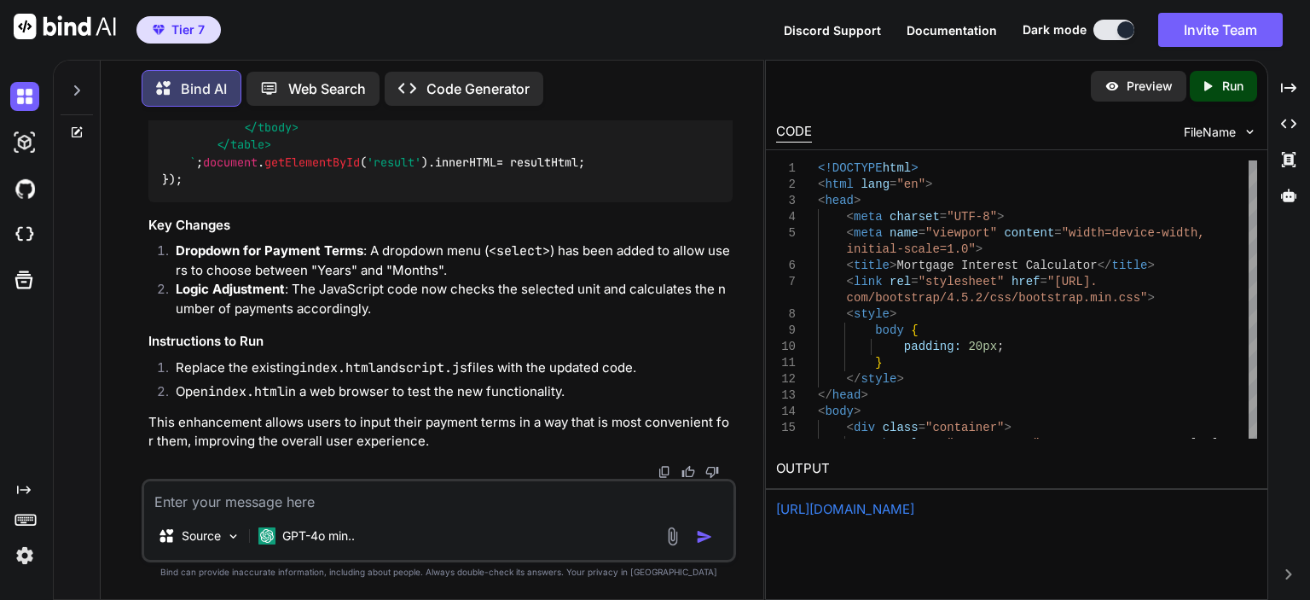
type textarea "x"
type textarea "c"
type textarea "x"
type textarea "co"
type textarea "x"
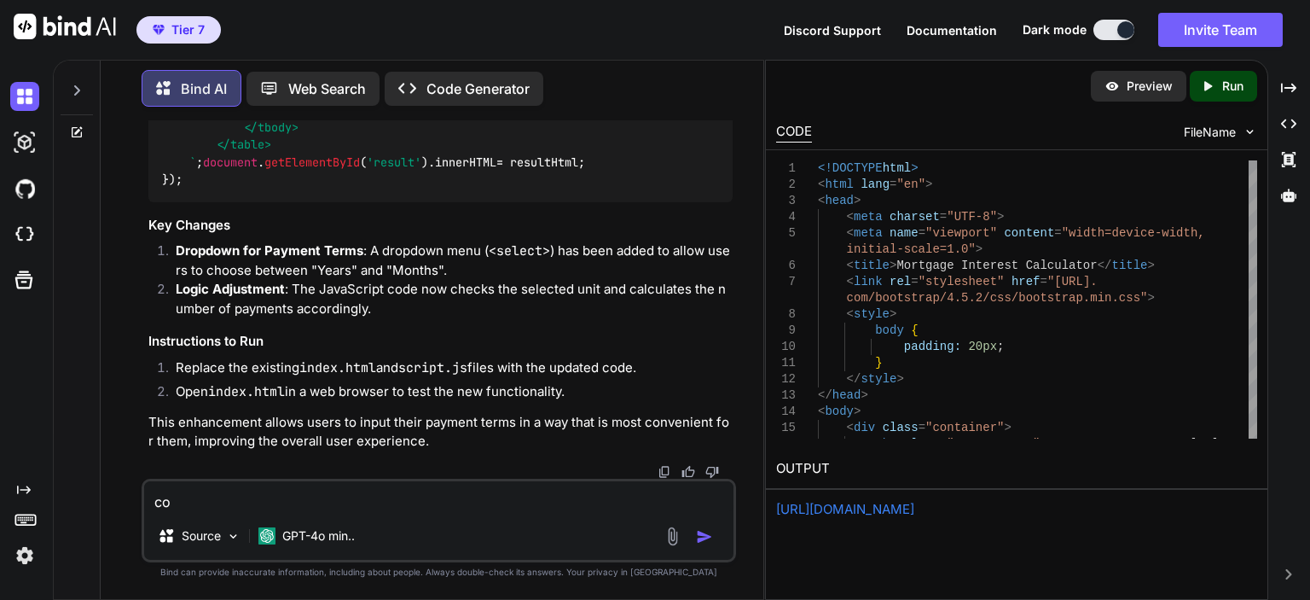
type textarea "com"
type textarea "x"
type textarea "comb"
type textarea "x"
type textarea "combi"
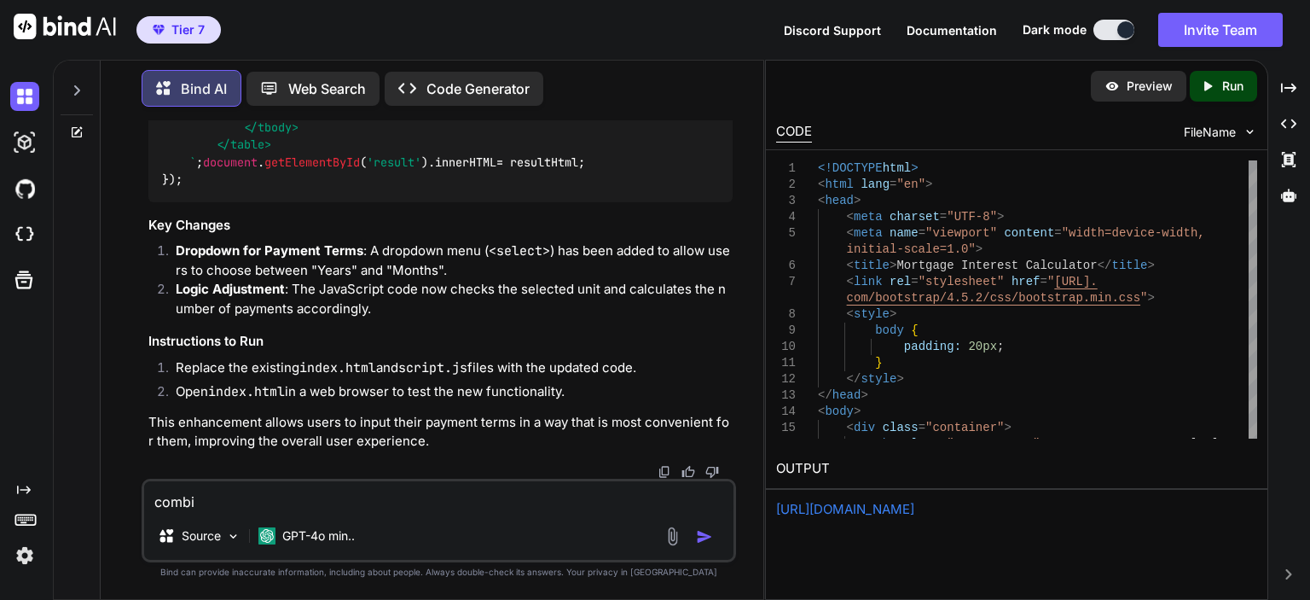
type textarea "x"
type textarea "combin"
type textarea "x"
type textarea "combine"
type textarea "x"
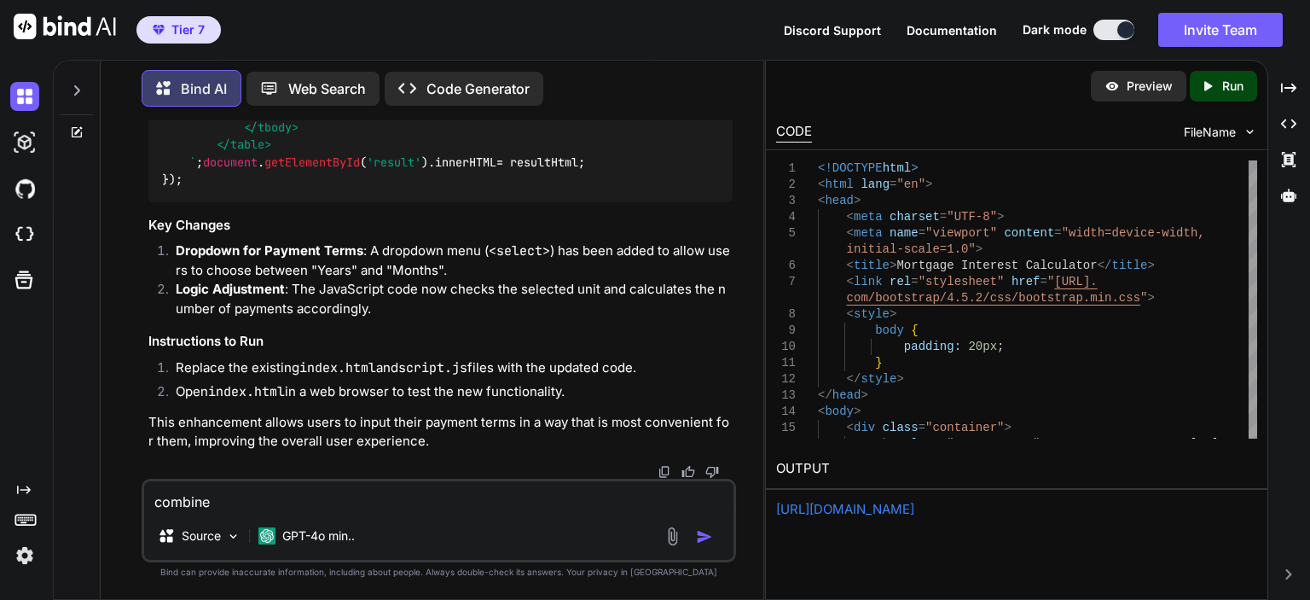
type textarea "combine h"
type textarea "x"
type textarea "combine ht"
type textarea "x"
type textarea "combine htm"
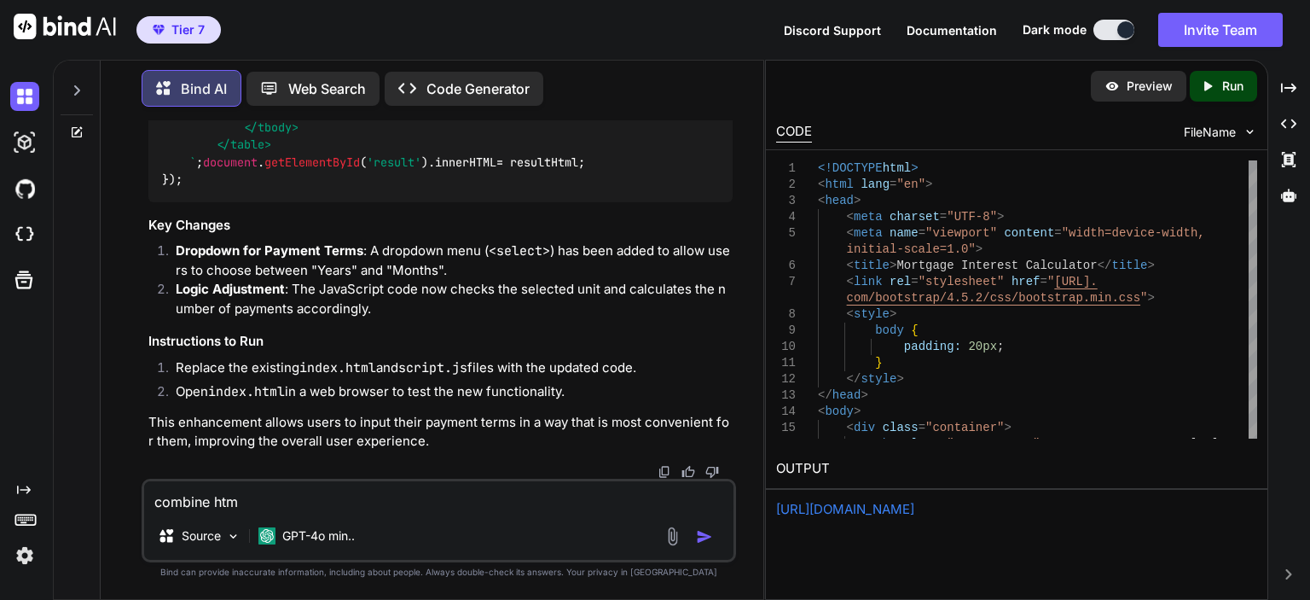
type textarea "x"
type textarea "combine htm"
type textarea "x"
type textarea "combine htm"
type textarea "x"
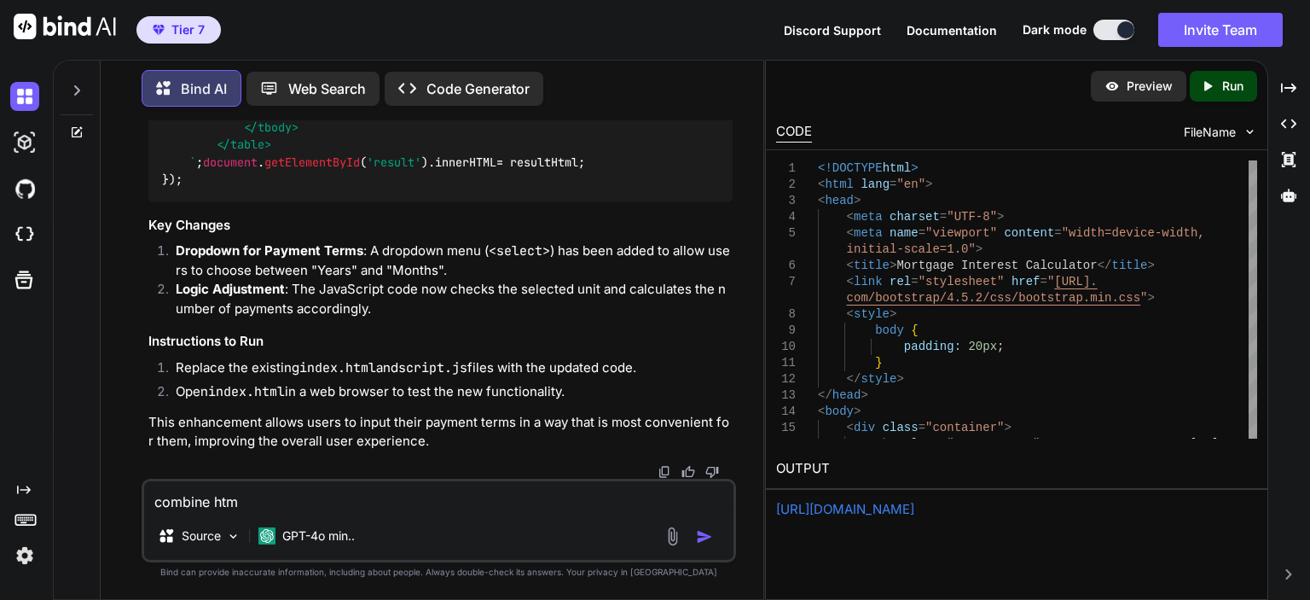
type textarea "combine html"
type textarea "x"
type textarea "combine html"
type textarea "x"
type textarea "combine html a"
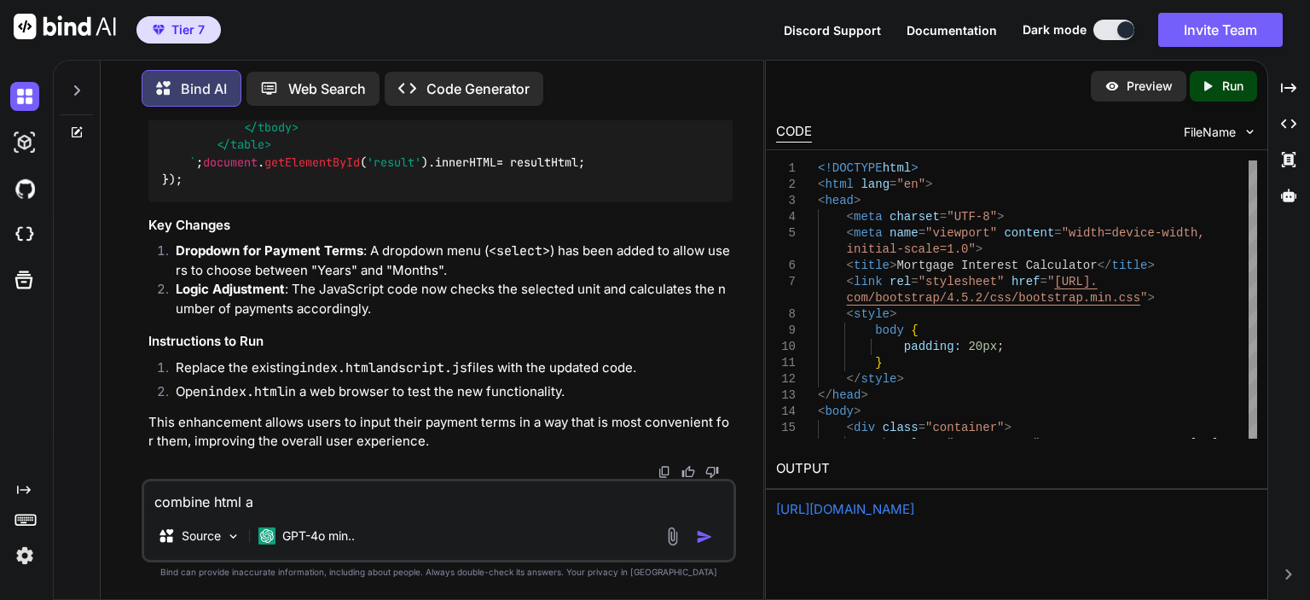
type textarea "x"
type textarea "combine html as"
type textarea "x"
type textarea "combine html asn"
type textarea "x"
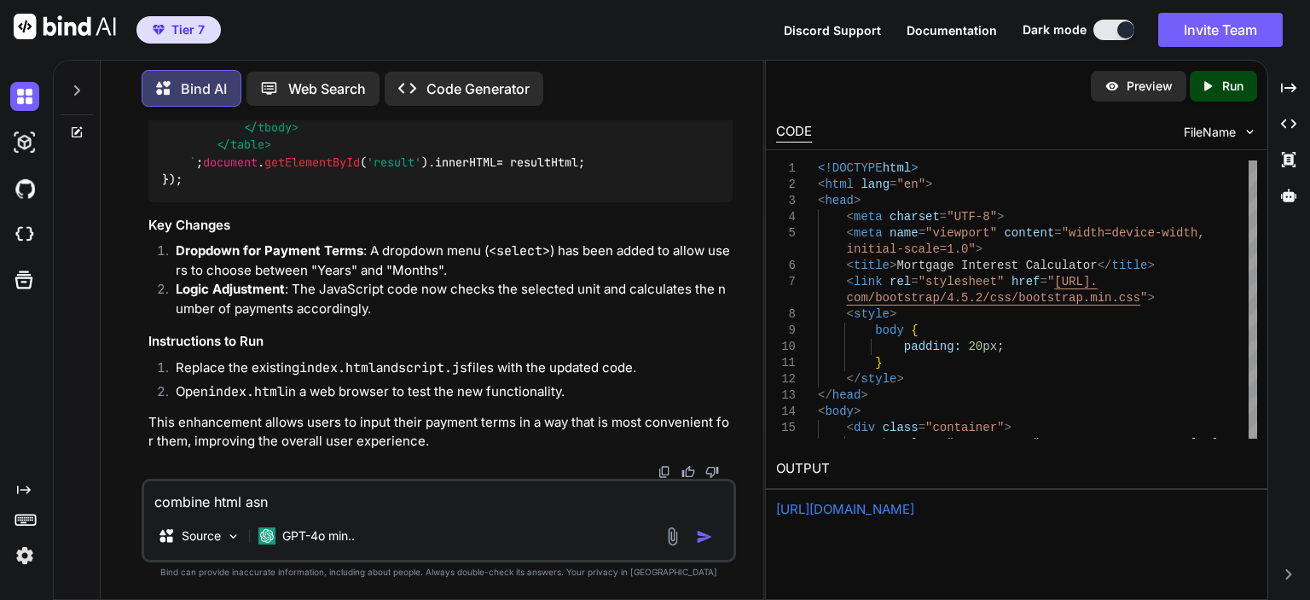
type textarea "combine html as"
type textarea "x"
type textarea "combine html a"
type textarea "x"
type textarea "combine html an"
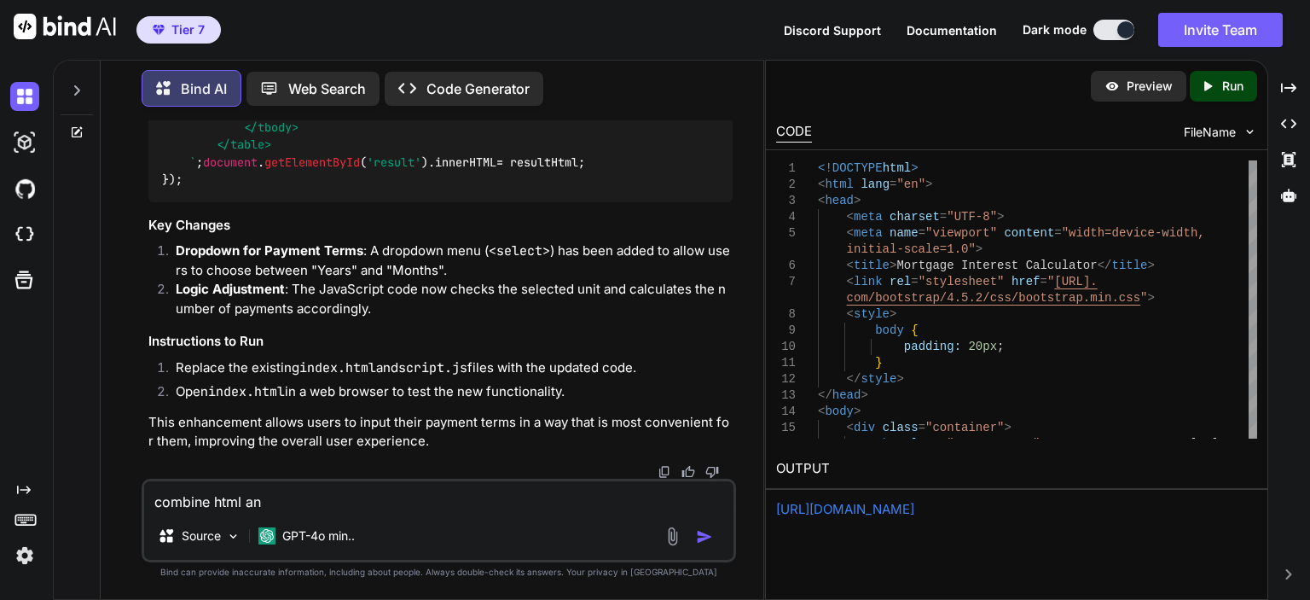
type textarea "x"
type textarea "combine html and"
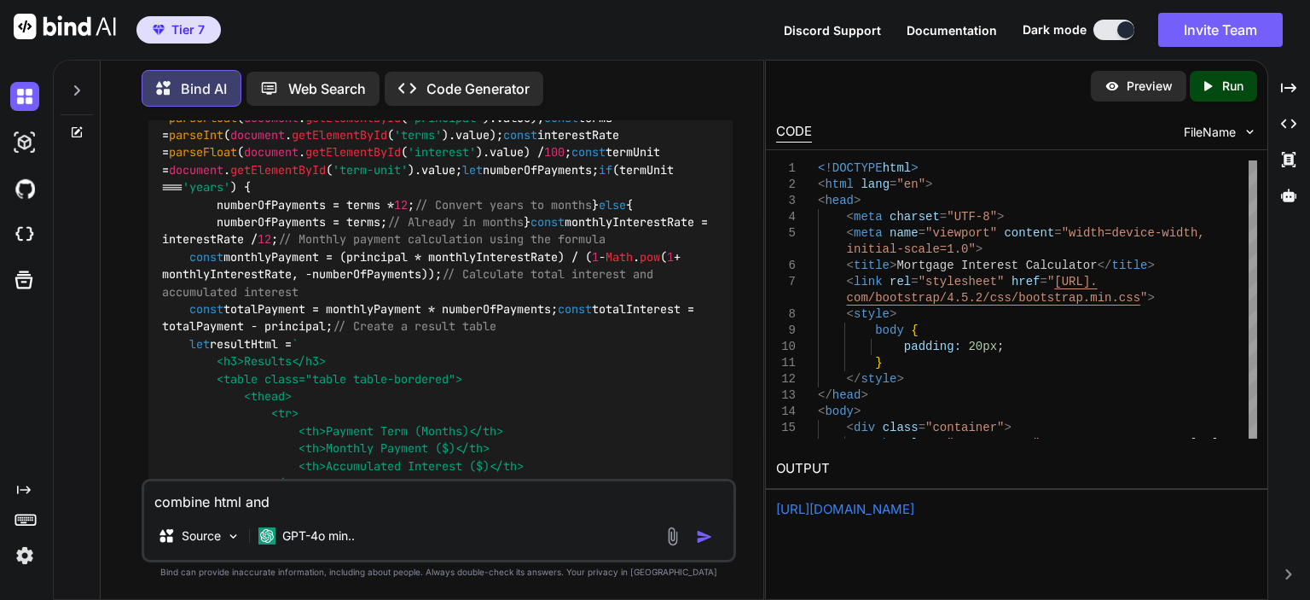
scroll to position [3440, 0]
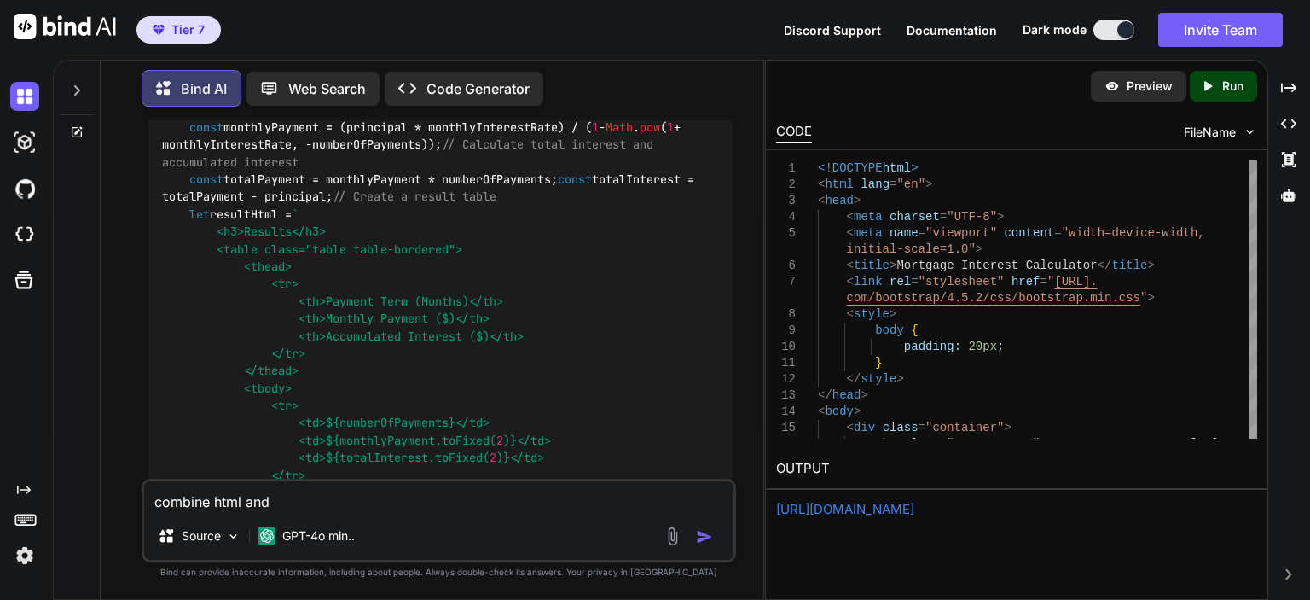
type textarea "x"
type textarea "combine html and a"
type textarea "x"
type textarea "combine html and an"
type textarea "x"
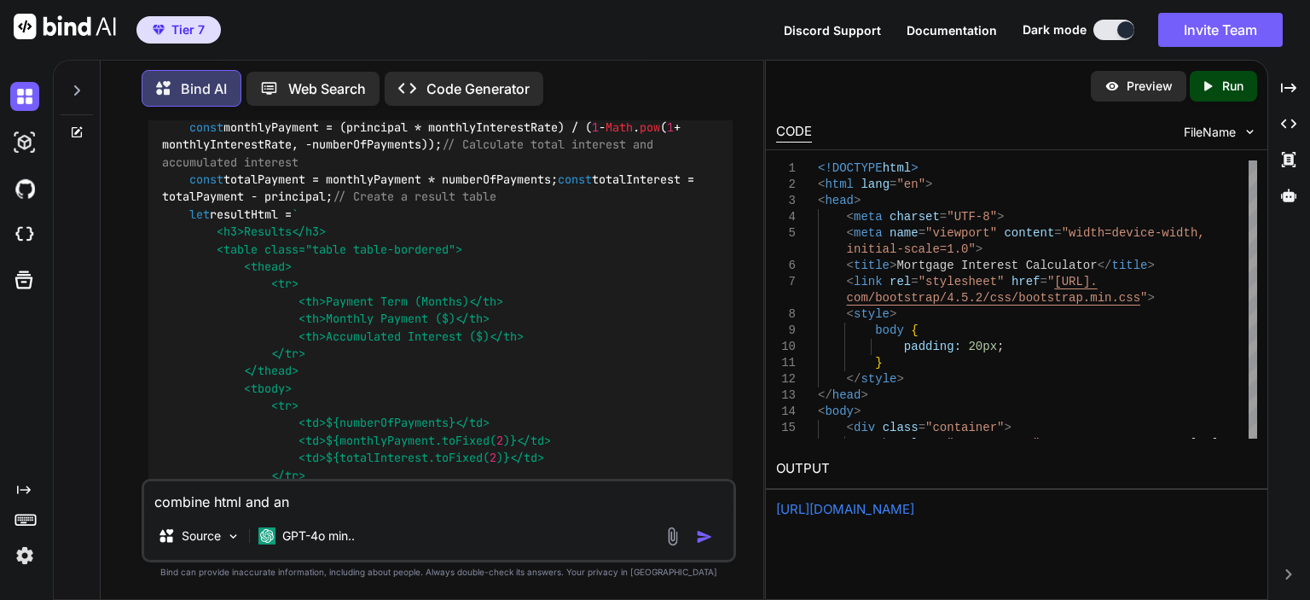
type textarea "combine html and and"
type textarea "x"
type textarea "combine html and and"
type textarea "x"
type textarea "combine html and and s"
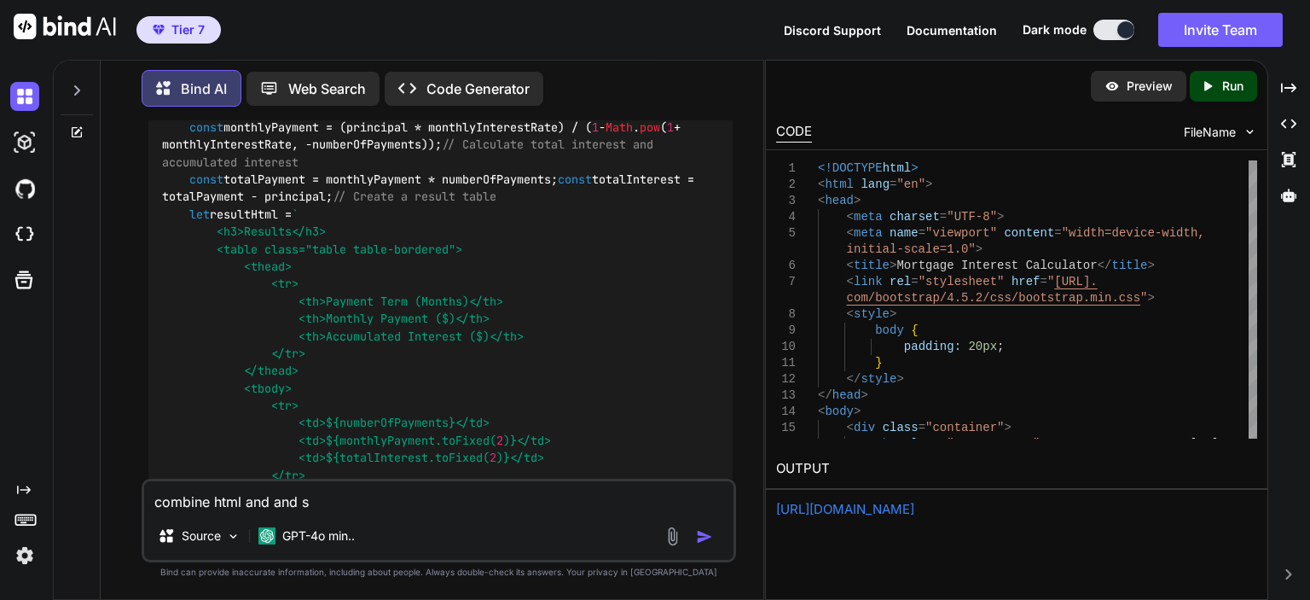
type textarea "x"
type textarea "combine html and and sc"
type textarea "x"
type textarea "combine html and and scr"
type textarea "x"
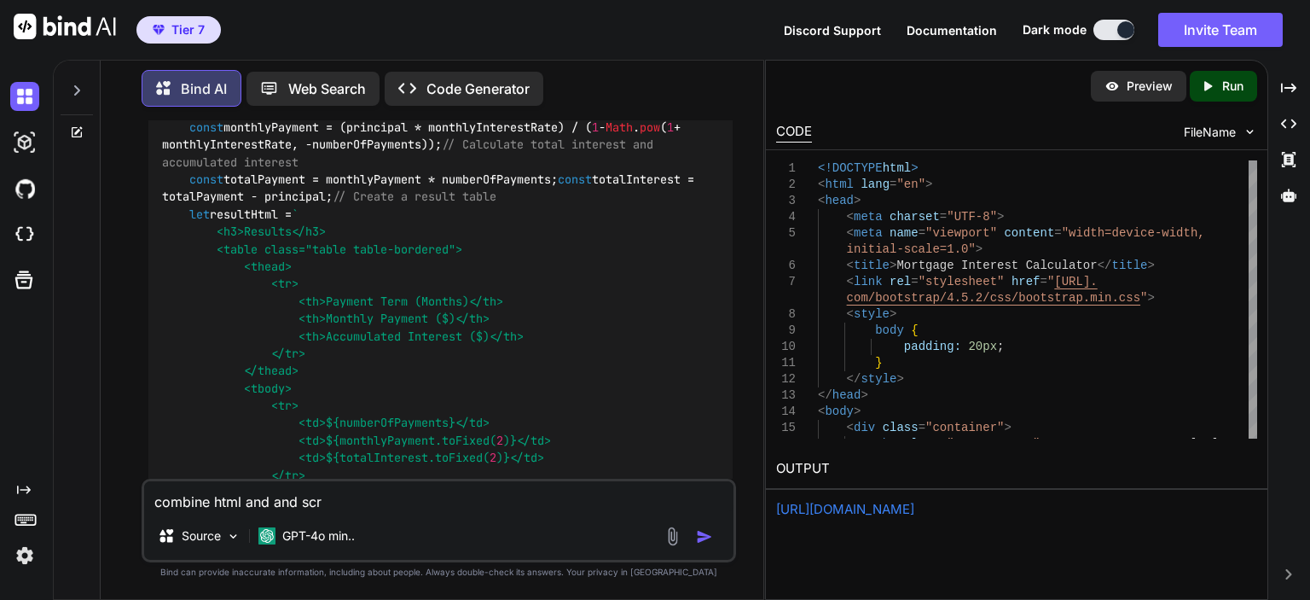
type textarea "combine html and and scri"
type textarea "x"
type textarea "combine html and and scrip"
type textarea "x"
type textarea "combine html and and script"
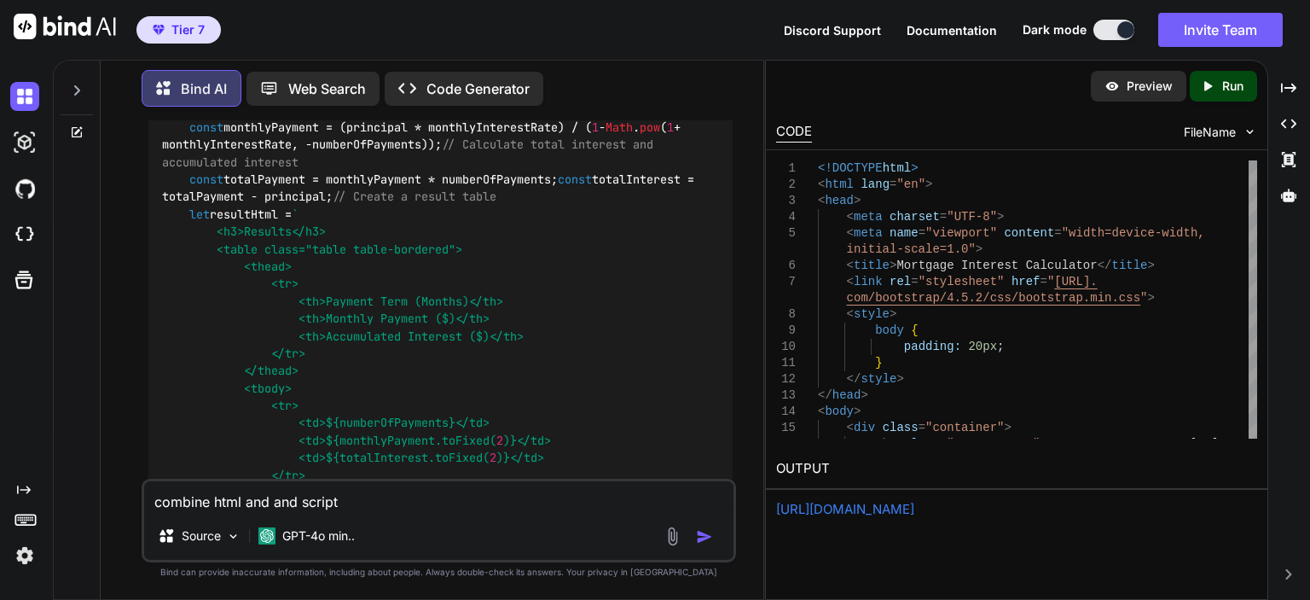
type textarea "x"
type textarea "combine html and and script."
type textarea "x"
type textarea "combine html and and script.j"
type textarea "x"
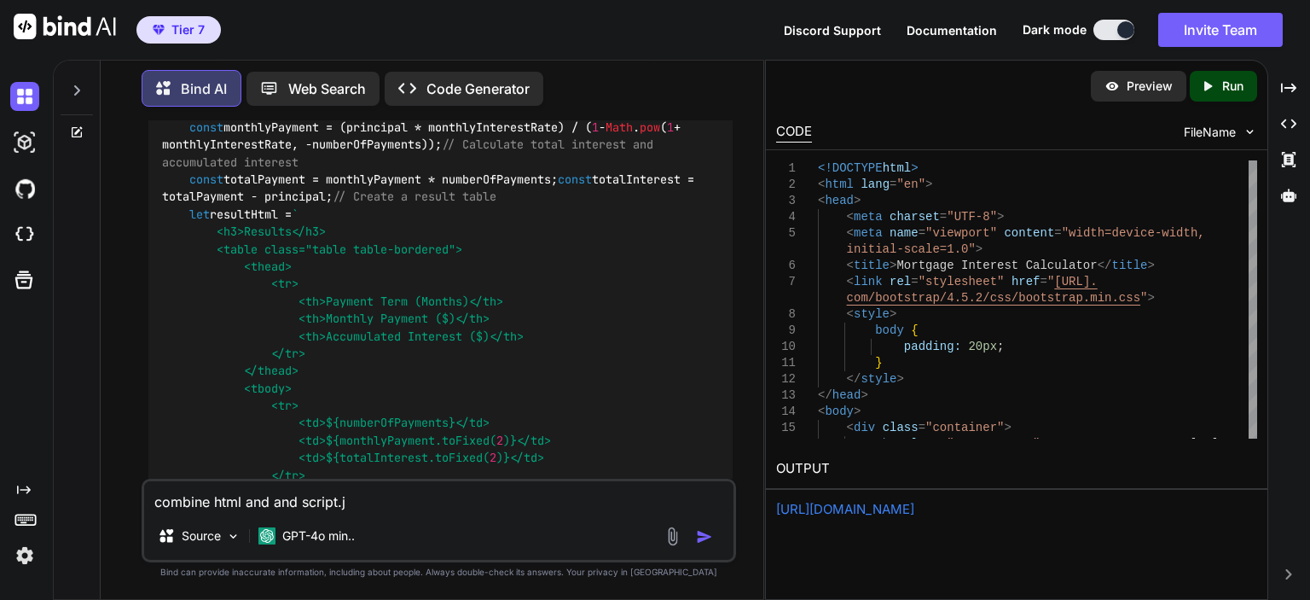
type textarea "combine html and and script.js"
type textarea "x"
type textarea "combine html and and script.js"
type textarea "x"
type textarea "combine html and and script.js n"
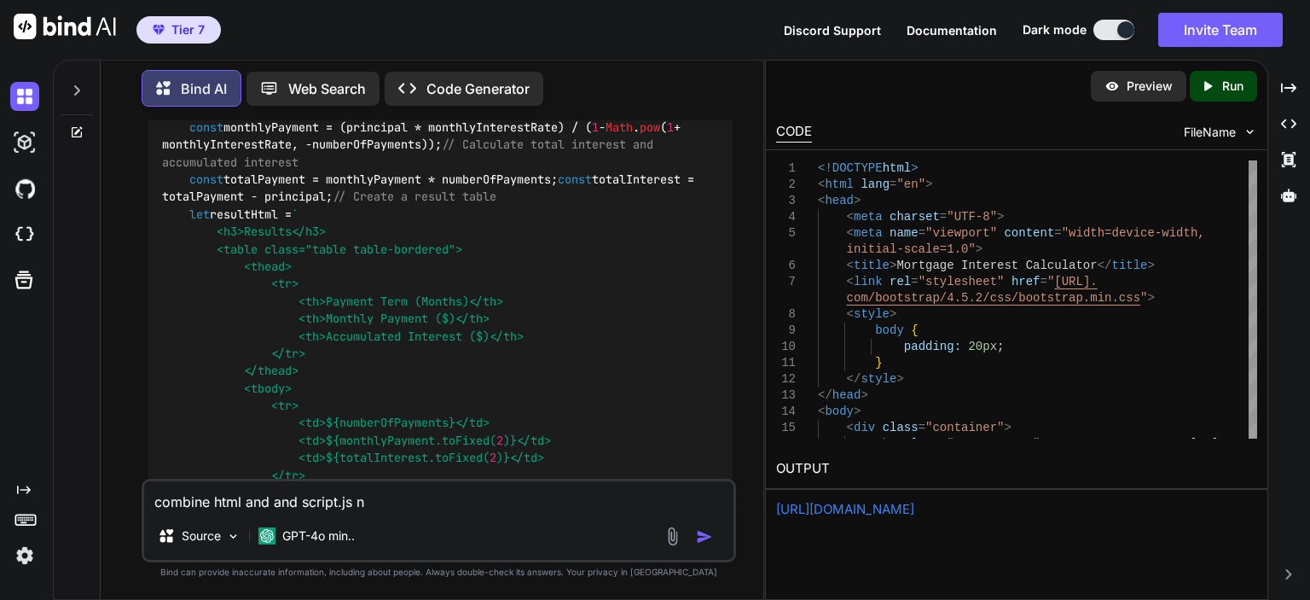
type textarea "x"
type textarea "combine html and and script.js"
type textarea "x"
type textarea "combine html and and script.js i"
type textarea "x"
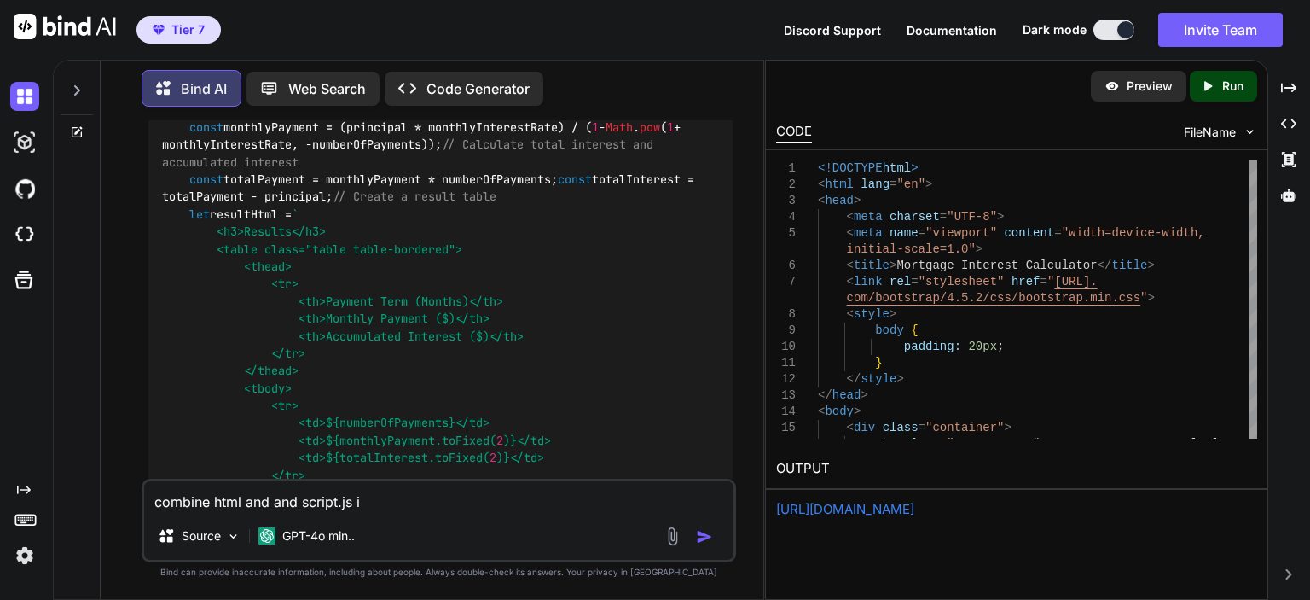
type textarea "combine html and and script.js in"
type textarea "x"
type textarea "combine html and and script.js into"
type textarea "x"
type textarea "combine html and and script.js into"
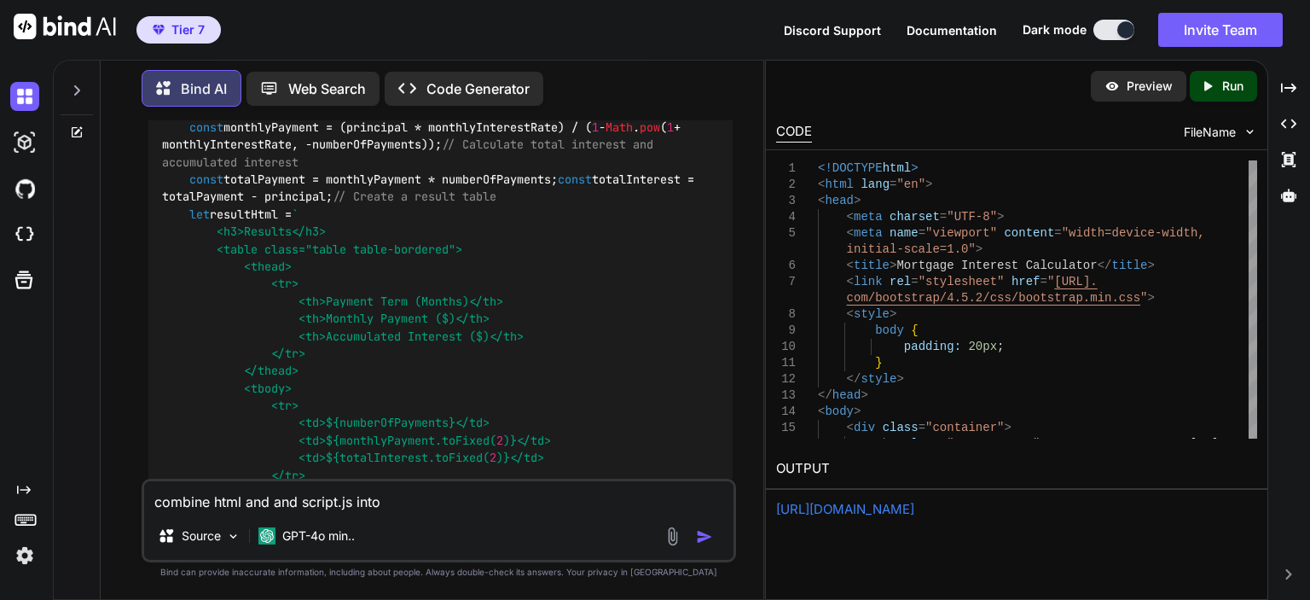
type textarea "x"
type textarea "combine html and and script.js into a"
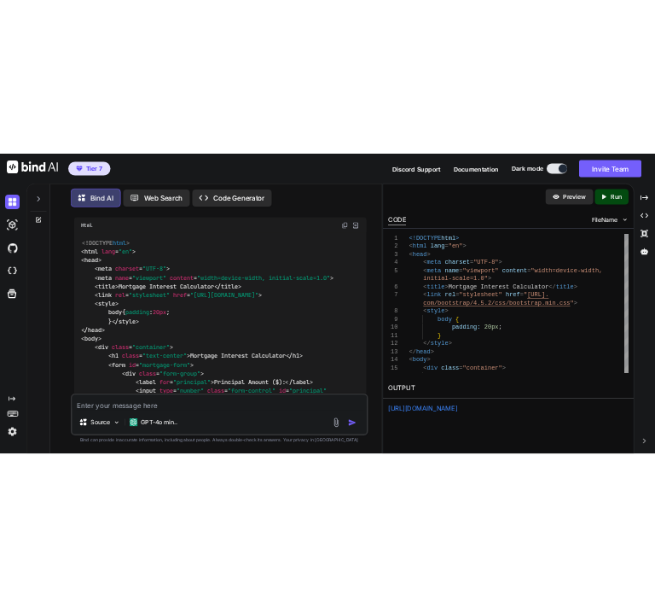
scroll to position [0, 0]
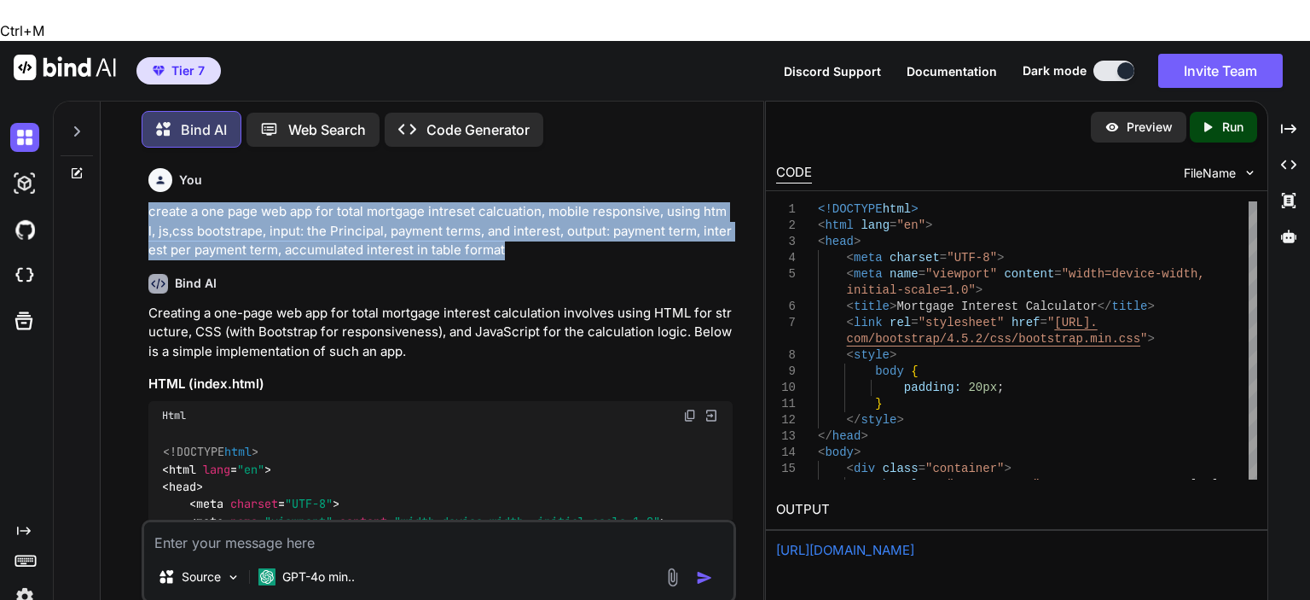
drag, startPoint x: 502, startPoint y: 205, endPoint x: 124, endPoint y: 165, distance: 380.9
click at [124, 165] on div "You create a one page web app for total mortgage intreset calcuation, mobile re…" at bounding box center [438, 400] width 649 height 479
copy p "create a one page web app for total mortgage intreset calcuation, mobile respon…"
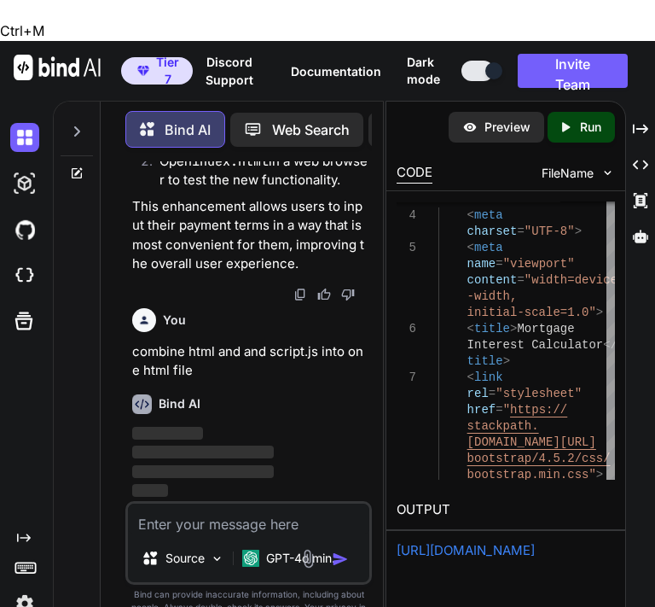
scroll to position [7717, 0]
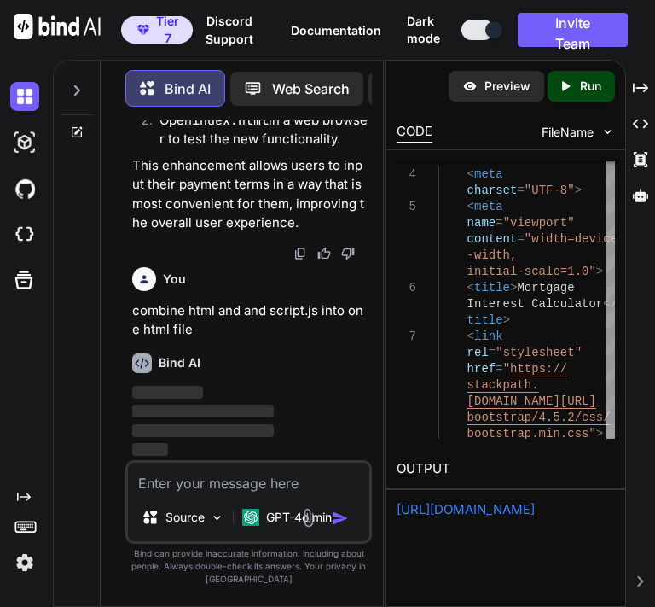
click at [171, 400] on span "‌" at bounding box center [167, 392] width 71 height 16
